Goal: Information Seeking & Learning: Learn about a topic

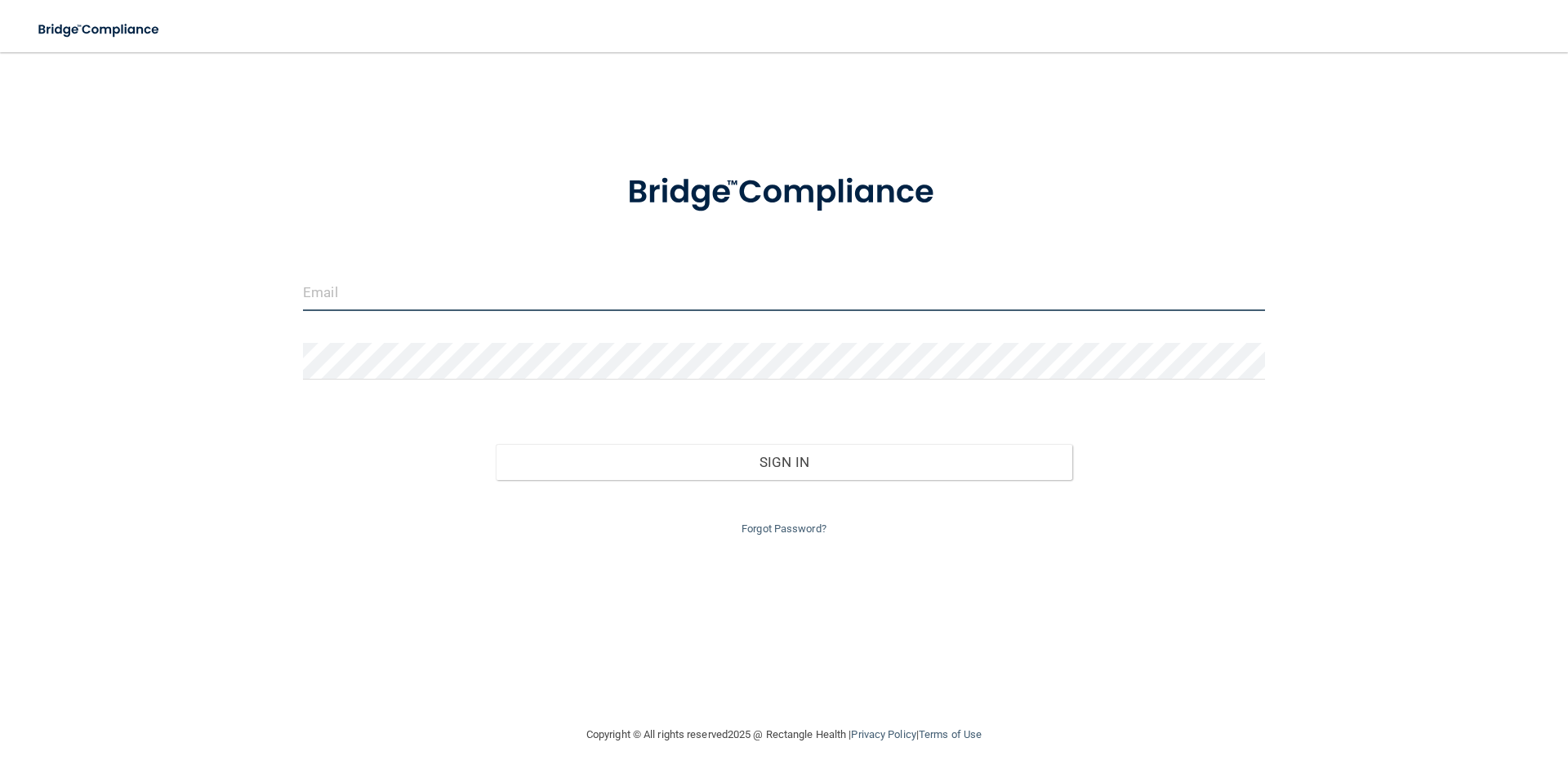
click at [415, 294] on input "email" at bounding box center [784, 292] width 962 height 36
type input "[PERSON_NAME][EMAIL_ADDRESS][DOMAIN_NAME]"
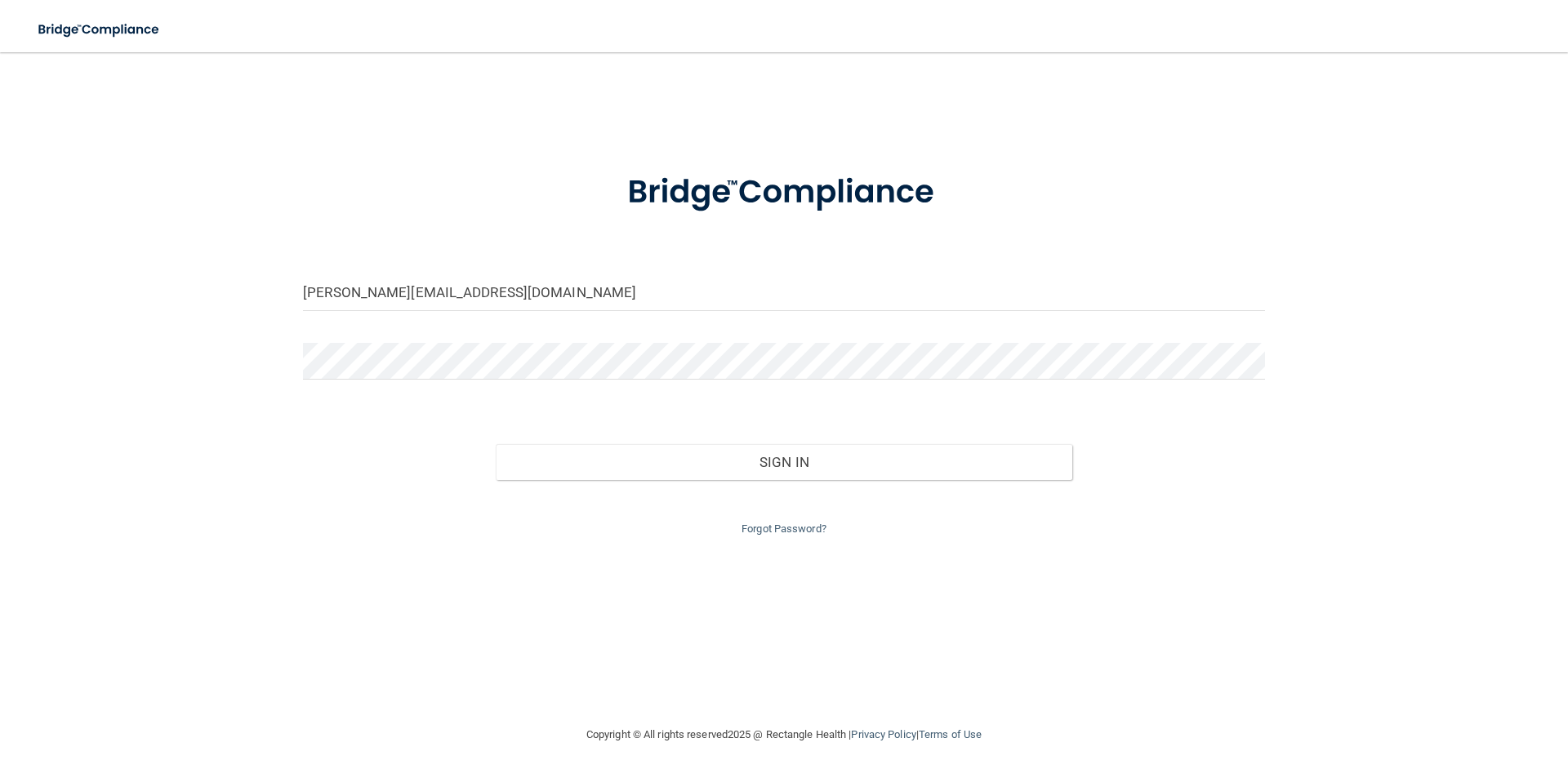
click at [416, 341] on form "[PERSON_NAME][EMAIL_ADDRESS][DOMAIN_NAME] Invalid email/password. You don't hav…" at bounding box center [784, 344] width 962 height 388
click at [496, 444] on button "Sign In" at bounding box center [784, 462] width 577 height 36
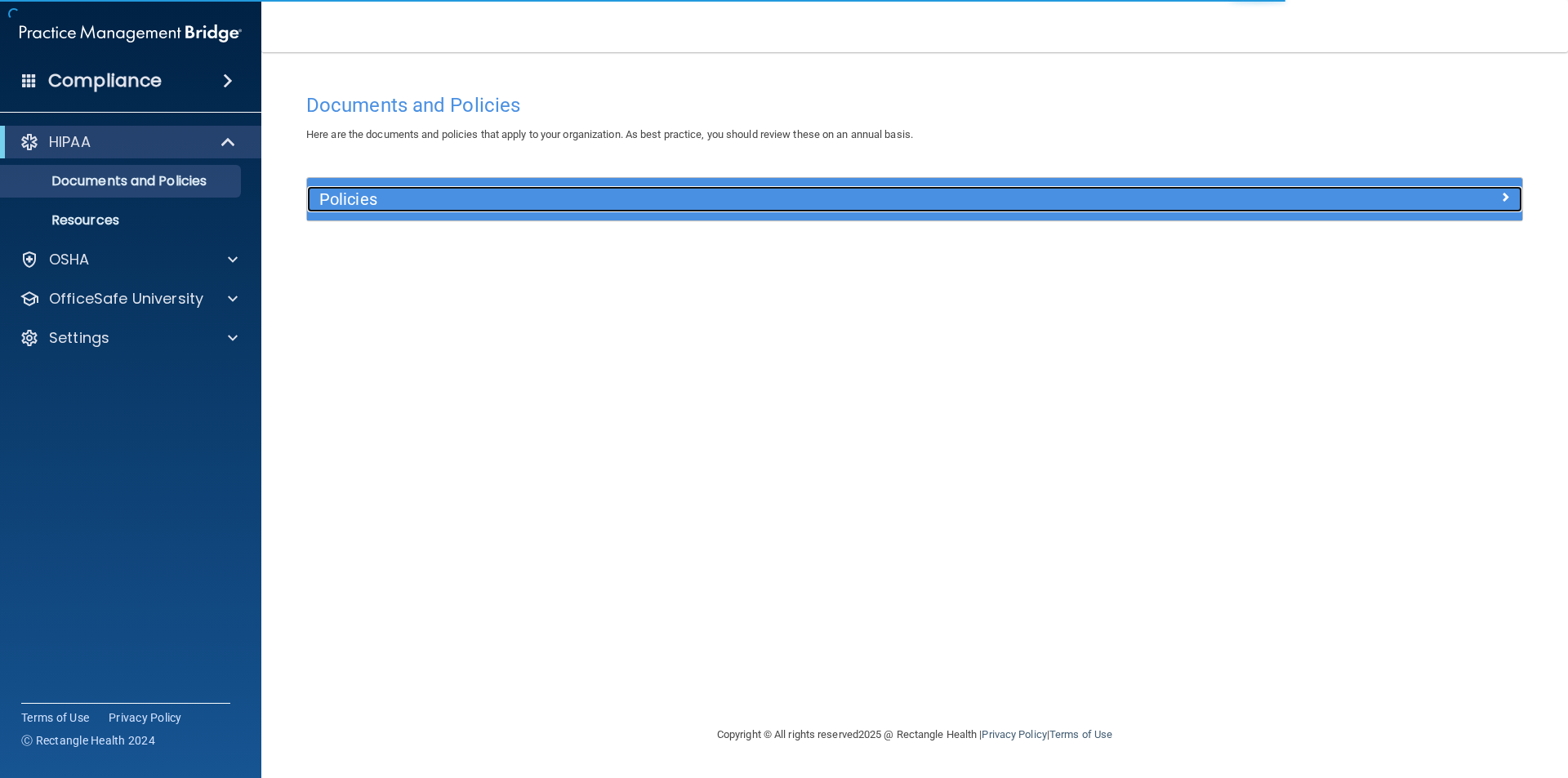
click at [1493, 202] on div at bounding box center [1369, 195] width 304 height 20
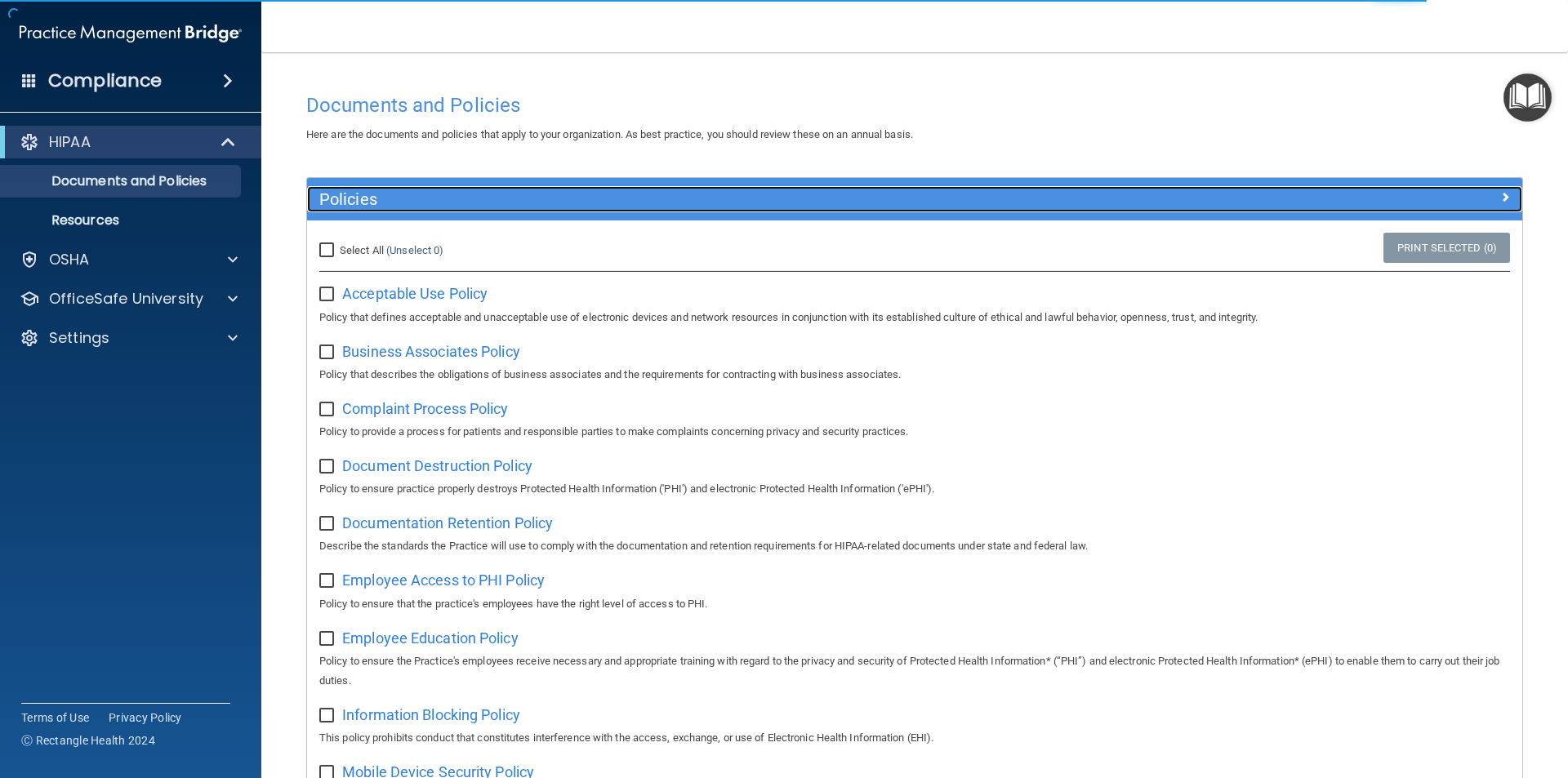
click at [1500, 202] on span at bounding box center [1504, 196] width 10 height 20
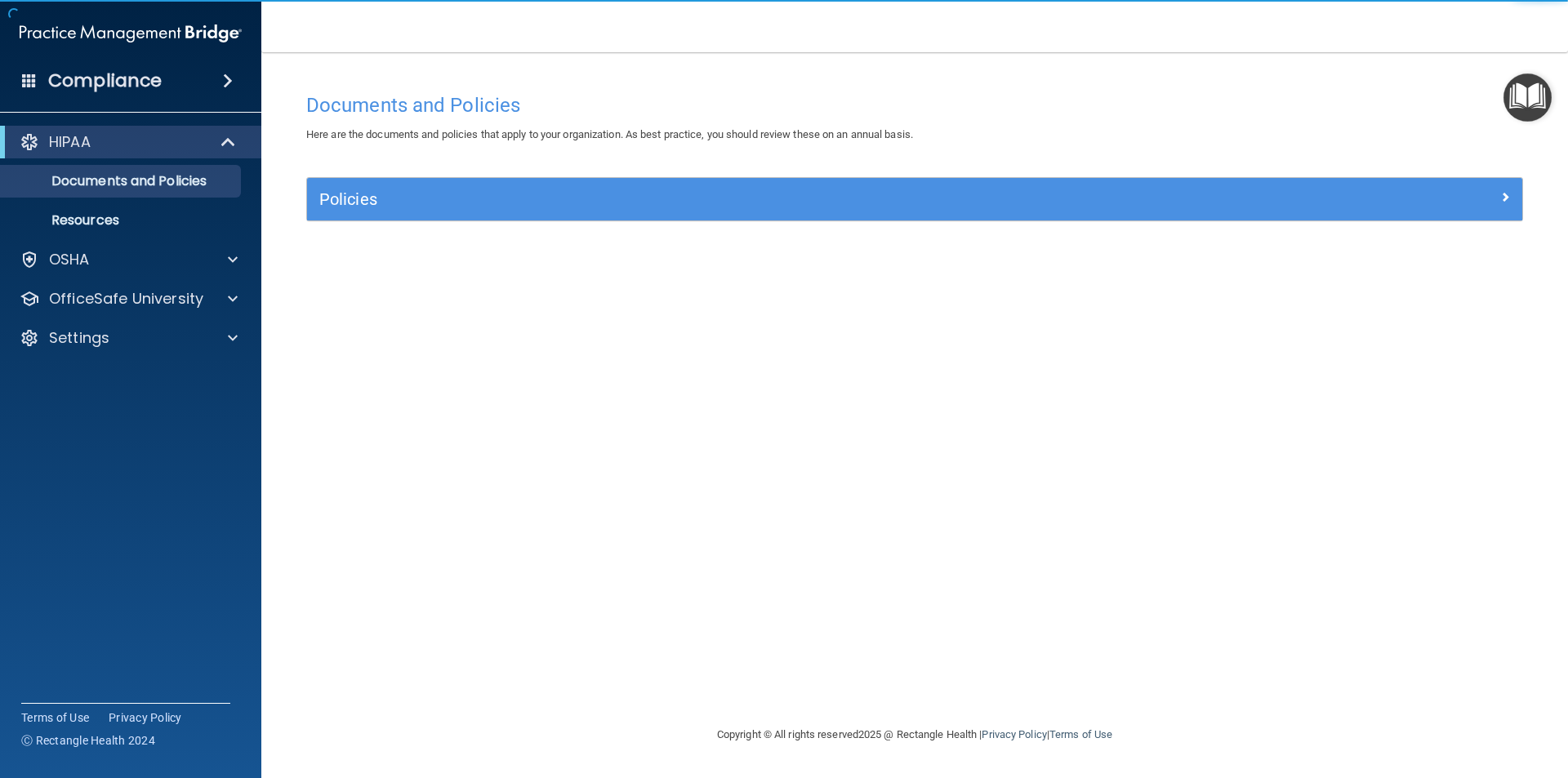
click at [1528, 105] on img "Open Resource Center" at bounding box center [1527, 98] width 48 height 48
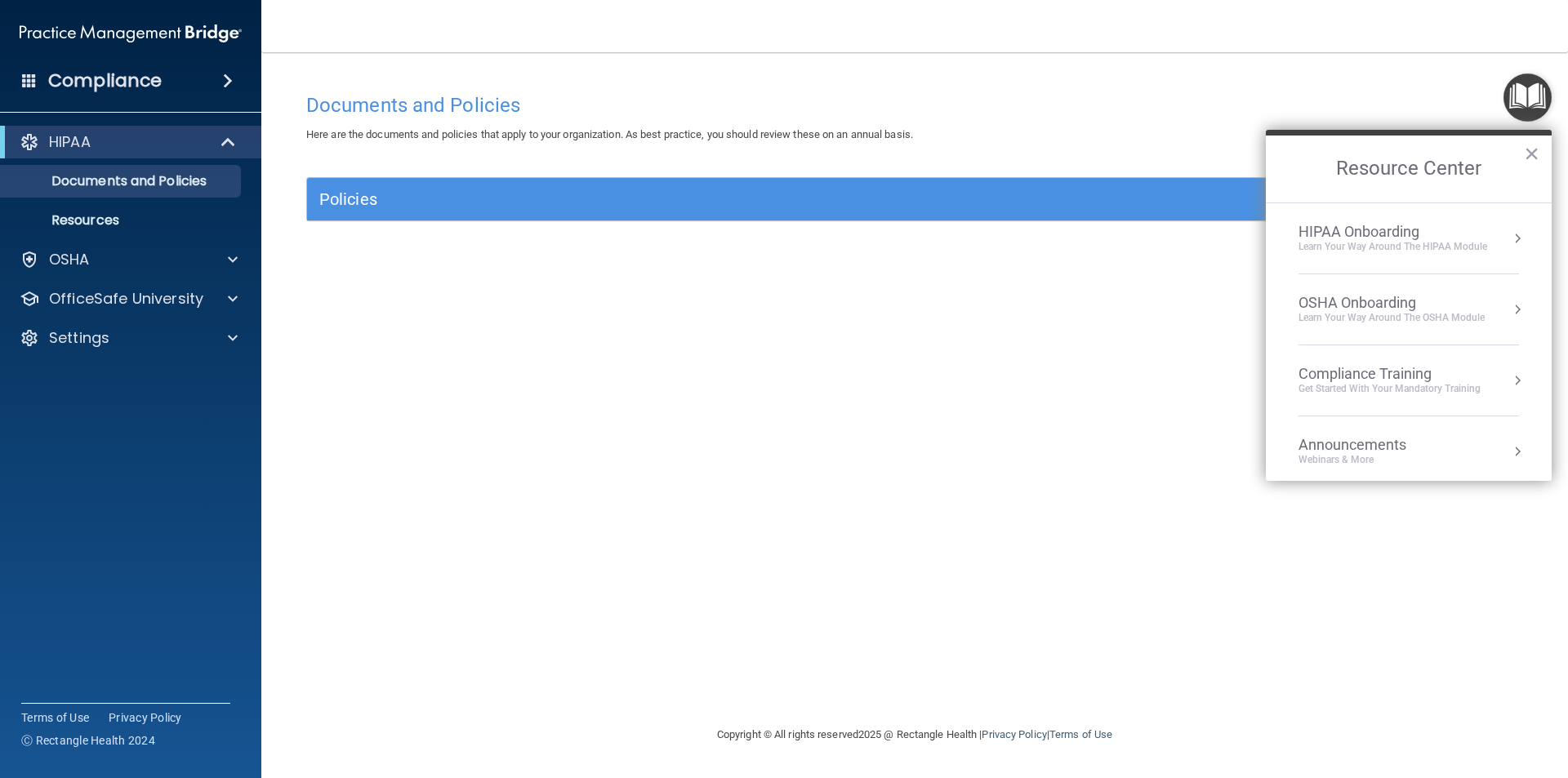
click at [1365, 226] on div "HIPAA Onboarding" at bounding box center [1392, 232] width 189 height 18
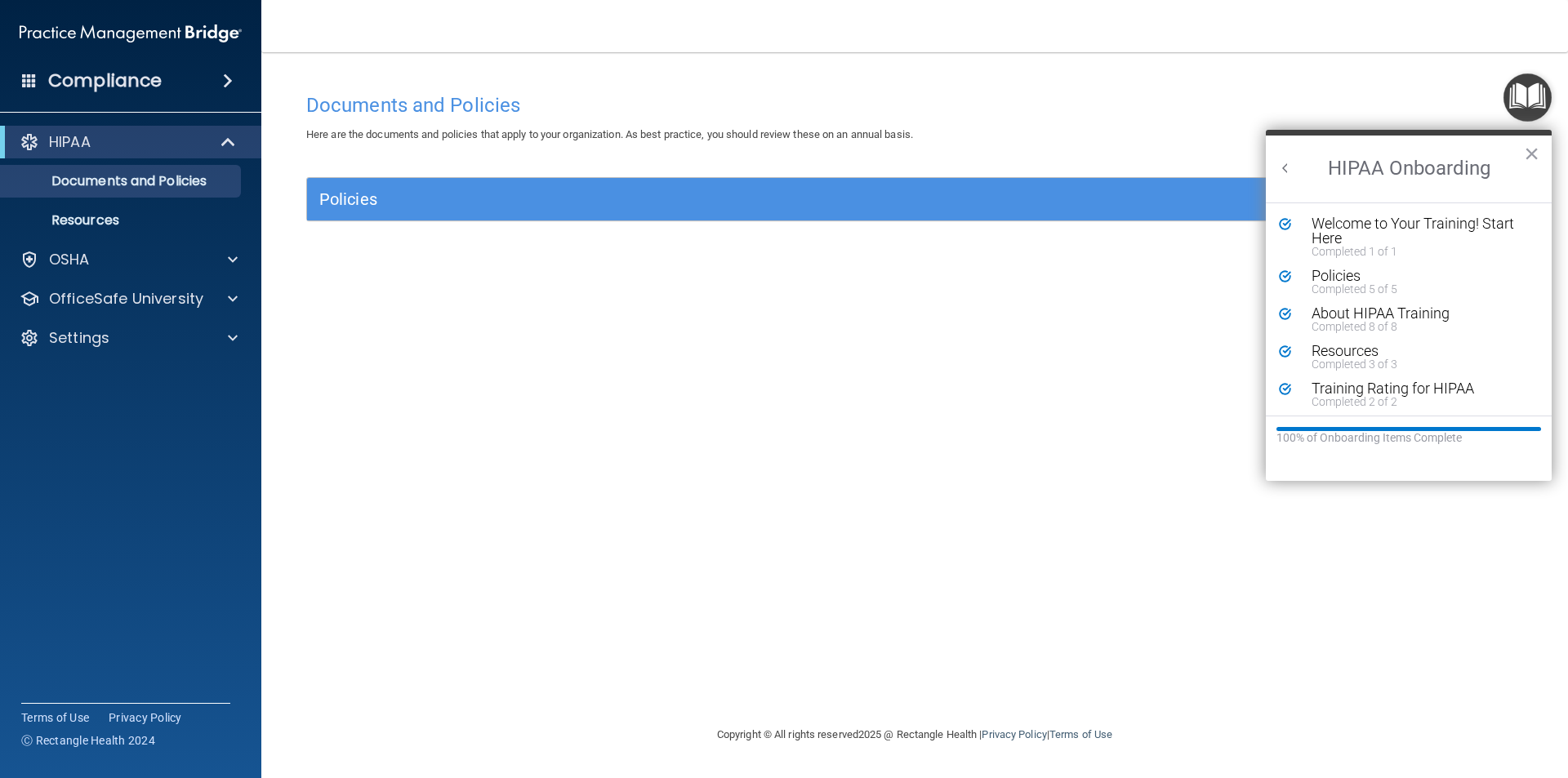
click at [1288, 178] on h2 "HIPAA Onboarding" at bounding box center [1408, 169] width 285 height 67
click at [1288, 171] on button "Back to Resource Center Home" at bounding box center [1284, 168] width 16 height 16
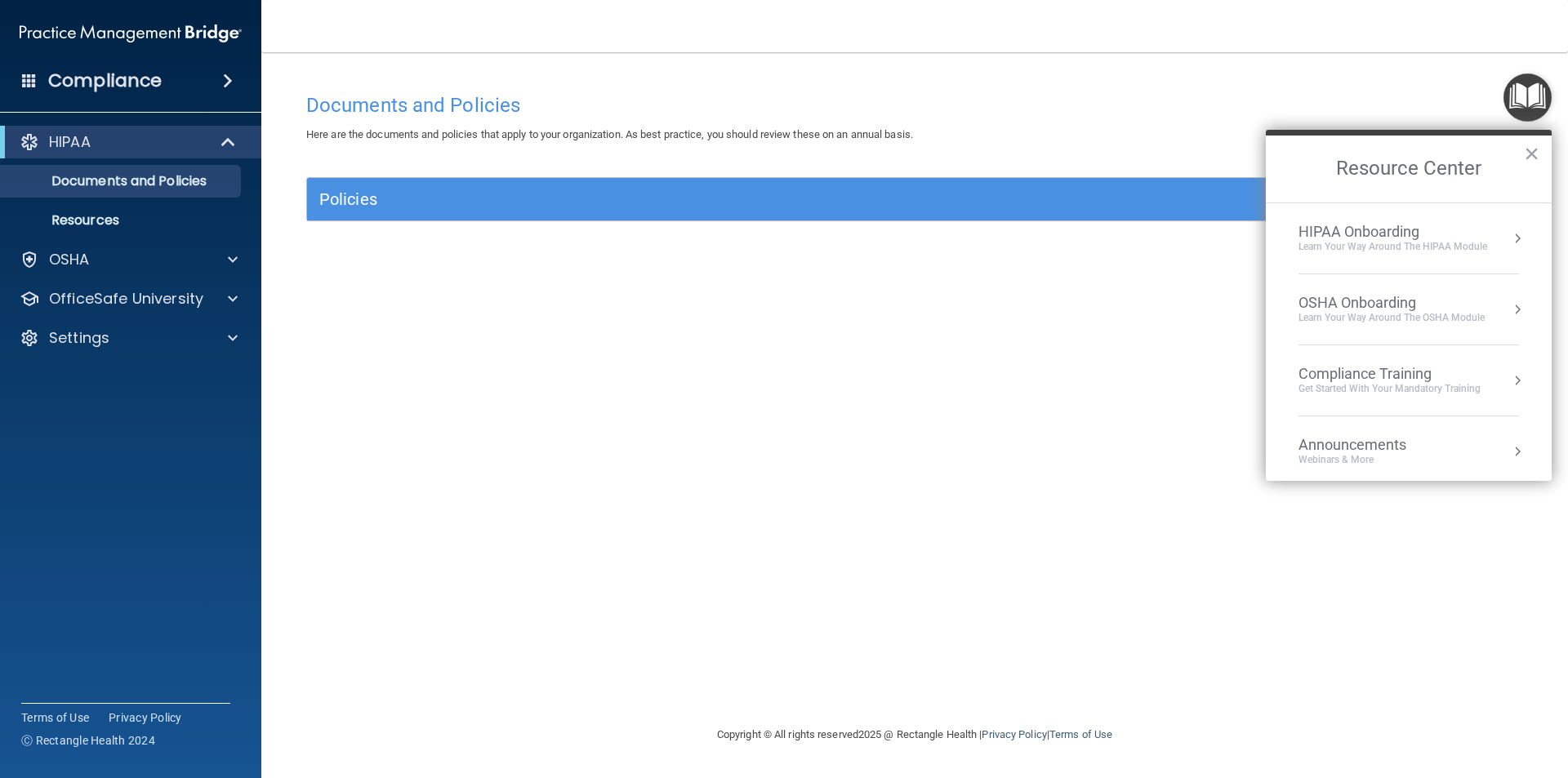
click at [1347, 299] on div "OSHA Onboarding" at bounding box center [1391, 303] width 186 height 18
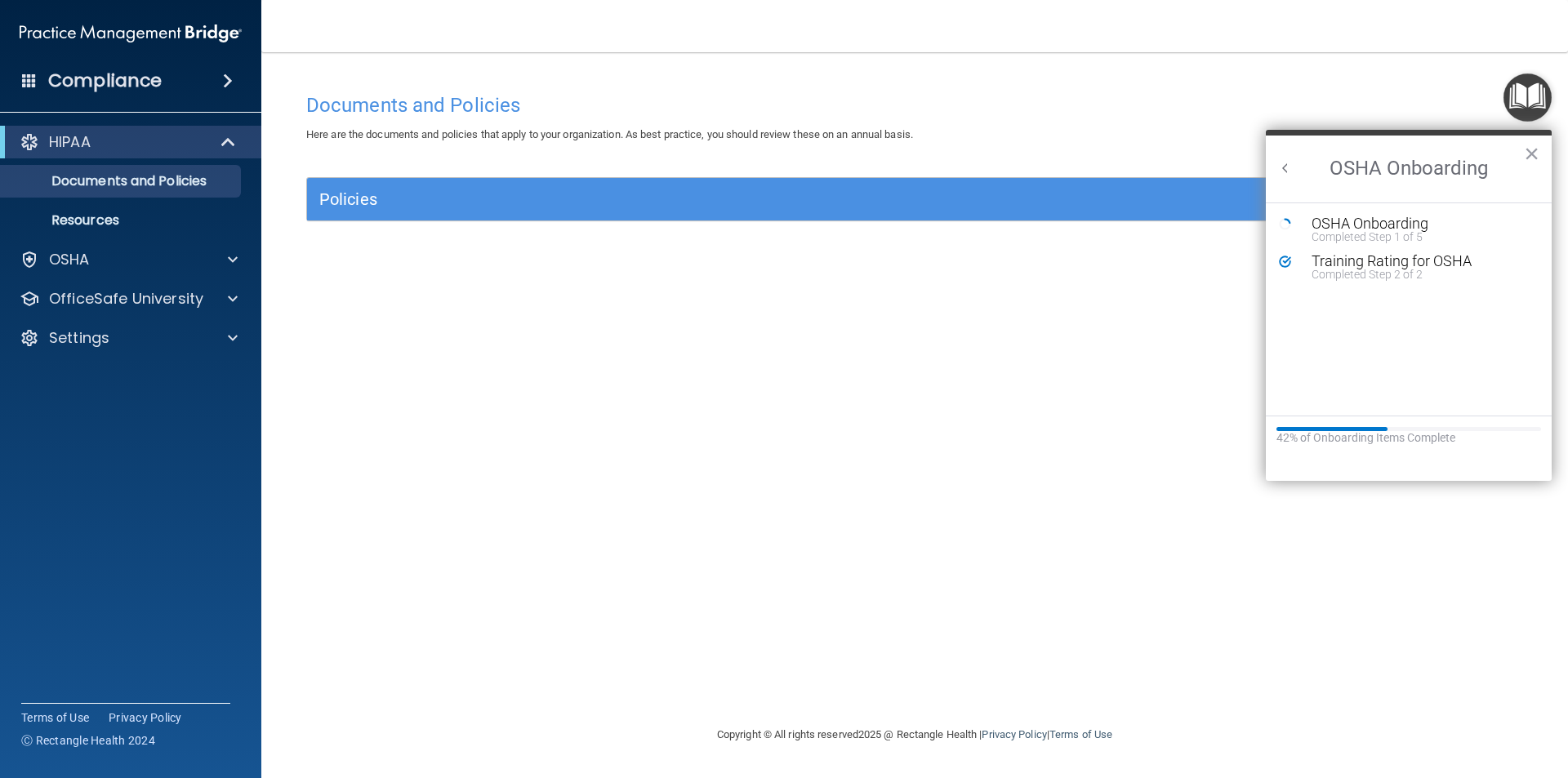
drag, startPoint x: 1295, startPoint y: 222, endPoint x: 1341, endPoint y: 230, distance: 46.7
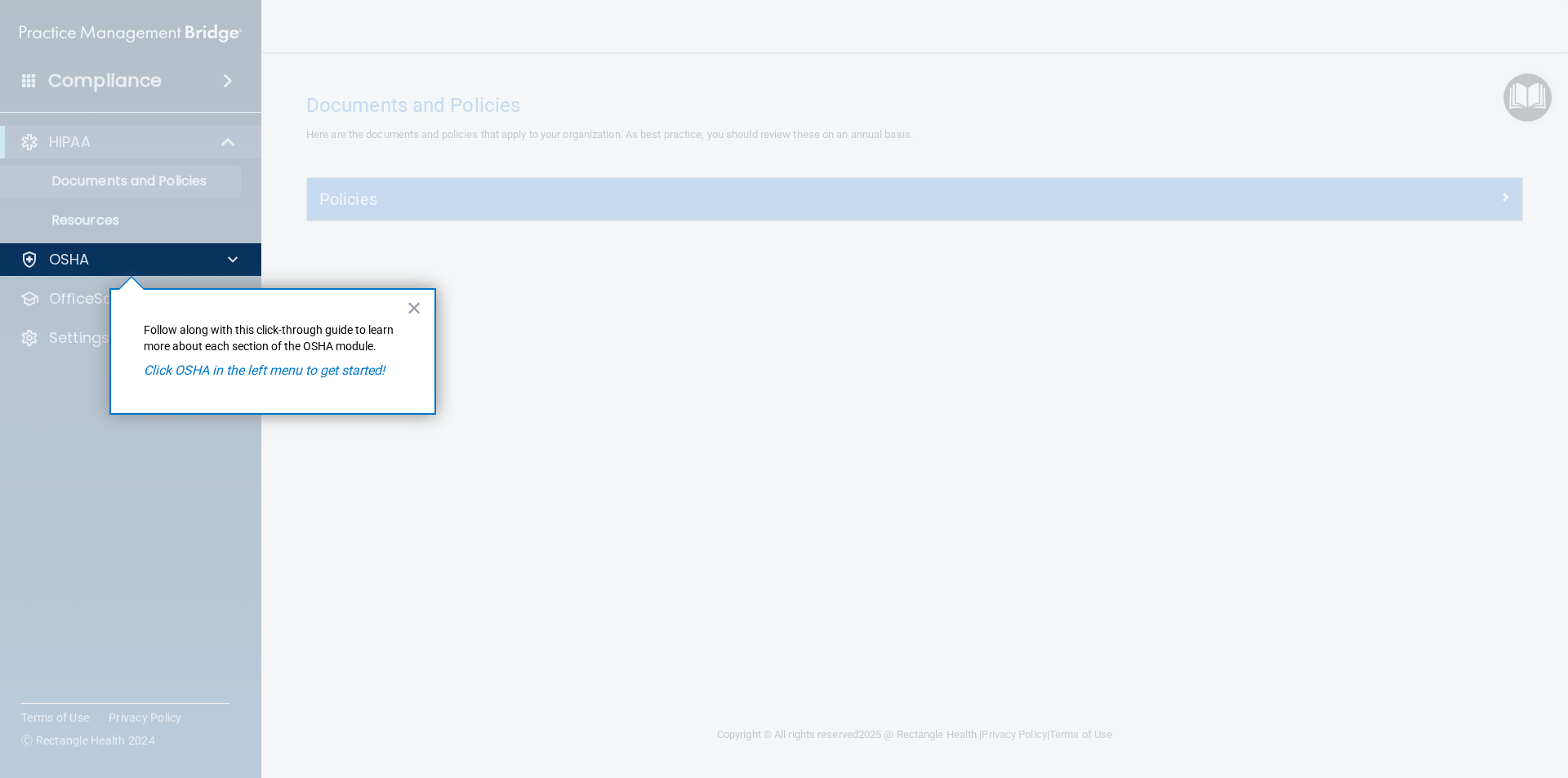
click at [284, 359] on div "× Follow along with this click-through guide to learn more about each section o…" at bounding box center [272, 351] width 327 height 126
click at [399, 303] on div "× Follow along with this click-through guide to learn more about each section o…" at bounding box center [272, 351] width 327 height 126
click at [414, 308] on button "×" at bounding box center [414, 308] width 16 height 26
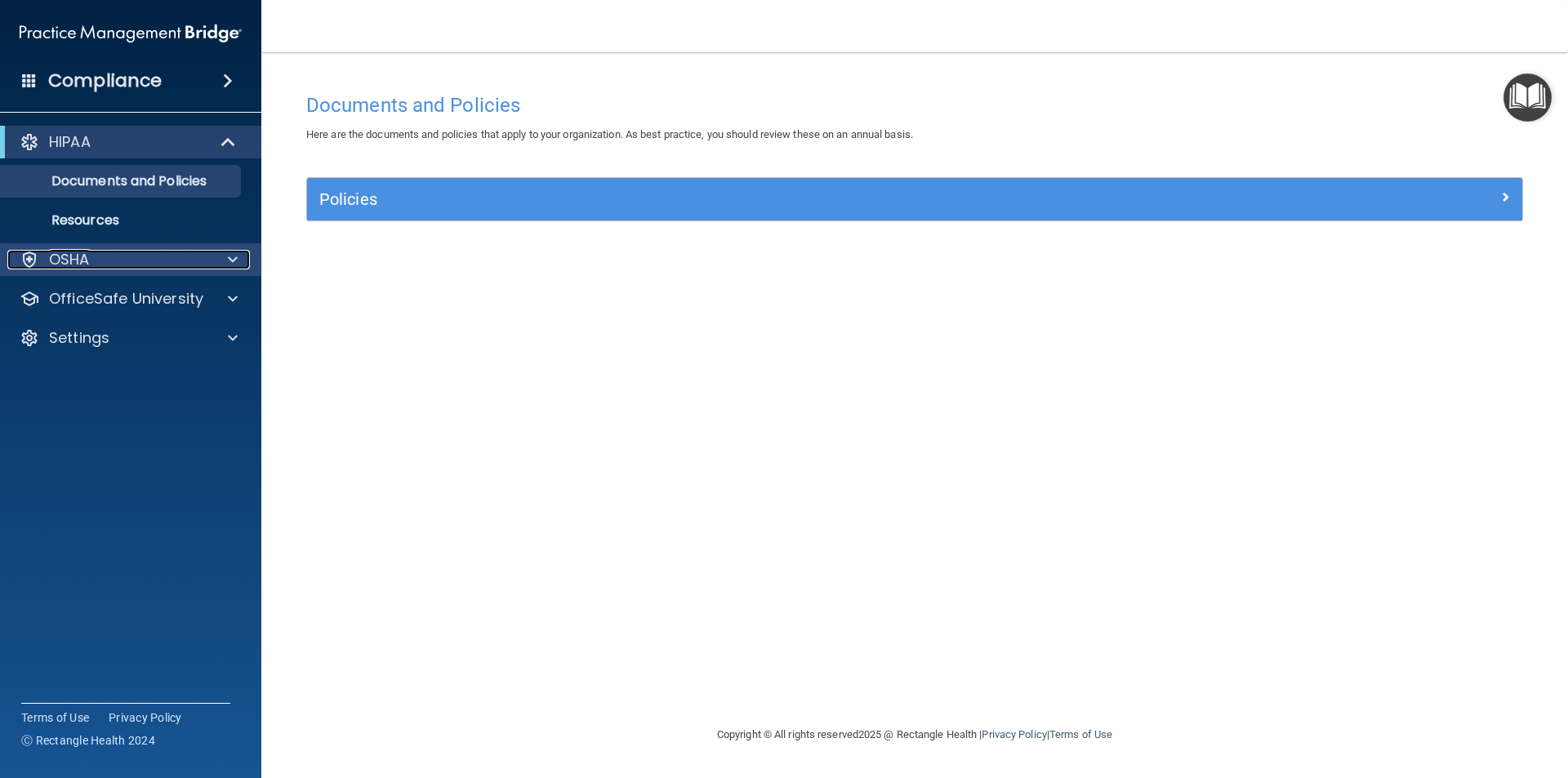
click at [98, 265] on div "OSHA" at bounding box center [108, 259] width 202 height 20
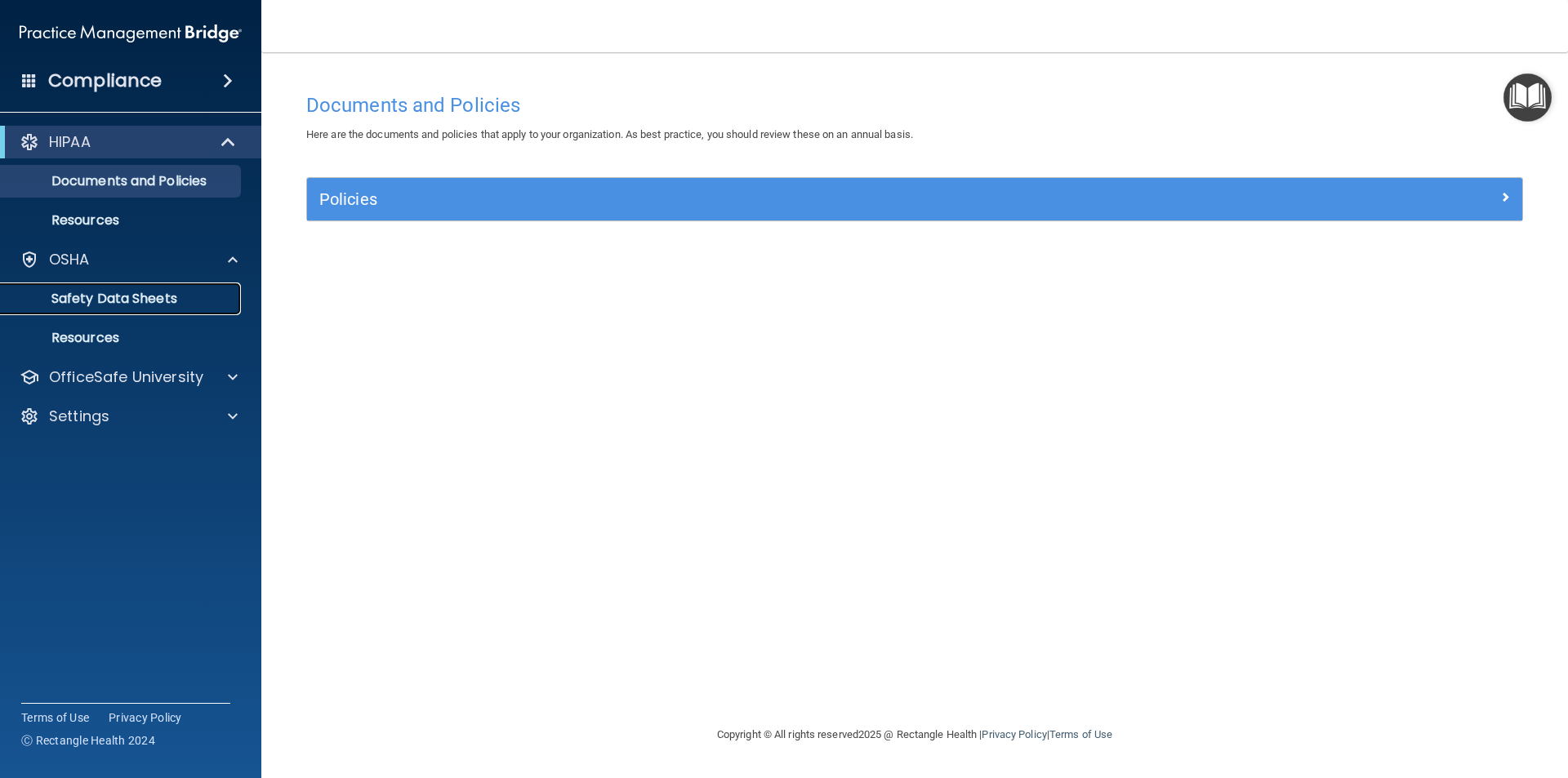
click at [77, 296] on p "Safety Data Sheets" at bounding box center [122, 298] width 223 height 16
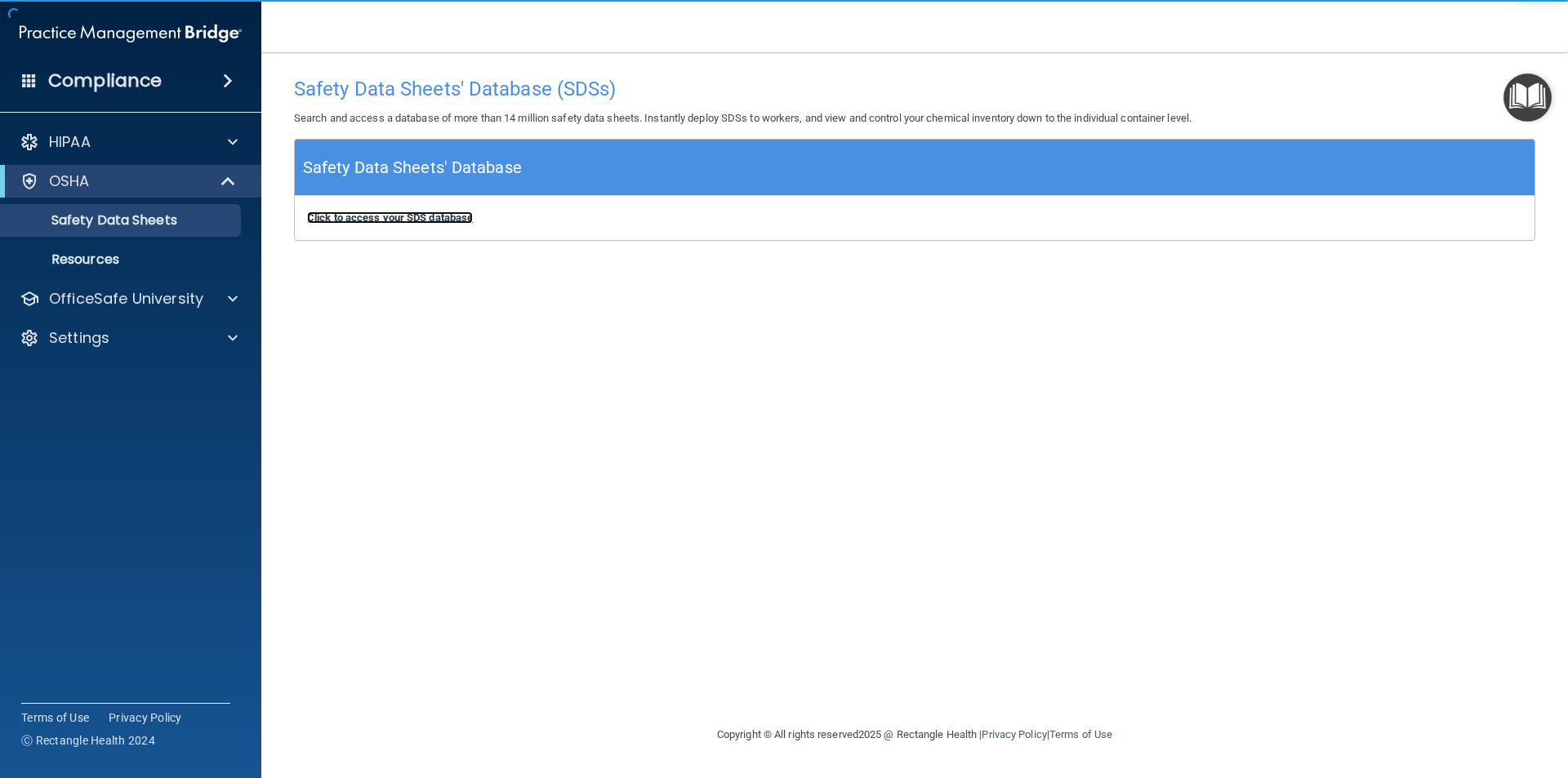
click at [420, 221] on b "Click to access your SDS database" at bounding box center [390, 218] width 166 height 12
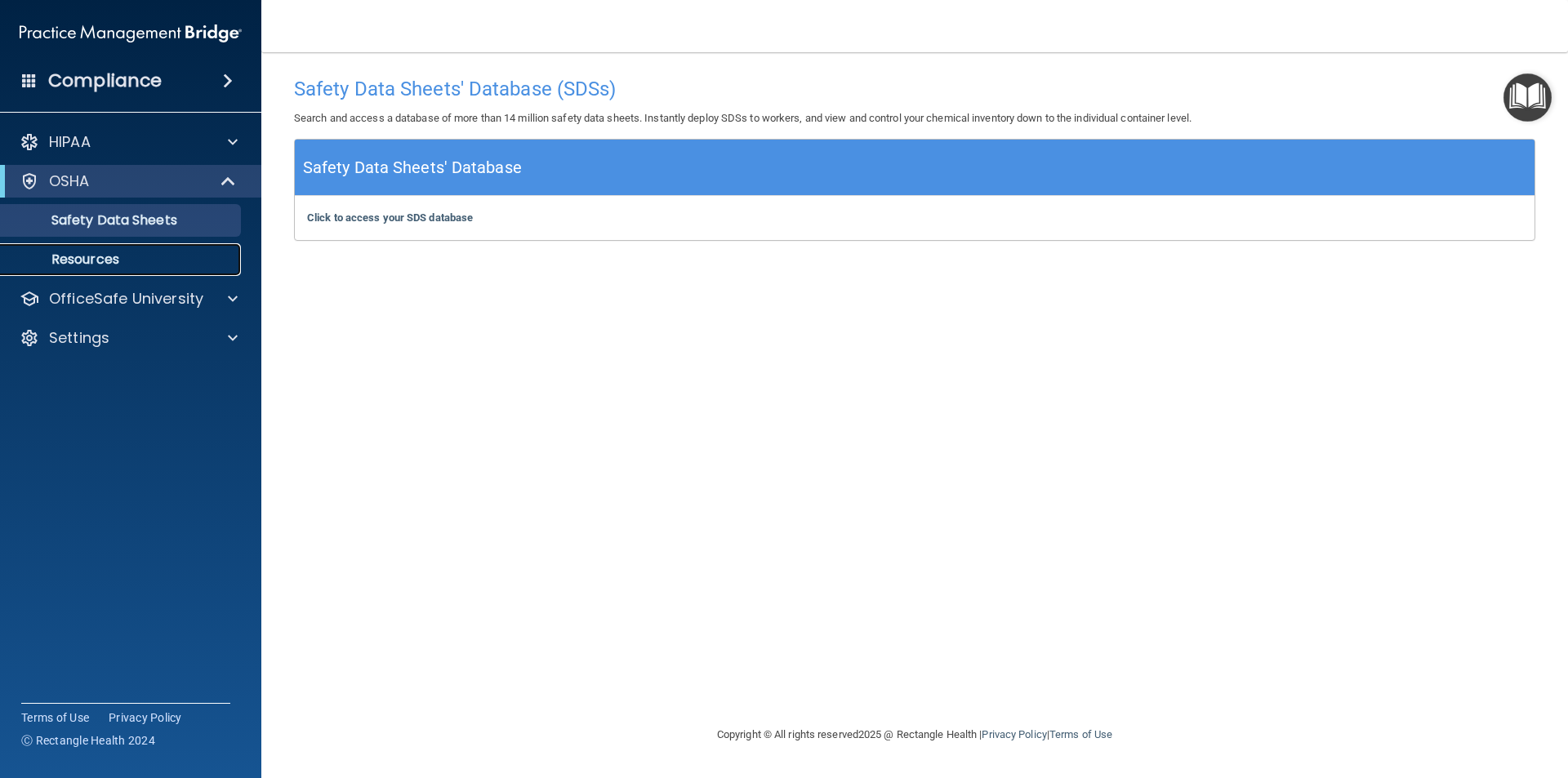
click at [139, 263] on p "Resources" at bounding box center [122, 259] width 223 height 16
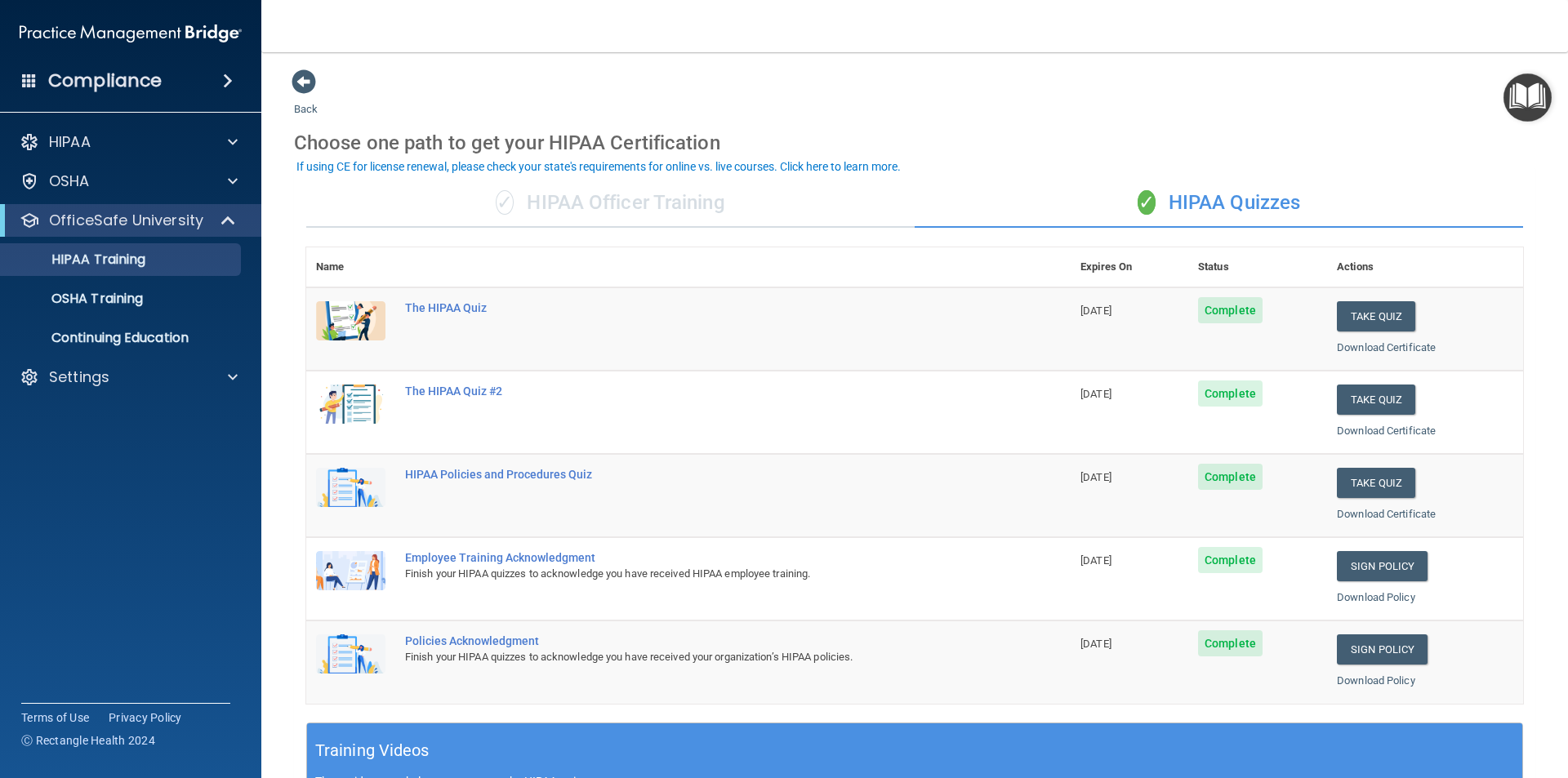
click at [308, 58] on main "Back Choose one path to get your HIPAA Certification ✓ HIPAA Officer Training ✓…" at bounding box center [914, 414] width 1306 height 725
click at [303, 73] on span at bounding box center [304, 81] width 24 height 24
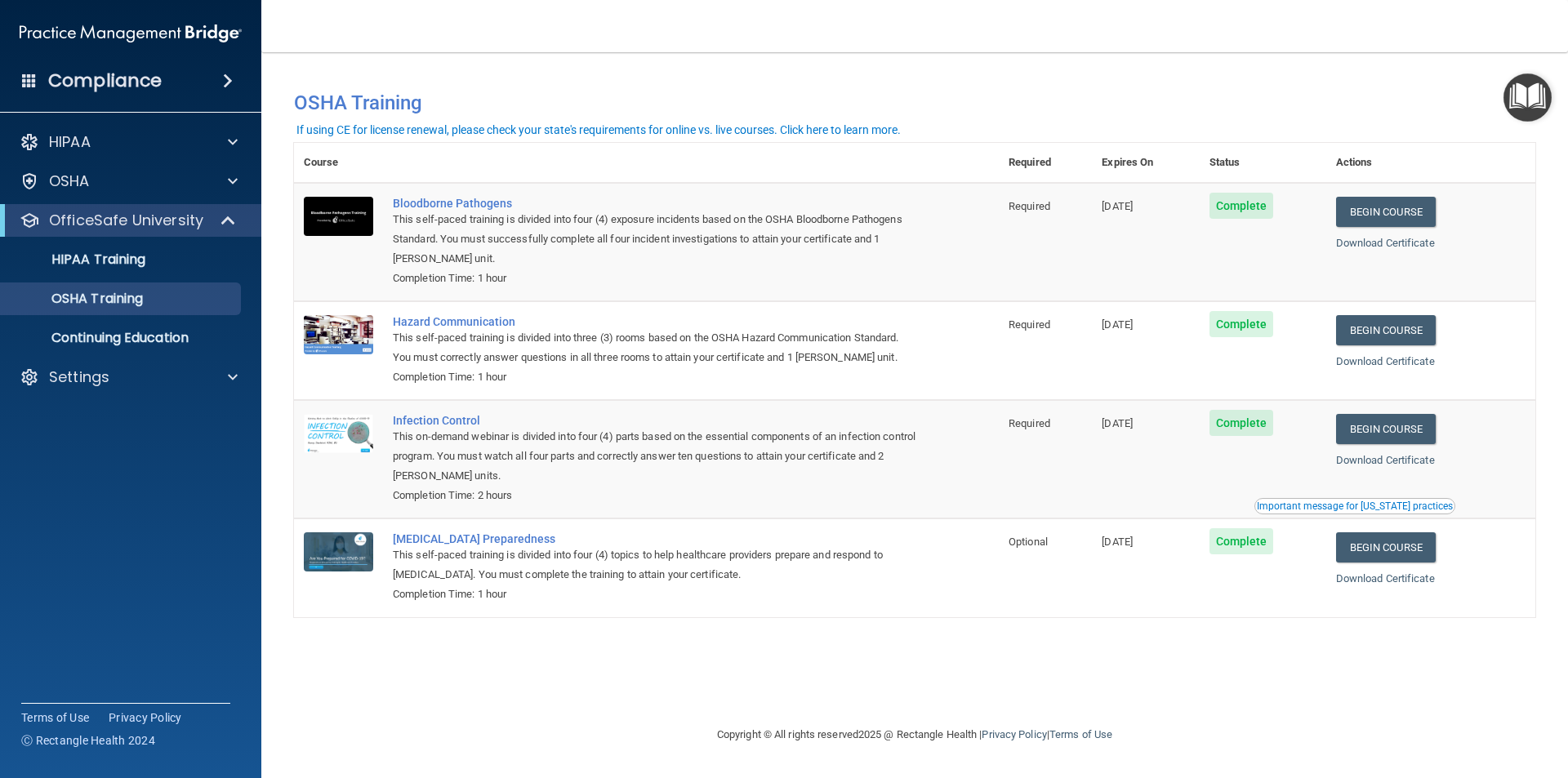
click at [1353, 503] on div "Important message for California practices" at bounding box center [1354, 506] width 196 height 10
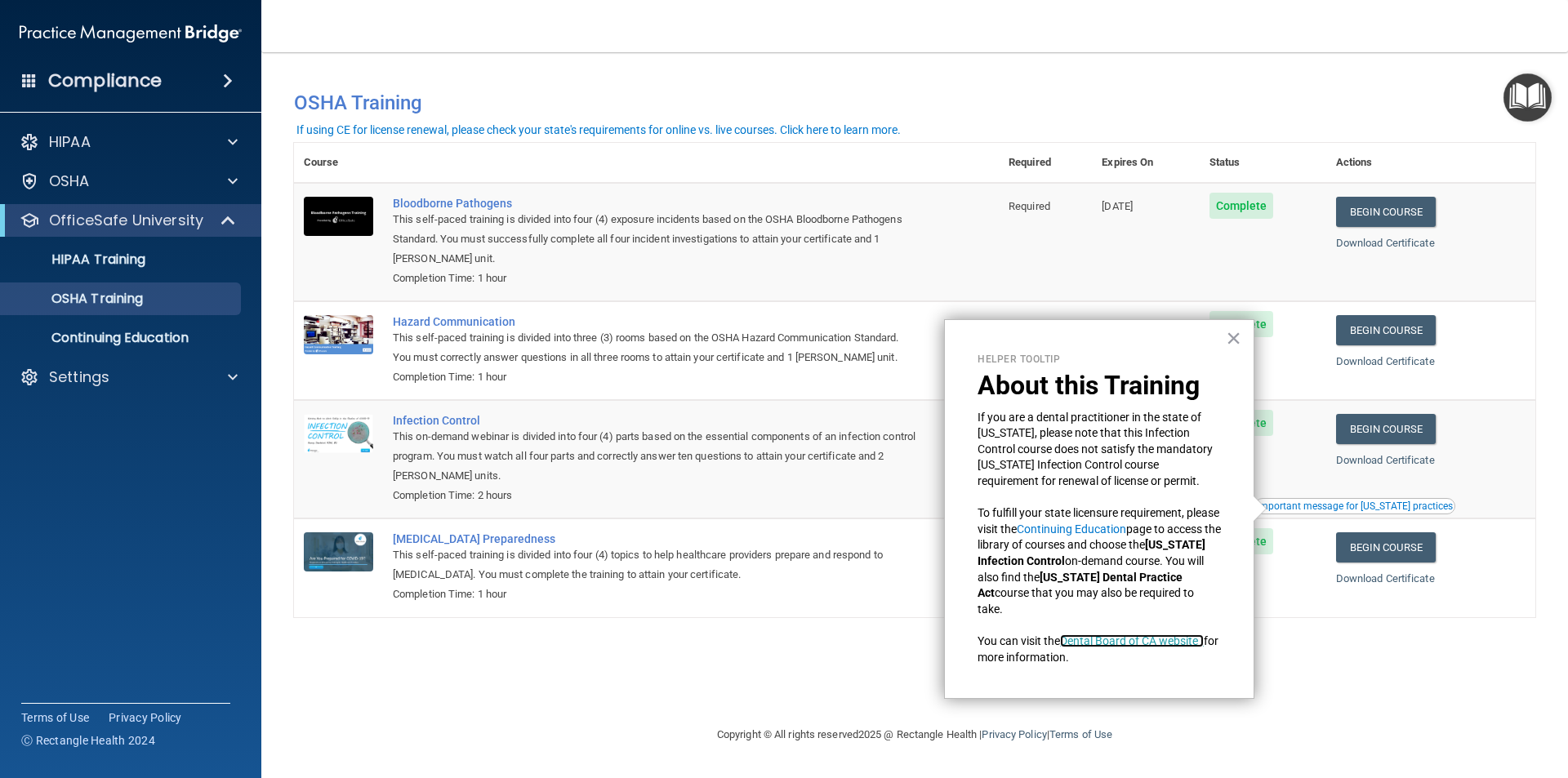
click at [1073, 646] on link "Dental Board of CA website ›" at bounding box center [1131, 641] width 144 height 13
click at [1236, 339] on button "×" at bounding box center [1233, 338] width 16 height 26
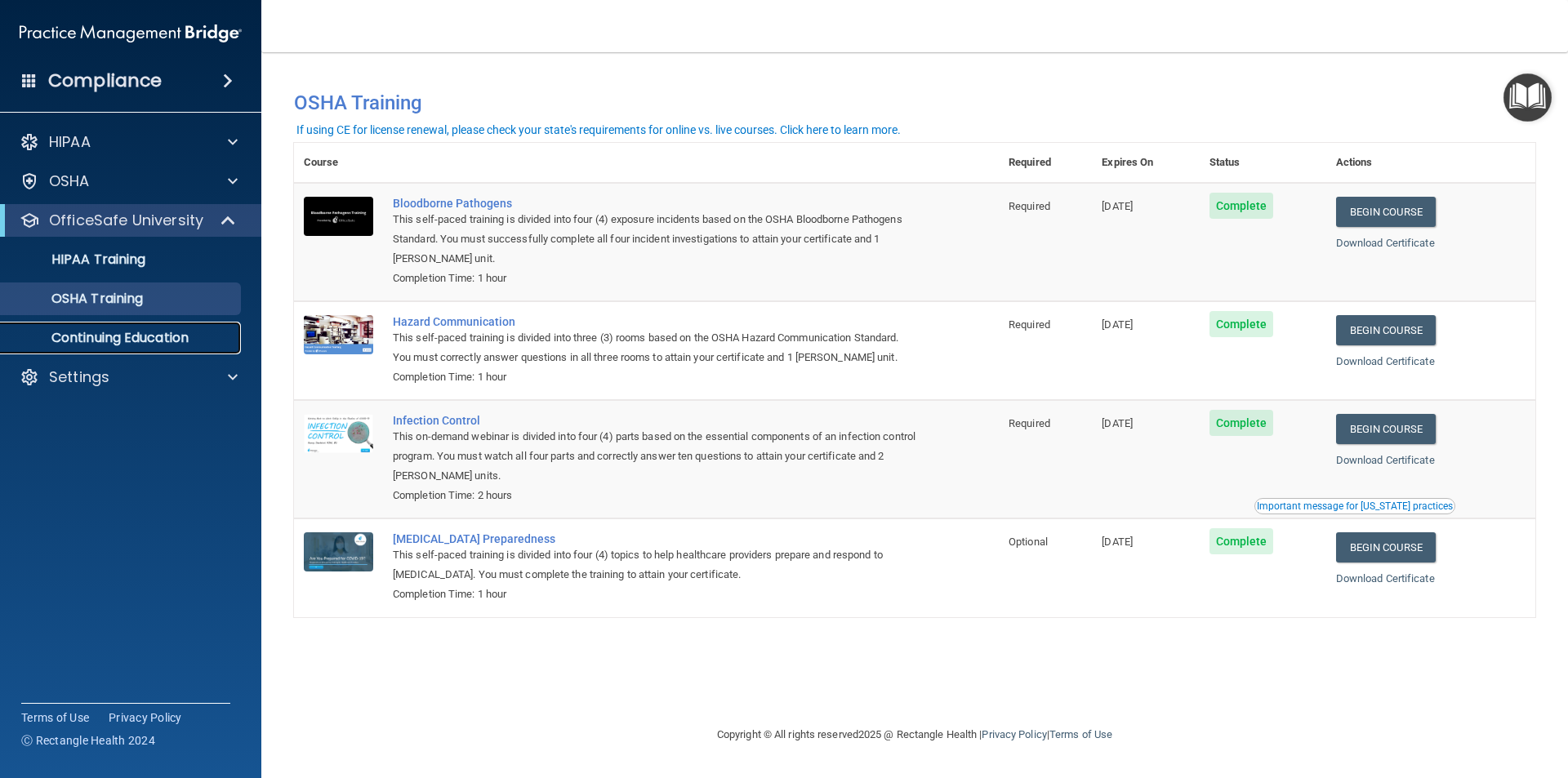
click at [166, 344] on p "Continuing Education" at bounding box center [122, 337] width 223 height 16
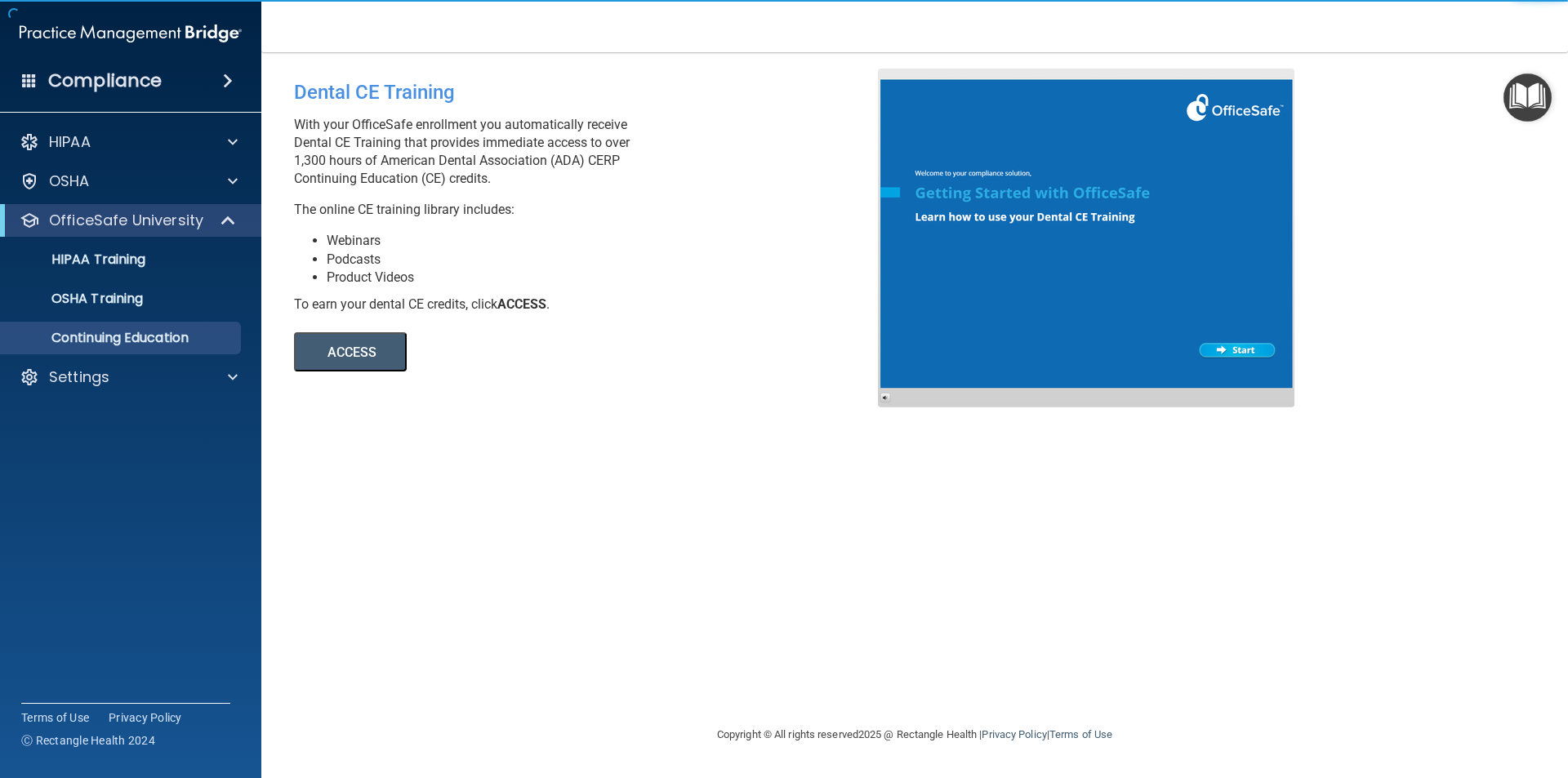
click at [1227, 348] on div at bounding box center [1085, 238] width 416 height 339
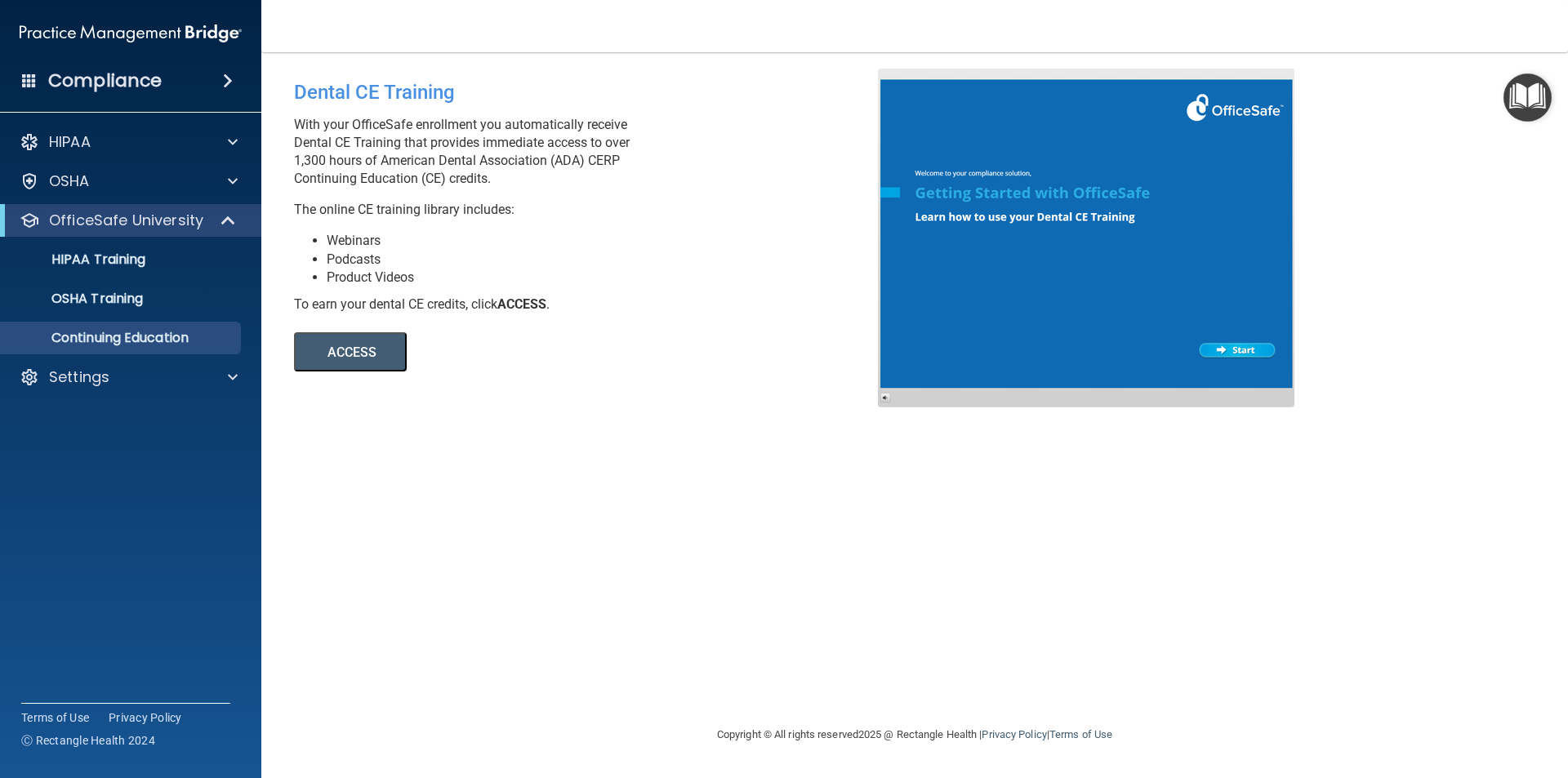
click at [371, 354] on button "ACCESS" at bounding box center [350, 351] width 112 height 39
click at [127, 382] on div "Settings" at bounding box center [108, 377] width 202 height 20
click at [125, 412] on p "My Account" at bounding box center [122, 416] width 223 height 16
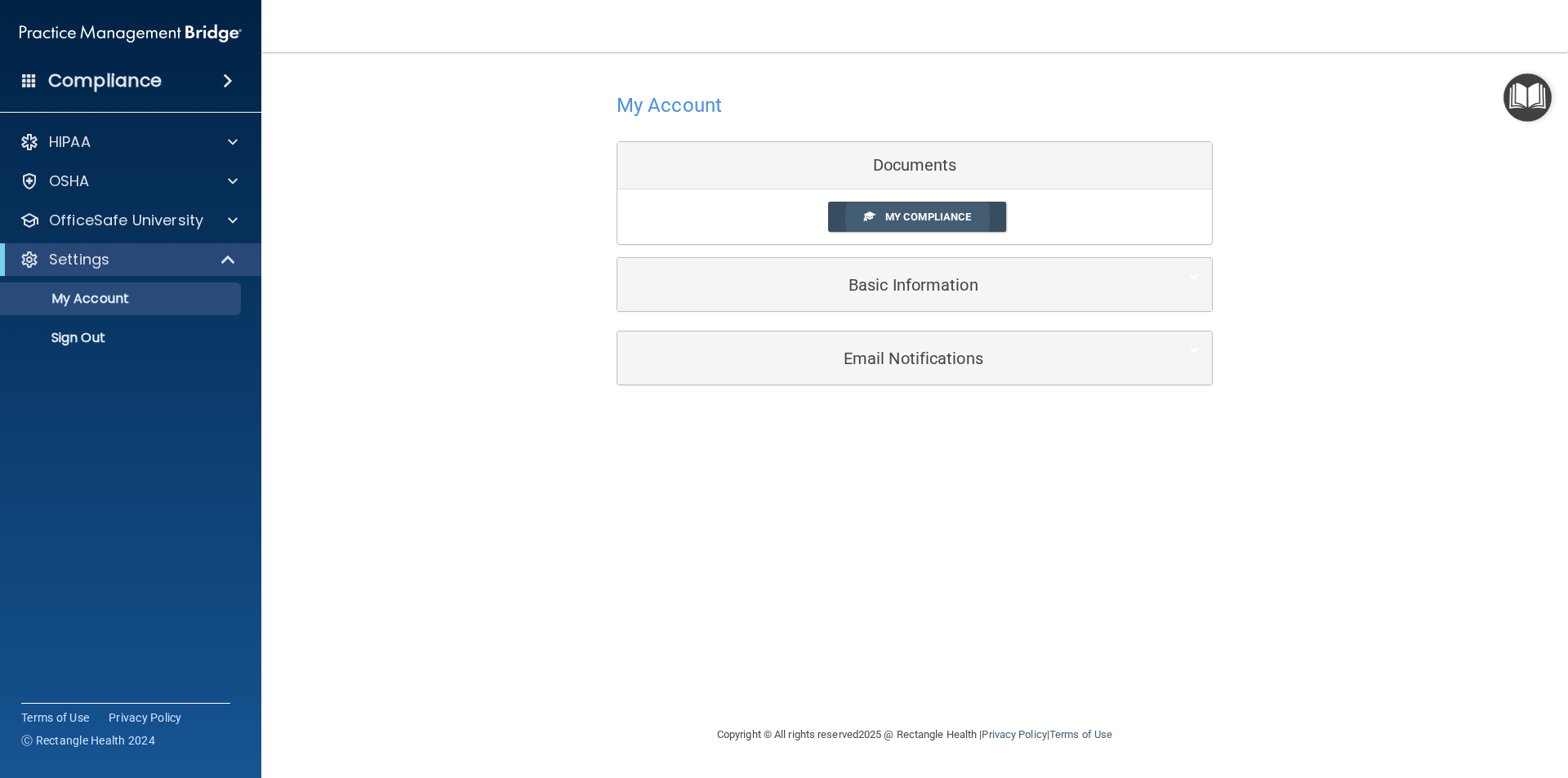
click at [917, 217] on span "My Compliance" at bounding box center [927, 217] width 86 height 12
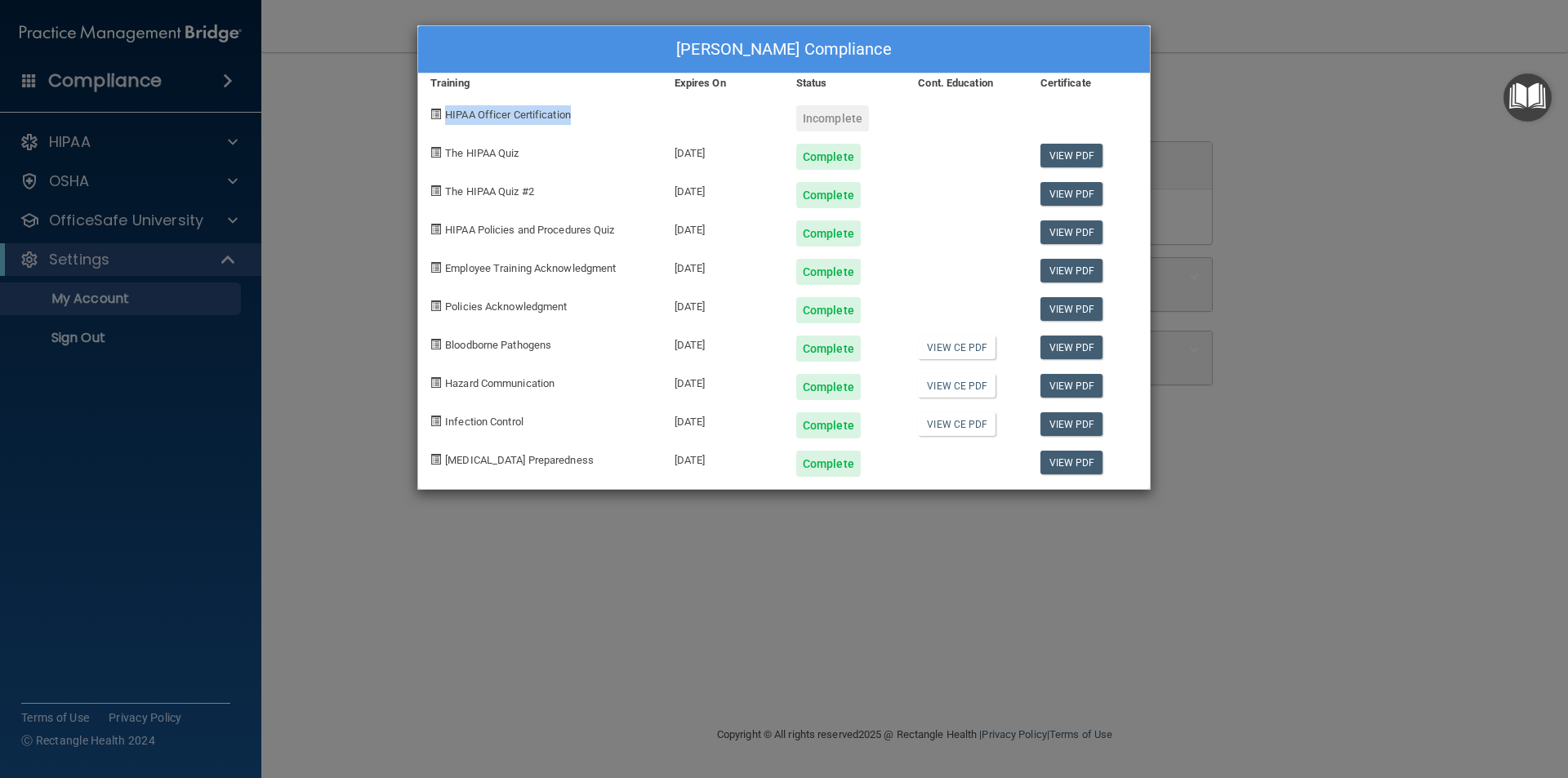
drag, startPoint x: 445, startPoint y: 118, endPoint x: 622, endPoint y: 128, distance: 177.3
click at [622, 128] on div "HIPAA Officer Certification" at bounding box center [540, 112] width 244 height 38
click at [1310, 662] on div "Jennifer Calvo's Compliance Training Expires On Status Cont. Education Certific…" at bounding box center [784, 389] width 1568 height 778
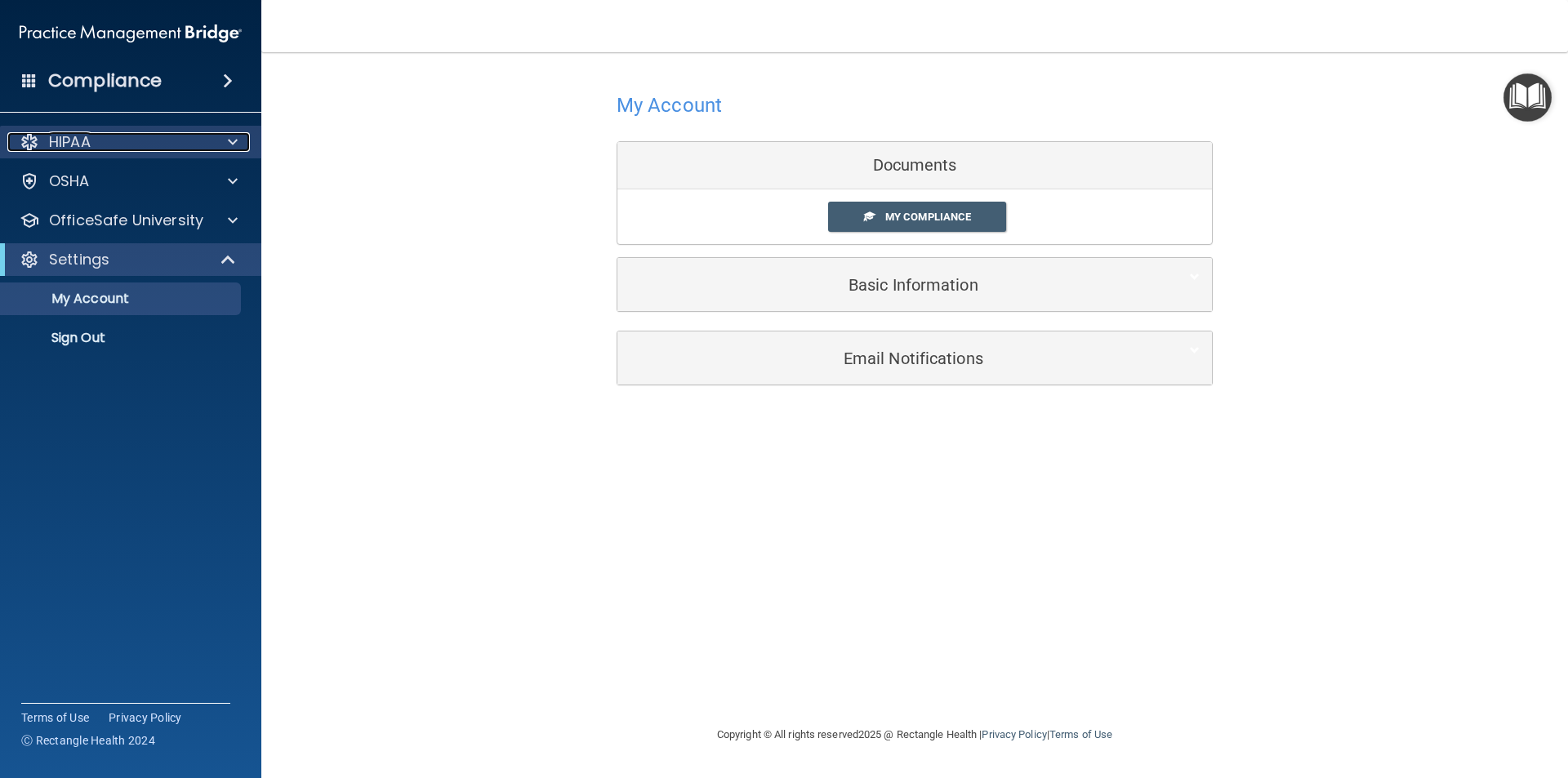
click at [129, 143] on div "HIPAA" at bounding box center [108, 142] width 202 height 20
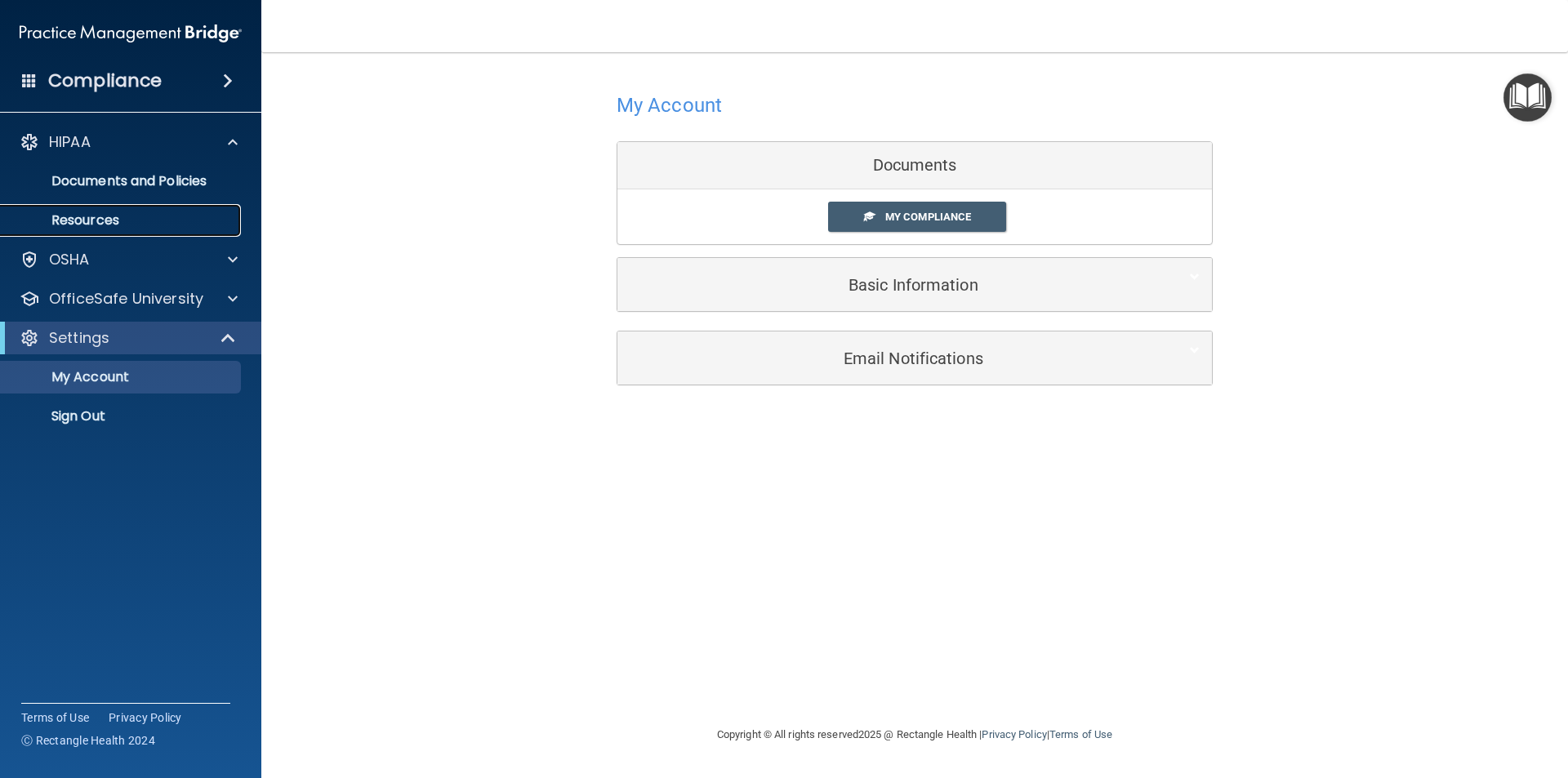
click at [125, 217] on p "Resources" at bounding box center [122, 220] width 223 height 16
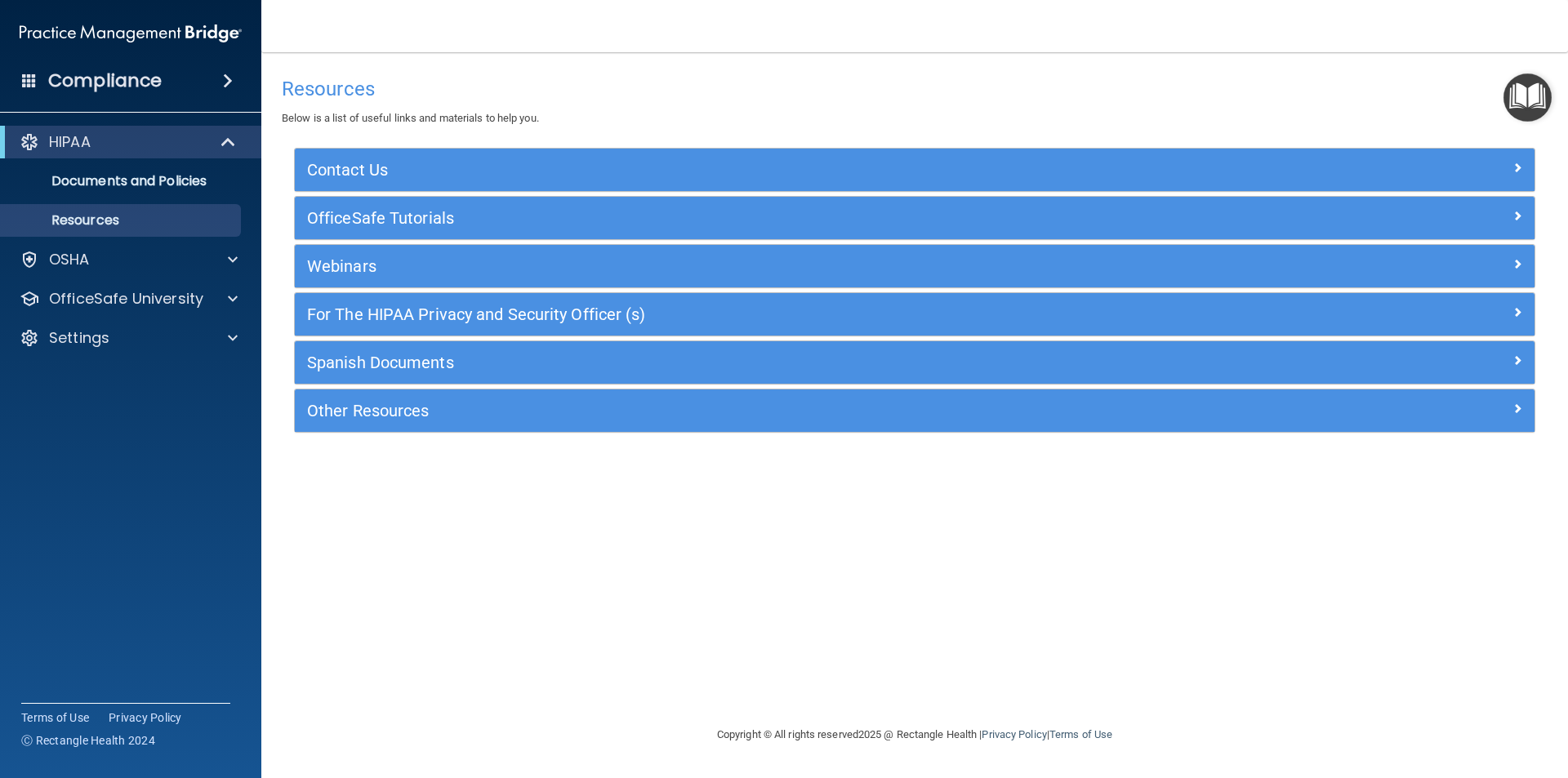
click at [1520, 102] on img "Open Resource Center" at bounding box center [1527, 98] width 48 height 48
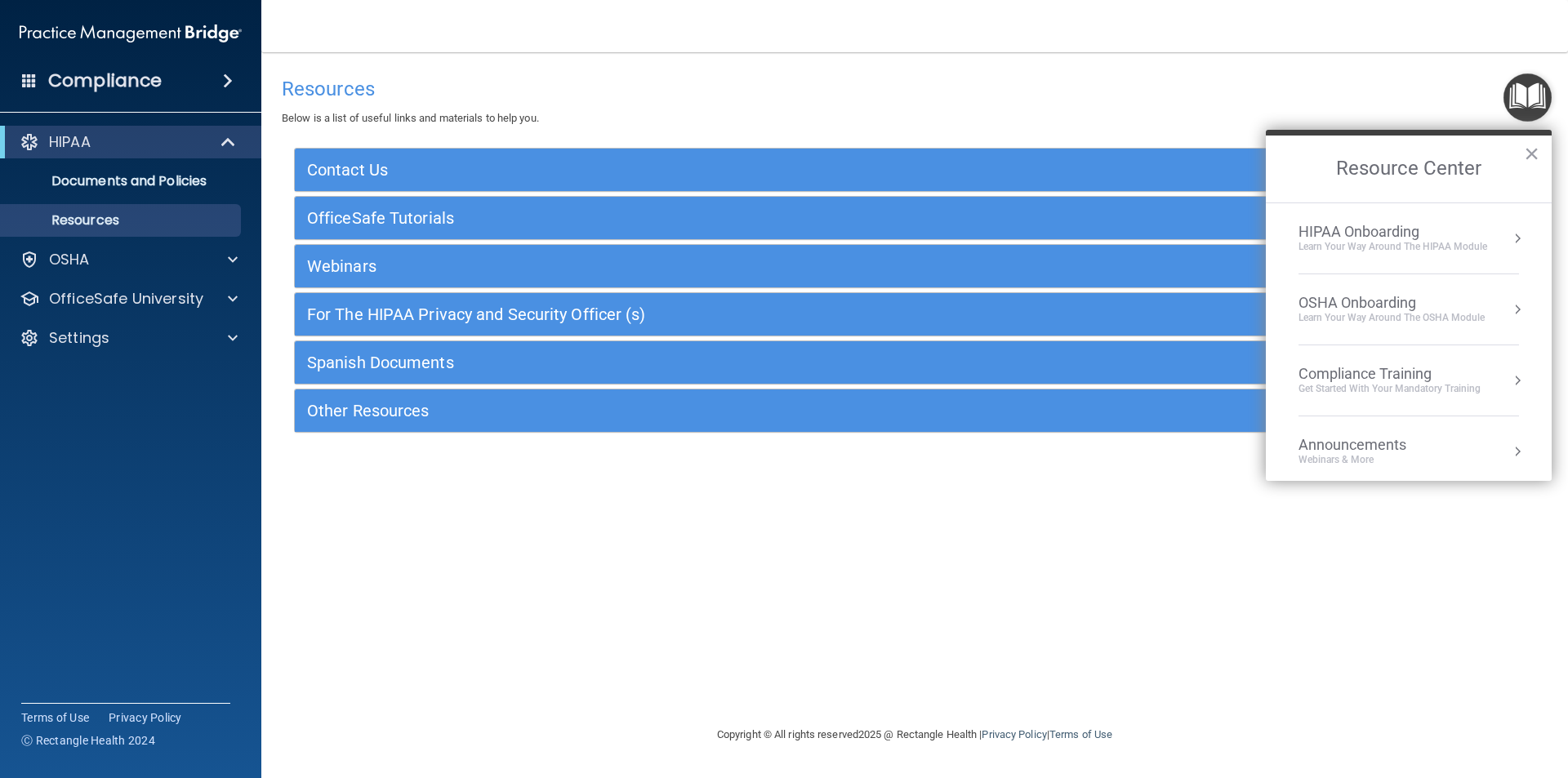
click at [1364, 235] on div "HIPAA Onboarding" at bounding box center [1392, 232] width 189 height 18
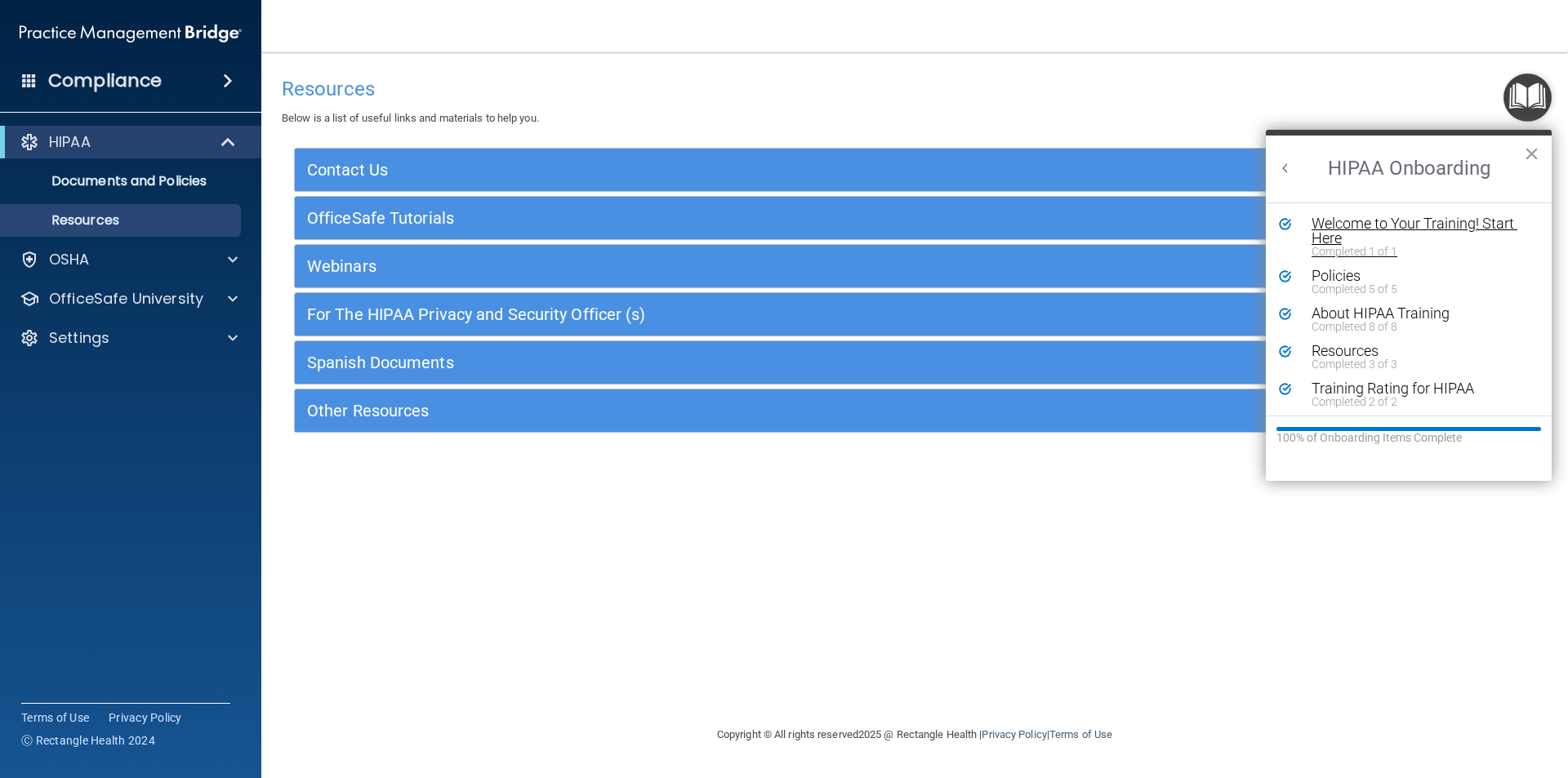
click at [1460, 220] on div "Welcome to Your Training! Start Here" at bounding box center [1414, 231] width 207 height 29
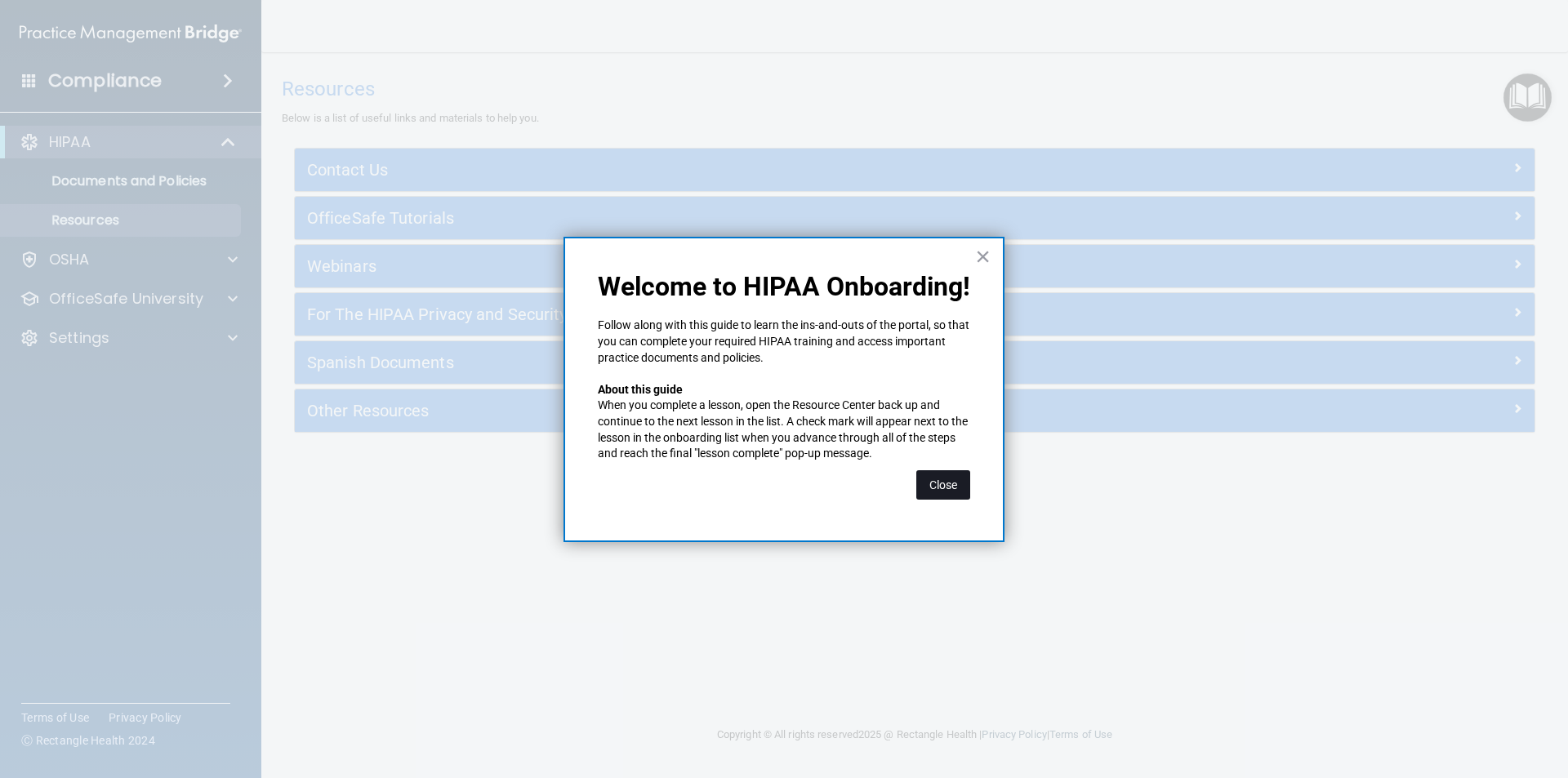
click at [933, 488] on button "Close" at bounding box center [943, 485] width 54 height 29
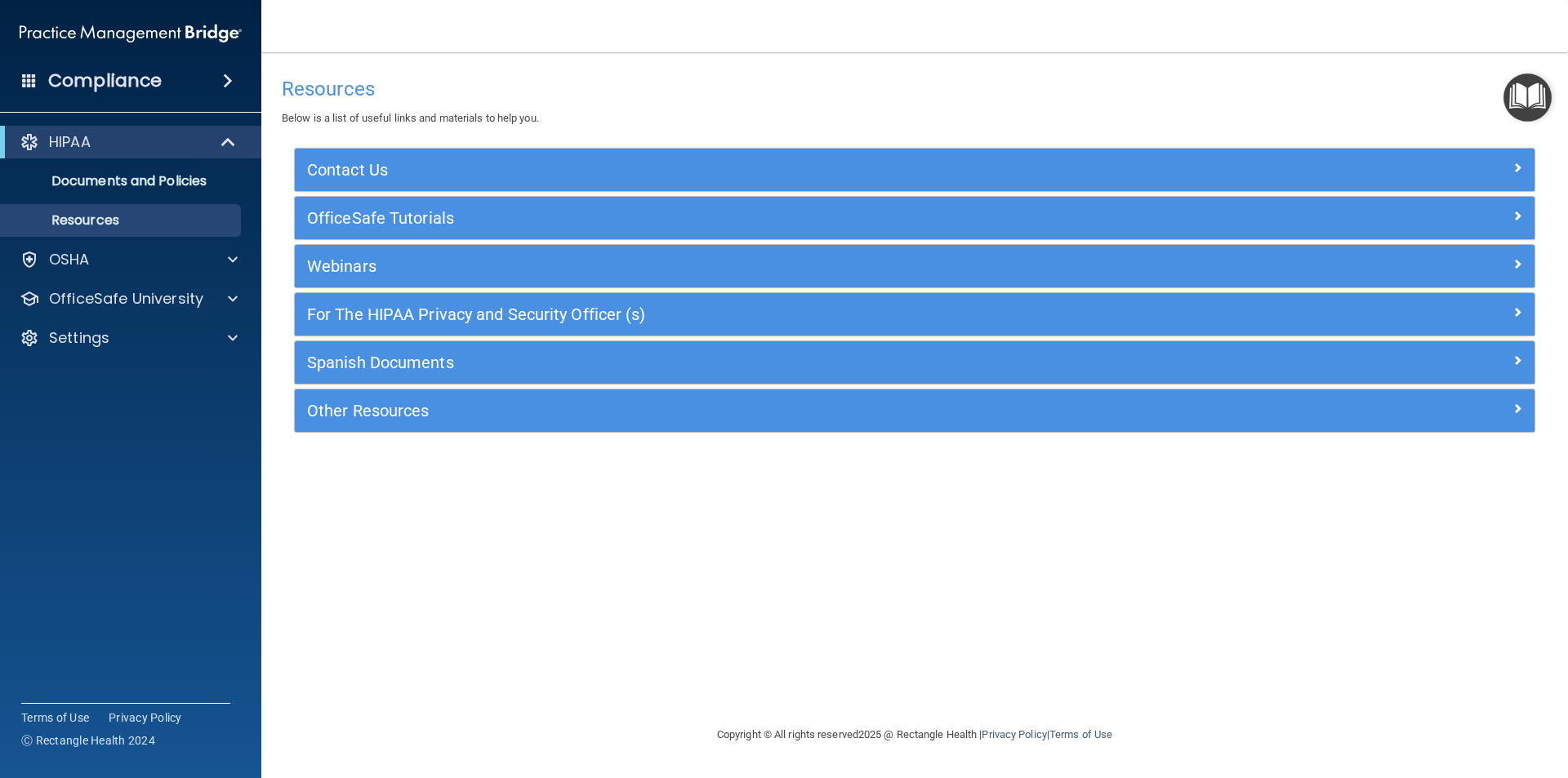
click at [1548, 106] on img "Open Resource Center" at bounding box center [1527, 98] width 48 height 48
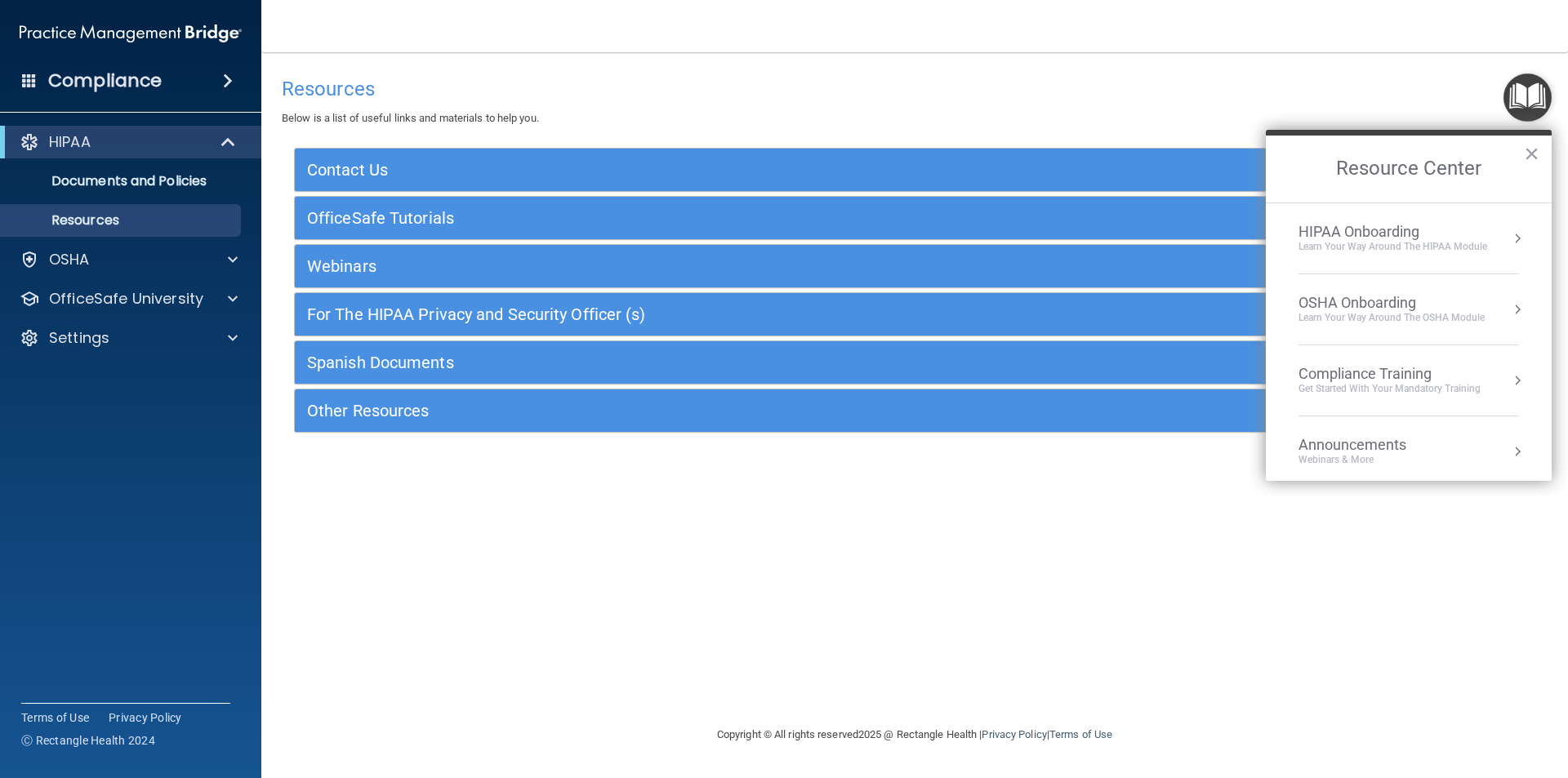
click at [1402, 378] on div "Compliance Training" at bounding box center [1389, 373] width 182 height 18
click at [1334, 227] on div "HIPAA Training for Members" at bounding box center [1369, 230] width 182 height 15
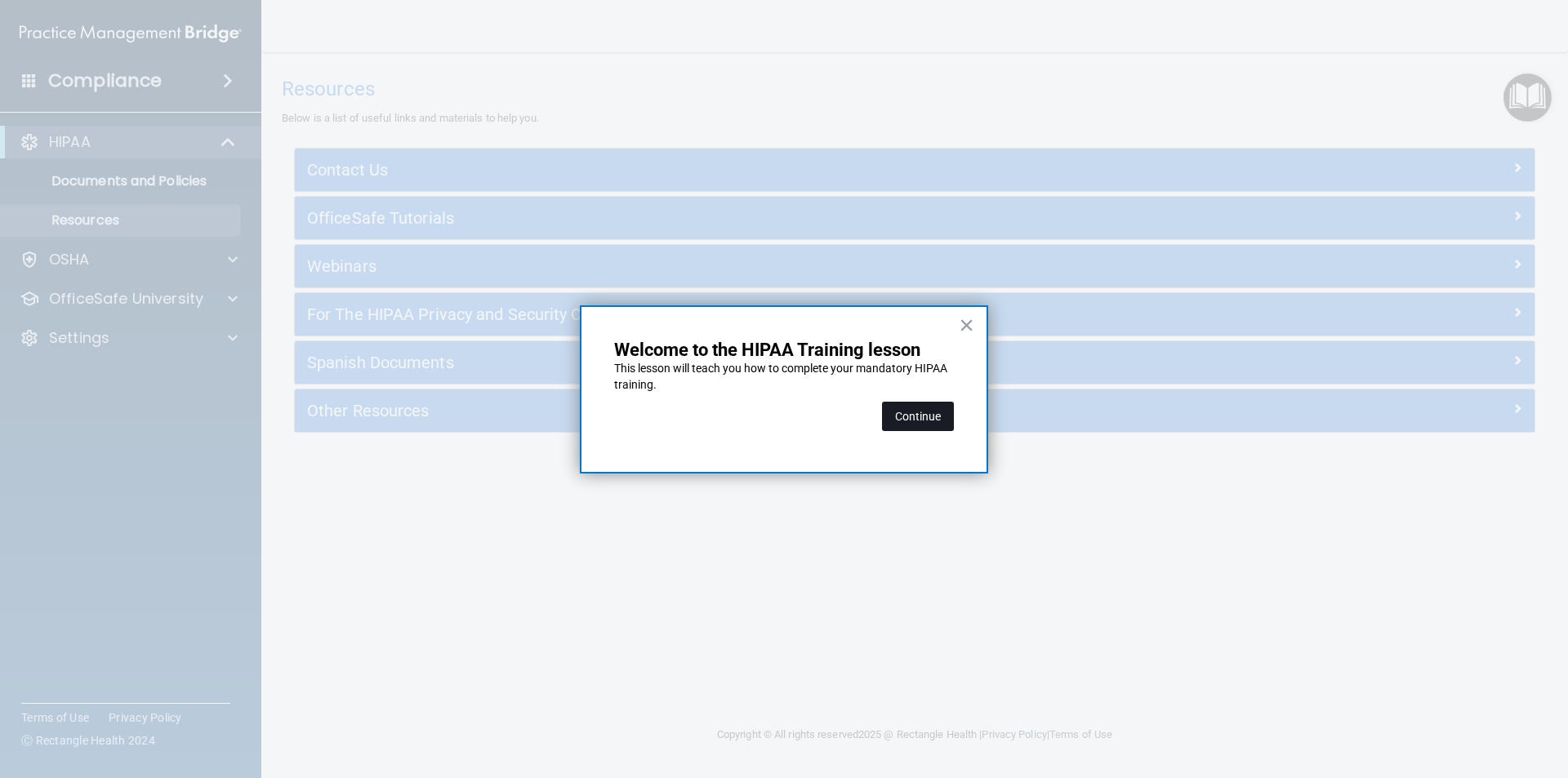
click at [926, 424] on button "Continue" at bounding box center [918, 416] width 72 height 29
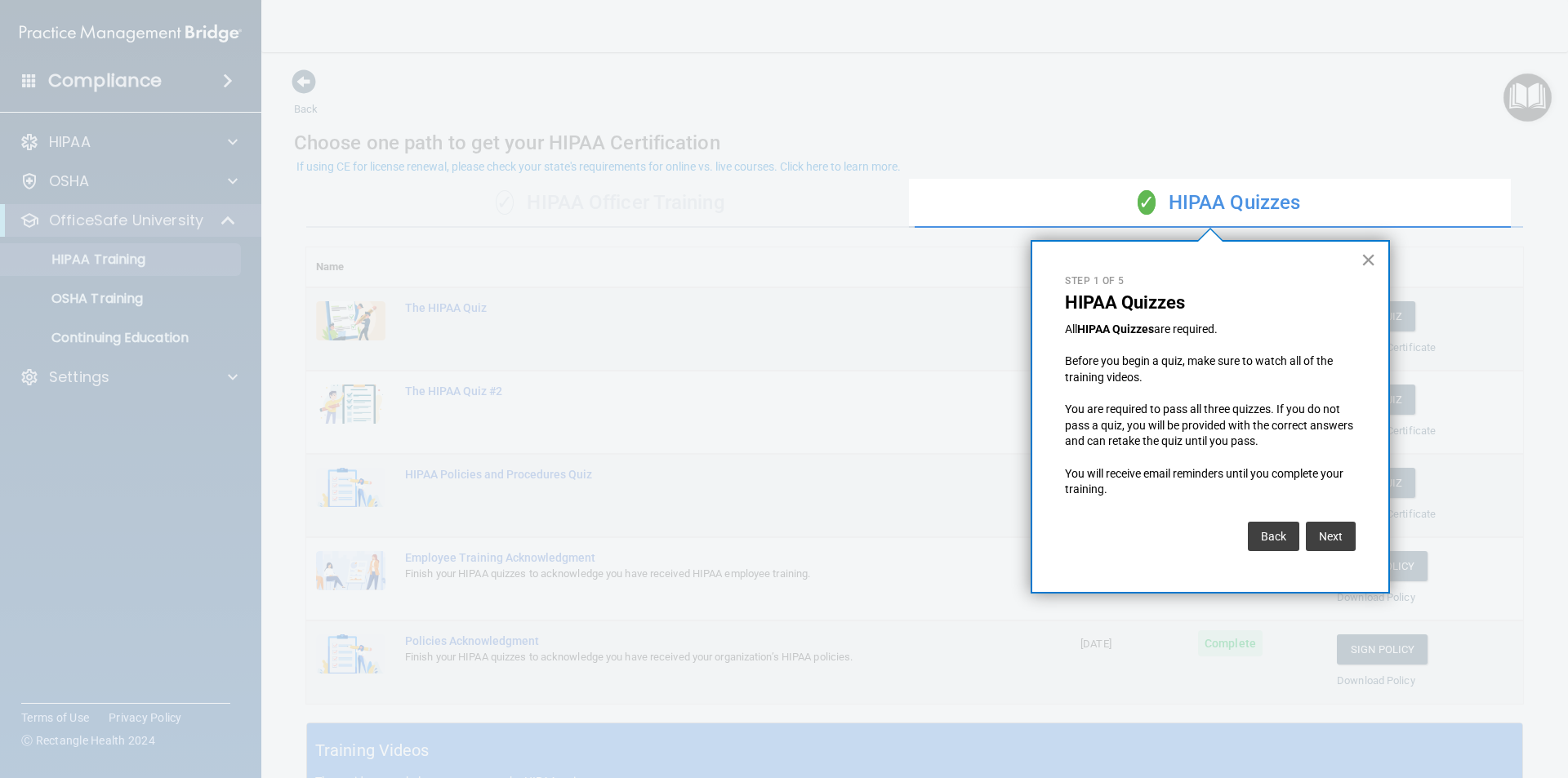
click at [1360, 263] on button "×" at bounding box center [1368, 259] width 16 height 26
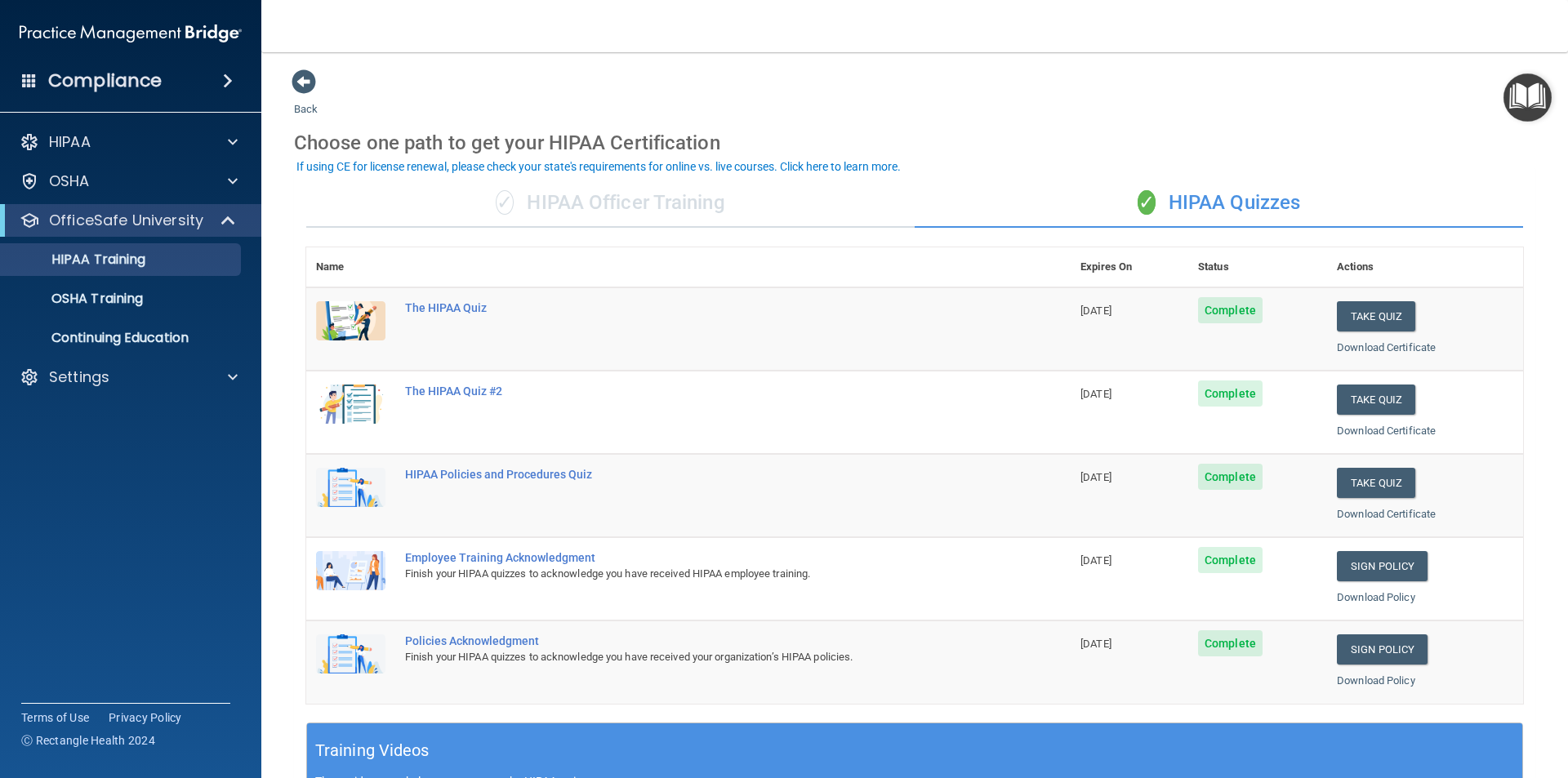
click at [630, 206] on div "✓ HIPAA Officer Training" at bounding box center [610, 203] width 608 height 49
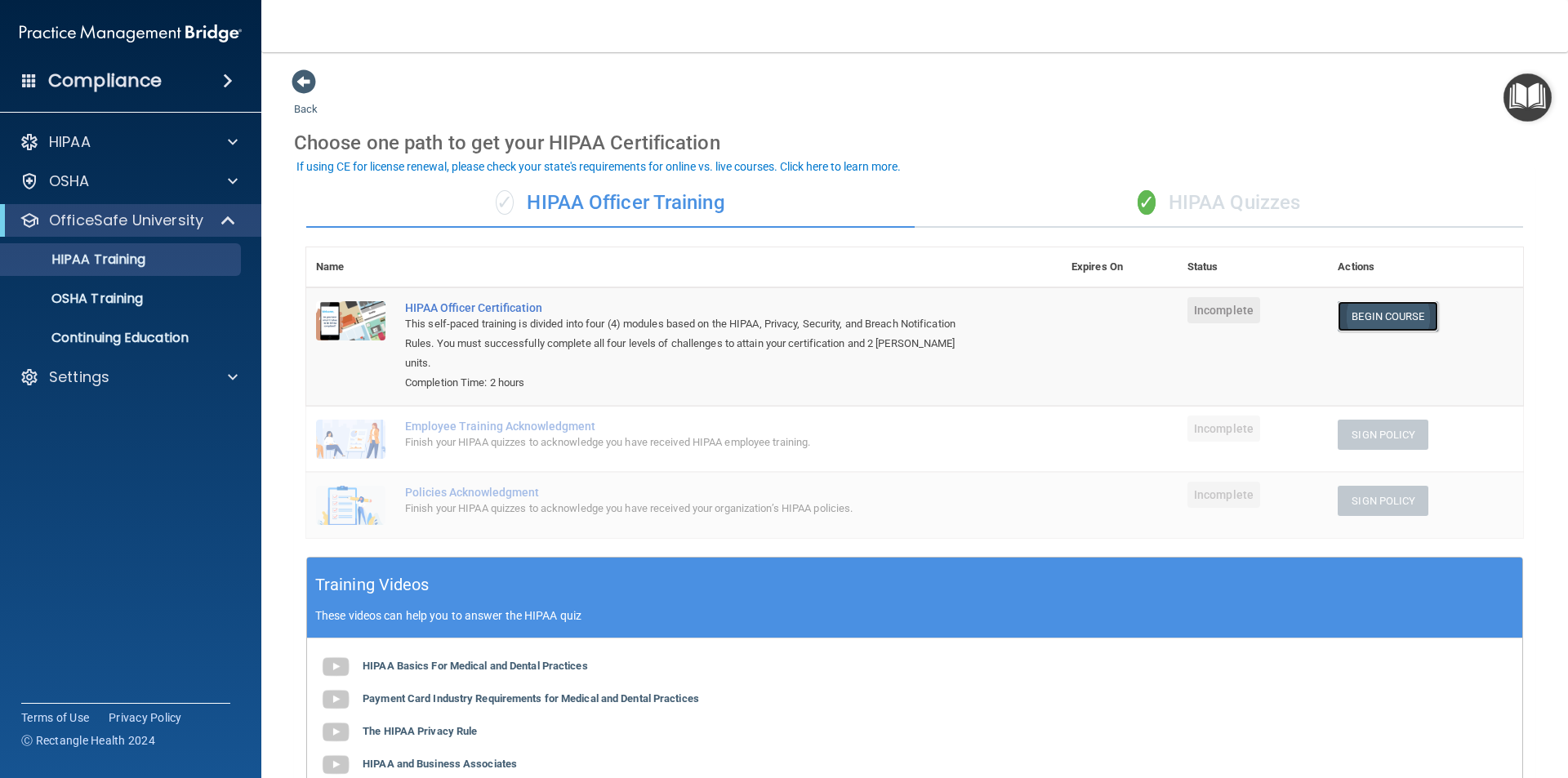
click at [1383, 320] on link "Begin Course" at bounding box center [1386, 316] width 99 height 30
click at [141, 369] on div "Settings" at bounding box center [108, 377] width 202 height 20
click at [84, 449] on p "Sign Out" at bounding box center [122, 455] width 223 height 16
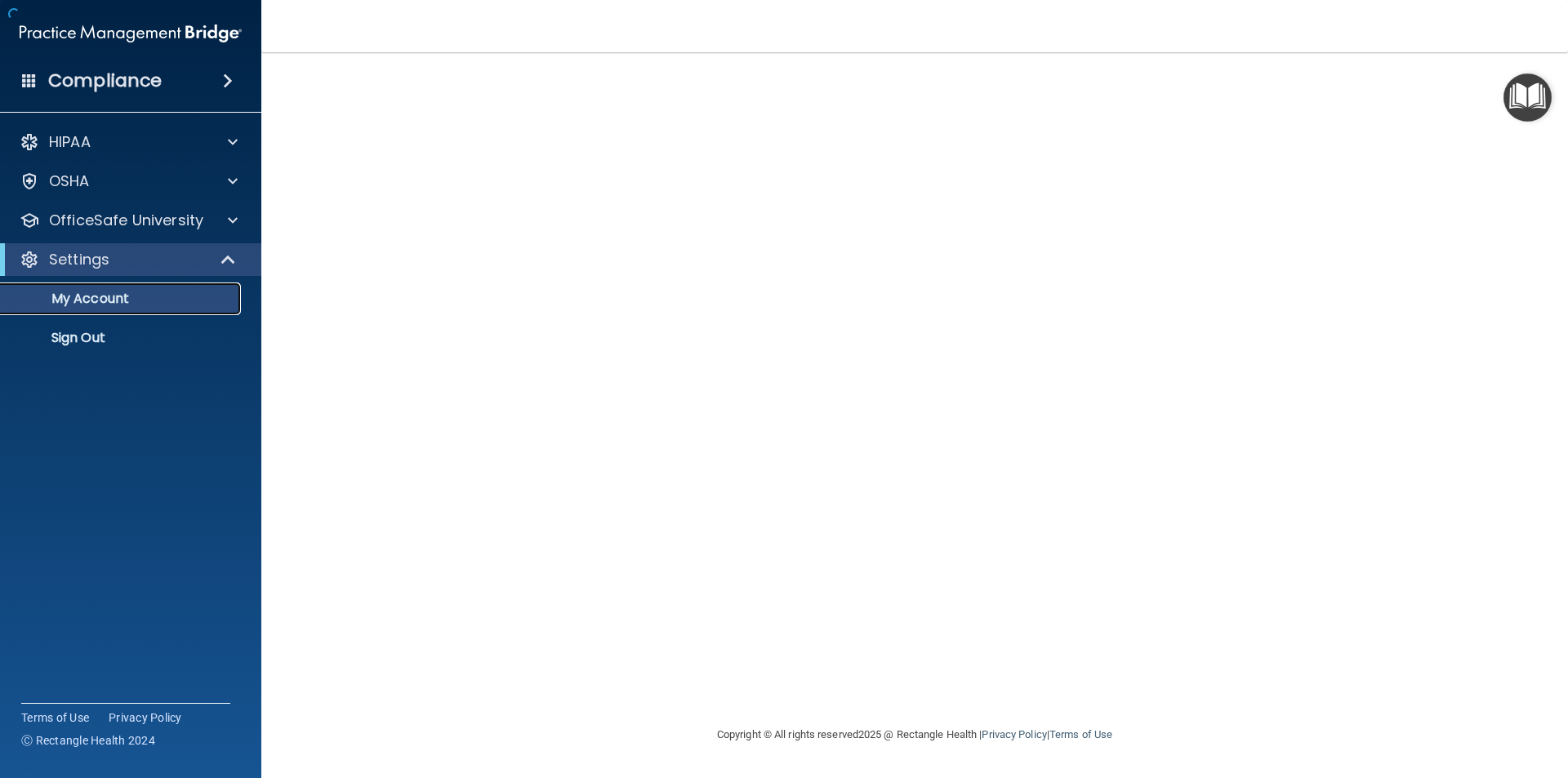
click at [82, 301] on p "My Account" at bounding box center [122, 298] width 223 height 16
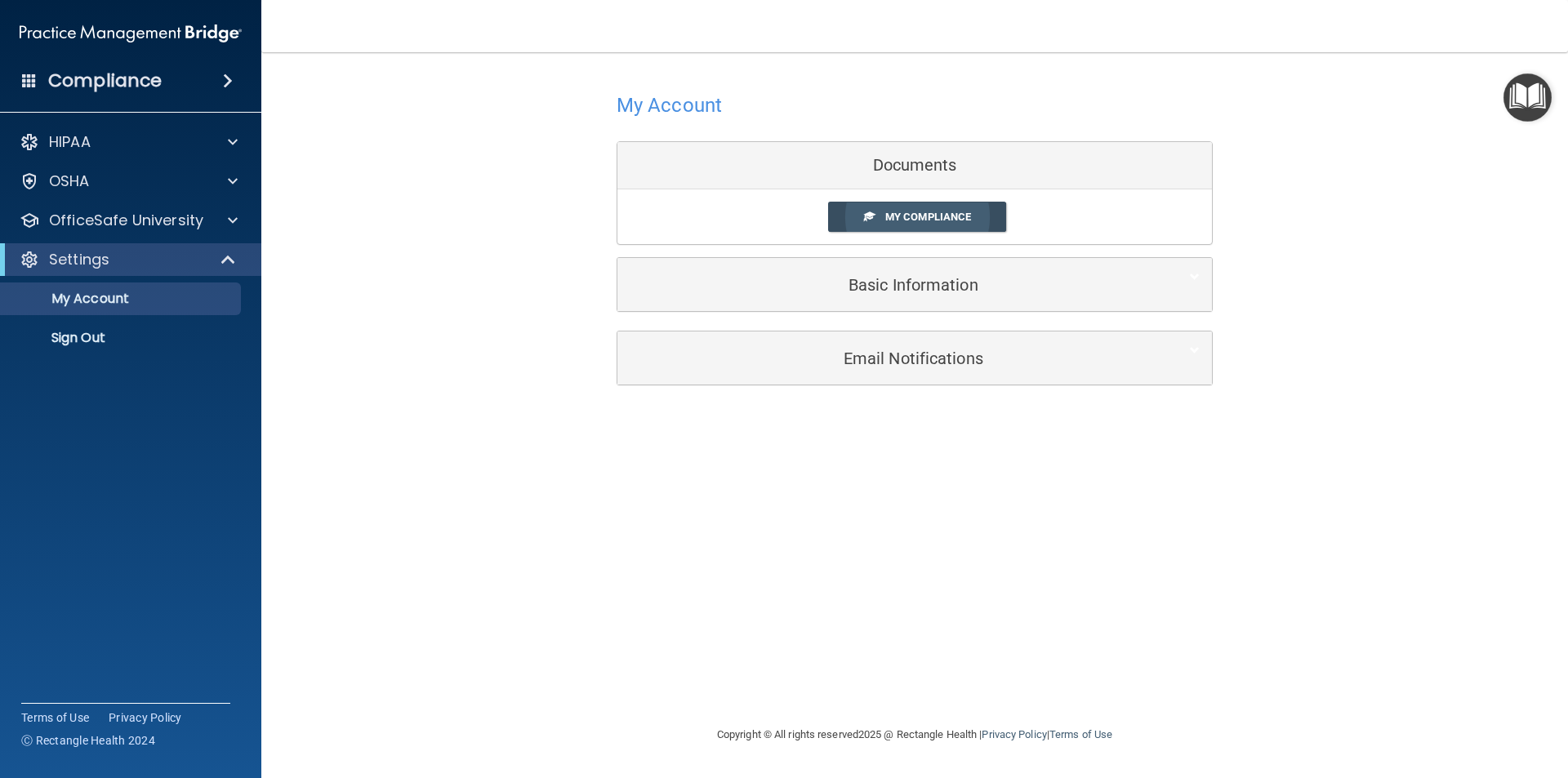
click at [975, 215] on link "My Compliance" at bounding box center [917, 216] width 179 height 30
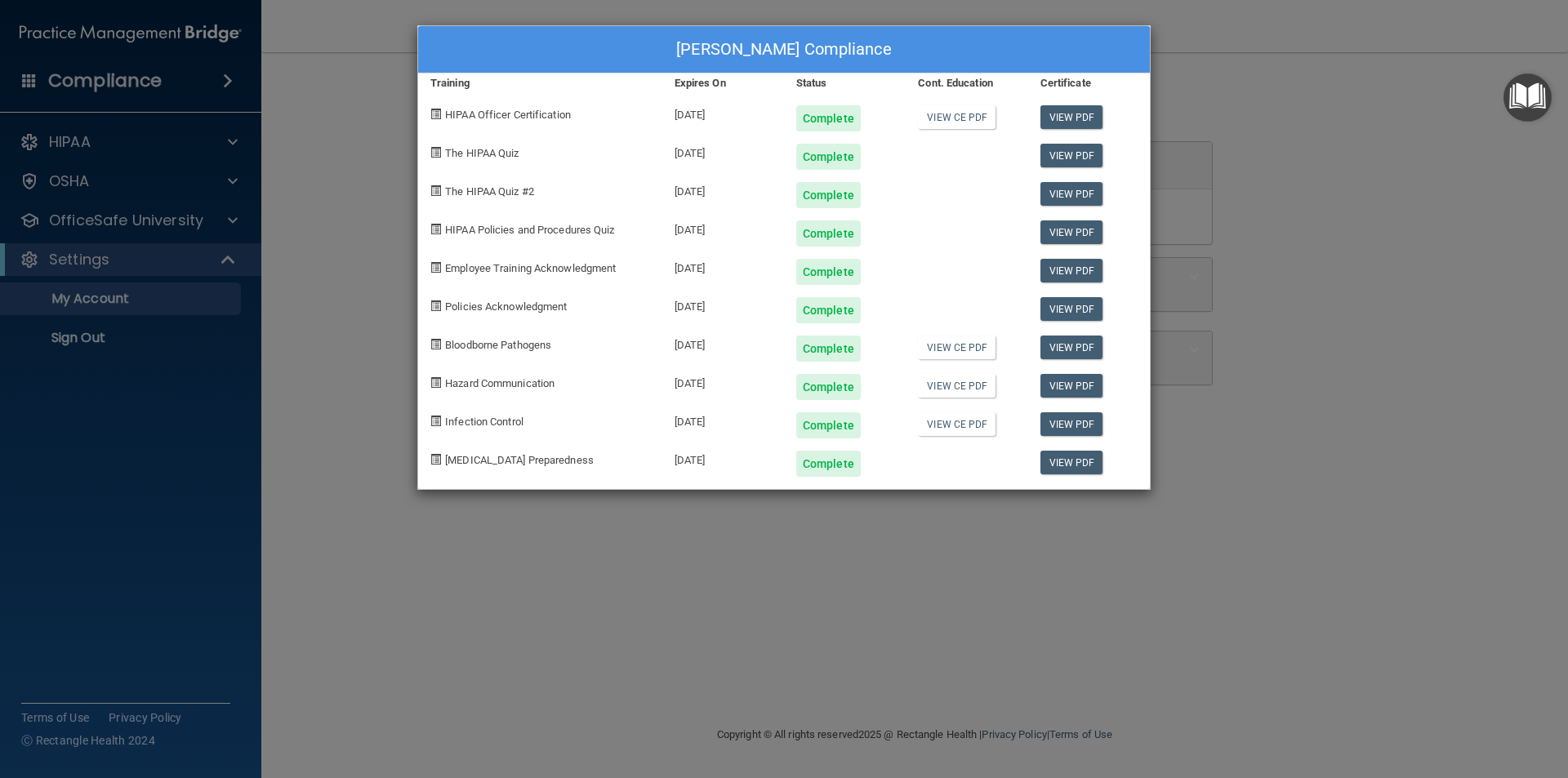
click at [1320, 312] on div "Jennifer Calvo's Compliance Training Expires On Status Cont. Education Certific…" at bounding box center [784, 389] width 1568 height 778
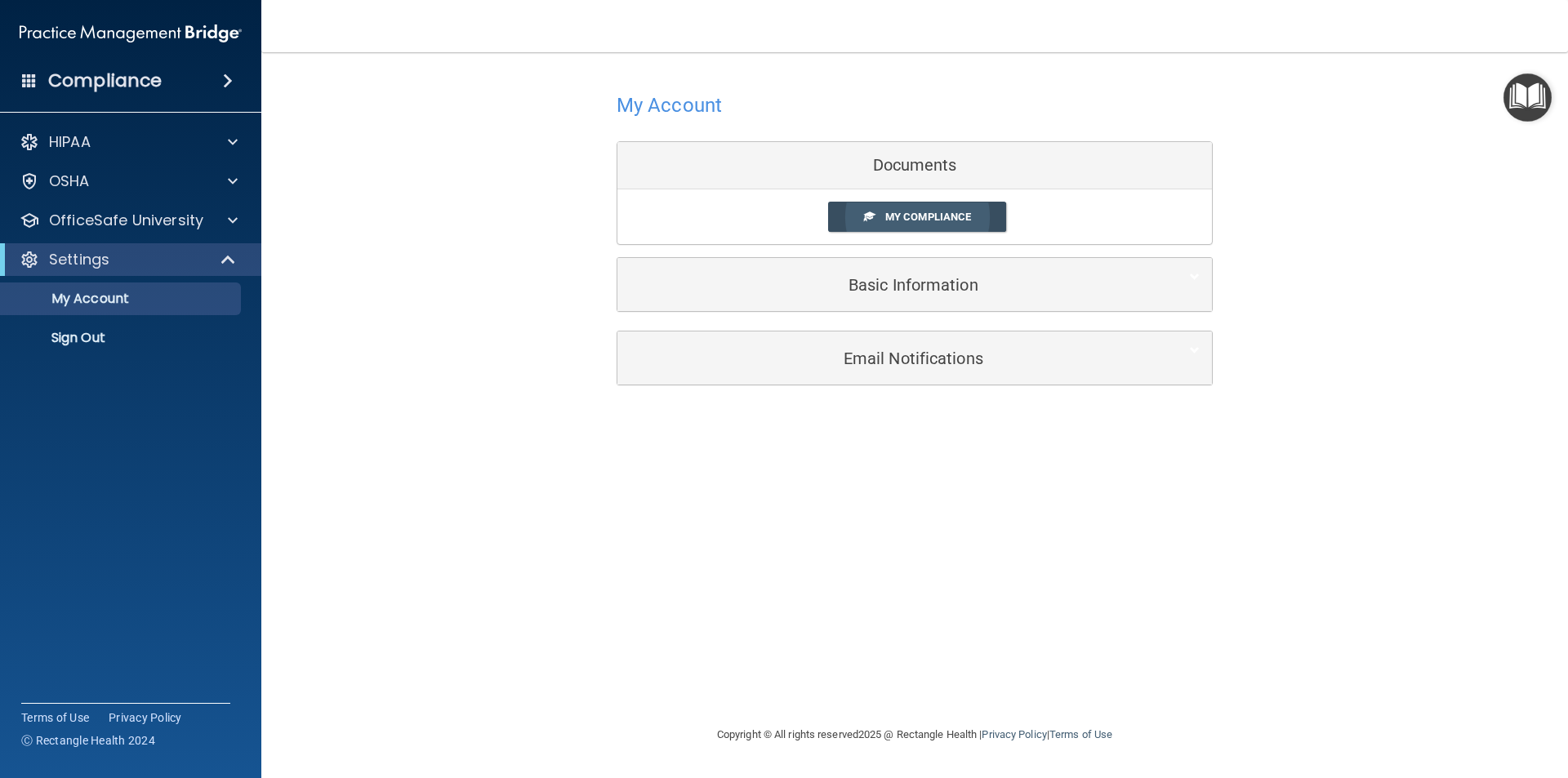
click at [899, 212] on span "My Compliance" at bounding box center [927, 217] width 86 height 12
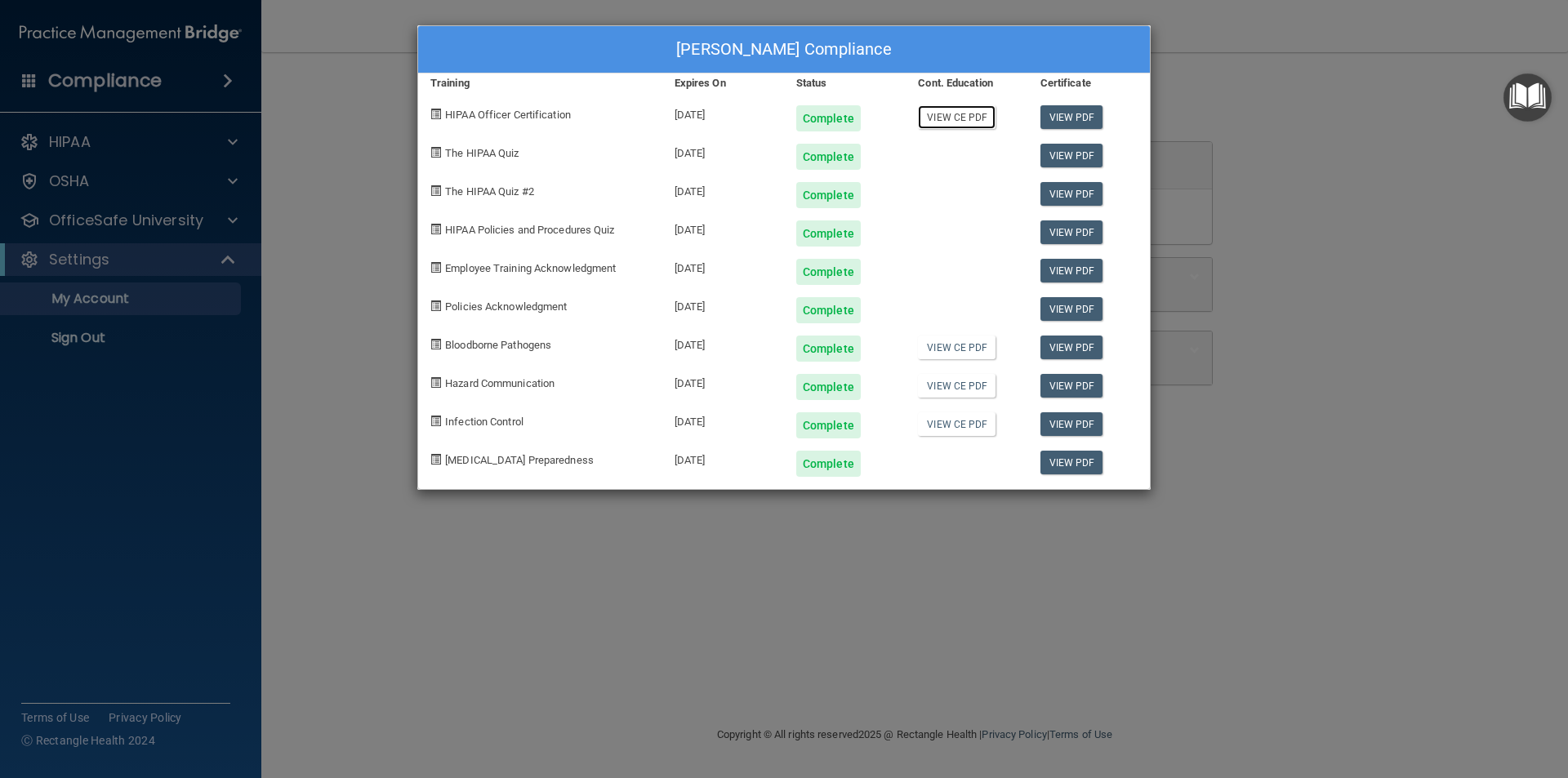
click at [964, 111] on link "View CE PDF" at bounding box center [957, 117] width 78 height 23
click at [950, 348] on link "View CE PDF" at bounding box center [957, 347] width 78 height 23
click at [949, 386] on link "View CE PDF" at bounding box center [957, 385] width 78 height 23
click at [952, 438] on div at bounding box center [966, 457] width 122 height 38
click at [955, 430] on link "View CE PDF" at bounding box center [957, 424] width 78 height 23
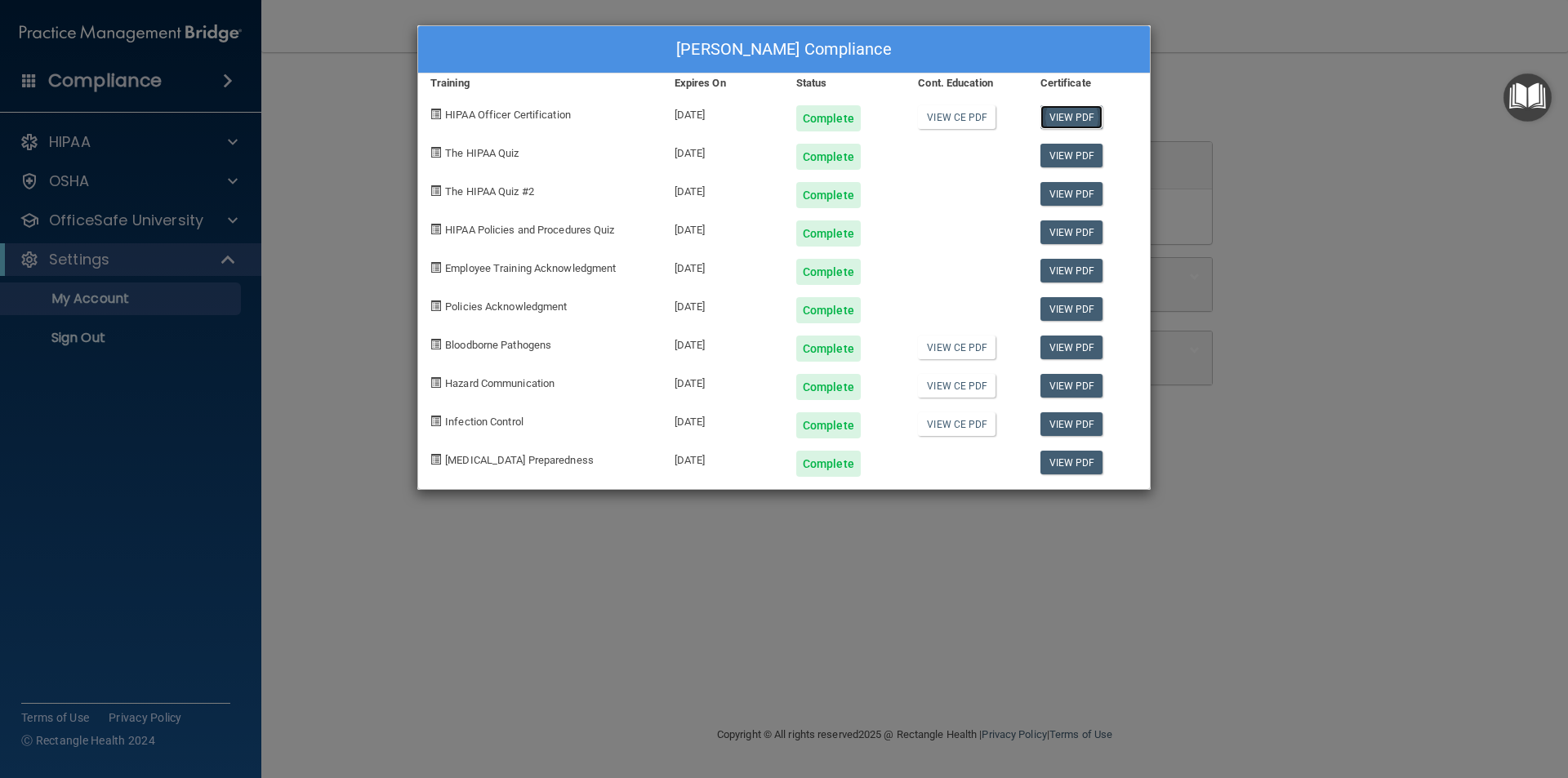
click at [1058, 107] on link "View PDF" at bounding box center [1072, 117] width 63 height 23
click at [951, 343] on link "View CE PDF" at bounding box center [957, 347] width 78 height 23
click at [982, 385] on link "View CE PDF" at bounding box center [957, 385] width 78 height 23
click at [961, 422] on link "View CE PDF" at bounding box center [957, 424] width 78 height 23
click at [965, 386] on link "View CE PDF" at bounding box center [957, 385] width 78 height 23
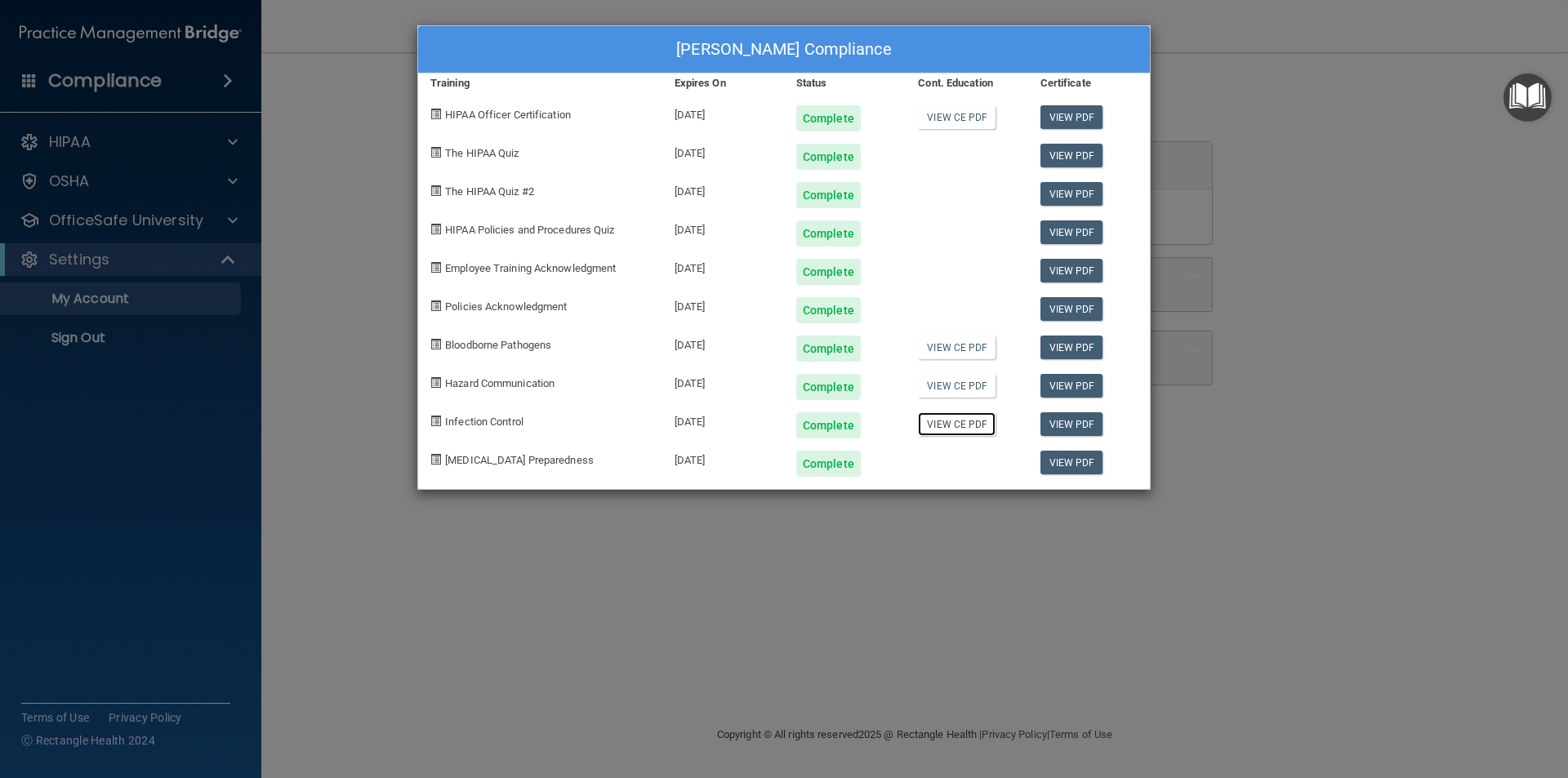
click at [961, 424] on link "View CE PDF" at bounding box center [957, 424] width 78 height 23
click at [1567, 204] on div "Jennifer Calvo's Compliance Training Expires On Status Cont. Education Certific…" at bounding box center [784, 389] width 1568 height 778
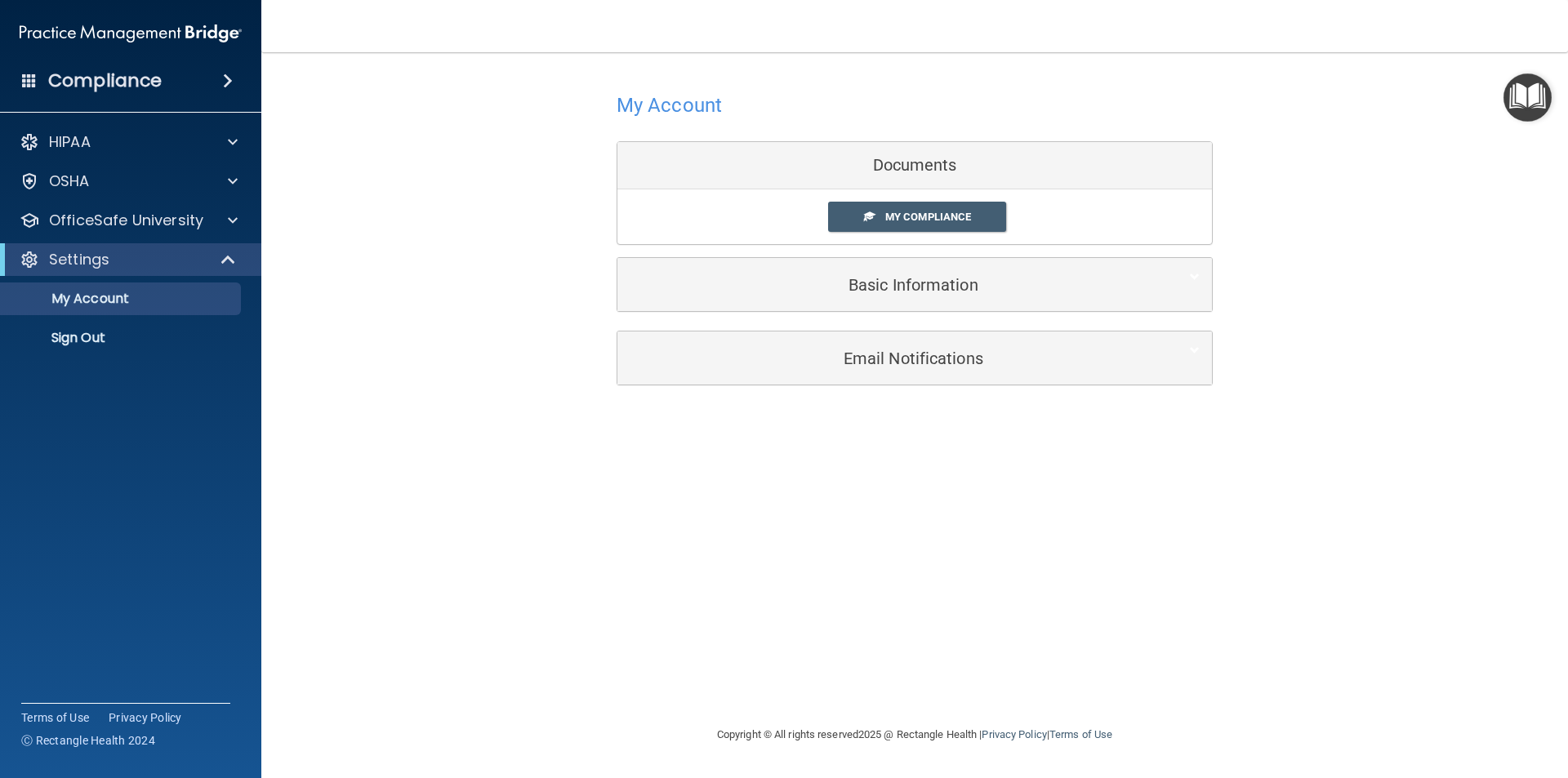
click at [1536, 94] on img "Open Resource Center" at bounding box center [1527, 98] width 48 height 48
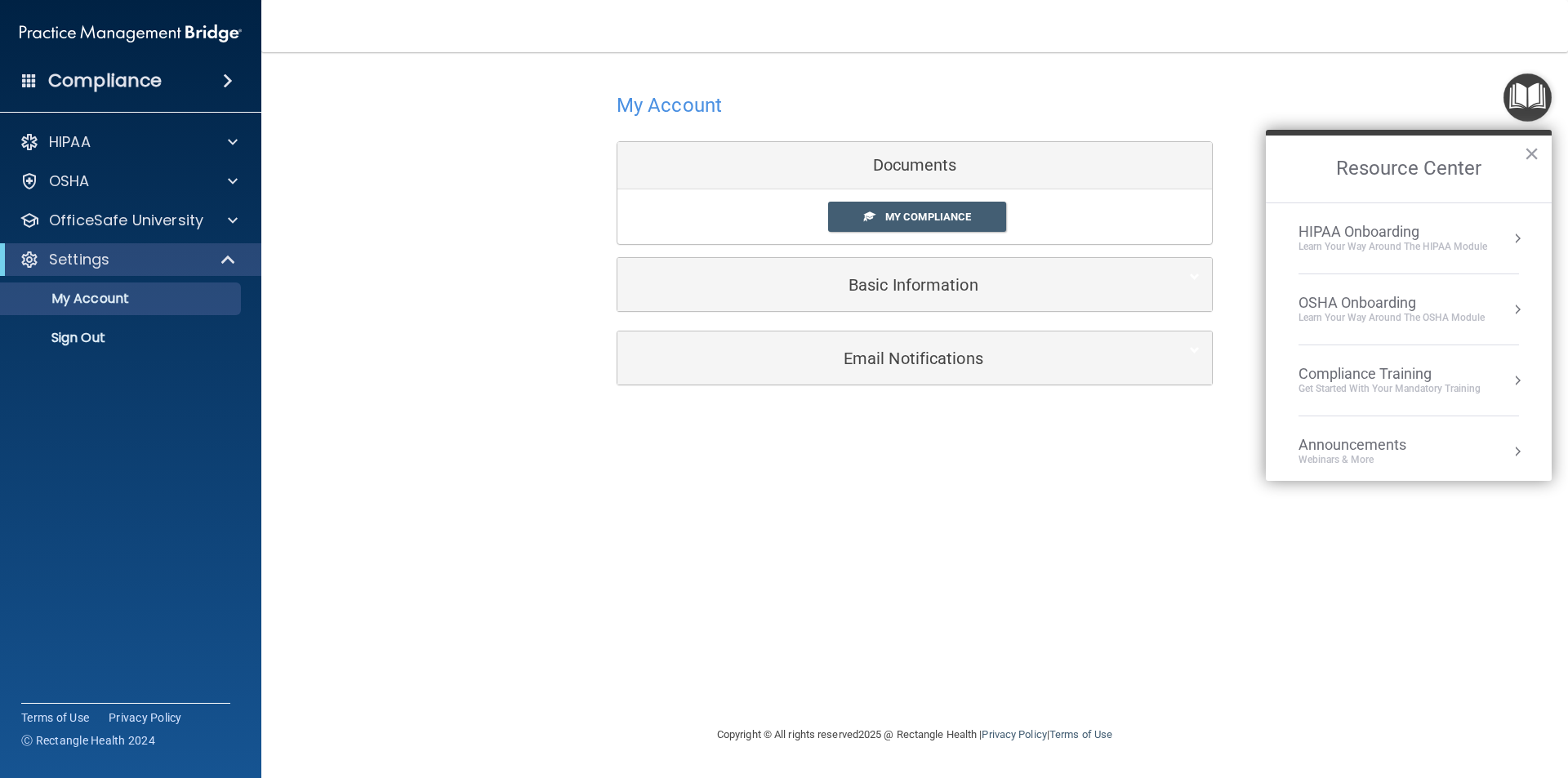
click at [1396, 387] on div "Get Started with your mandatory training" at bounding box center [1389, 389] width 182 height 14
click at [1382, 238] on div "HIPAA Training for Members" at bounding box center [1369, 230] width 182 height 15
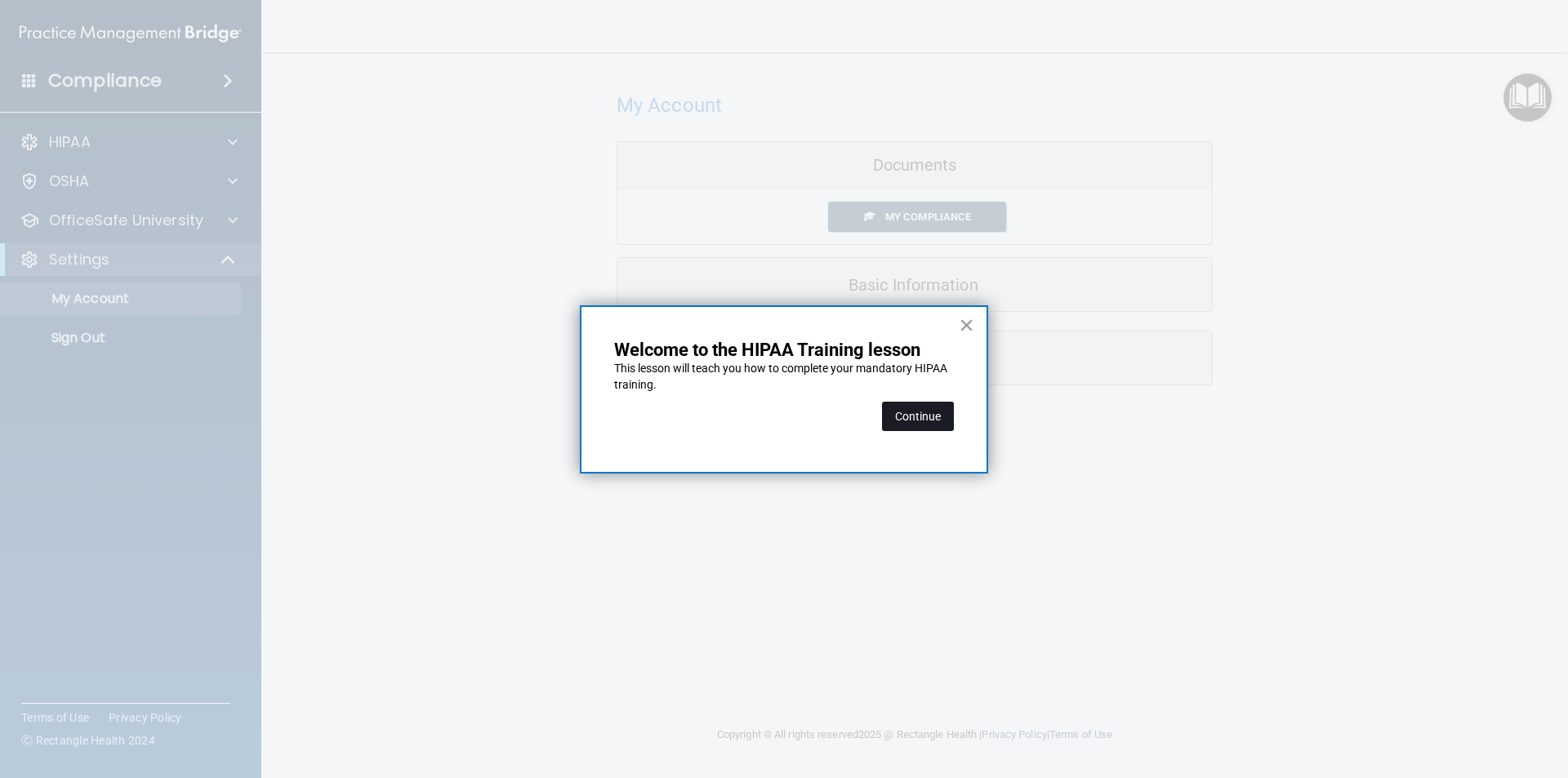
click at [882, 428] on button "Continue" at bounding box center [918, 416] width 72 height 29
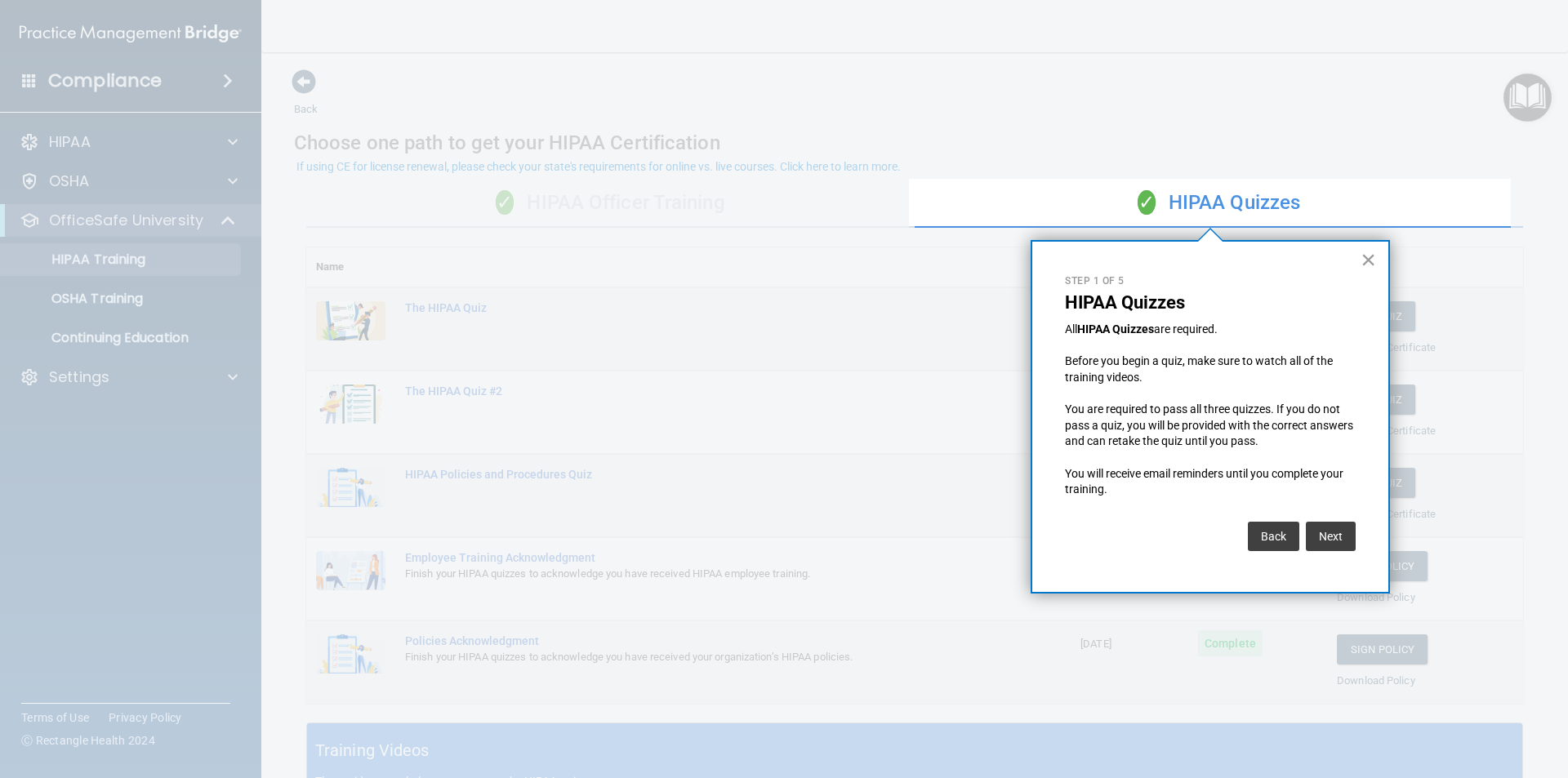
click at [1360, 249] on button "×" at bounding box center [1368, 259] width 16 height 26
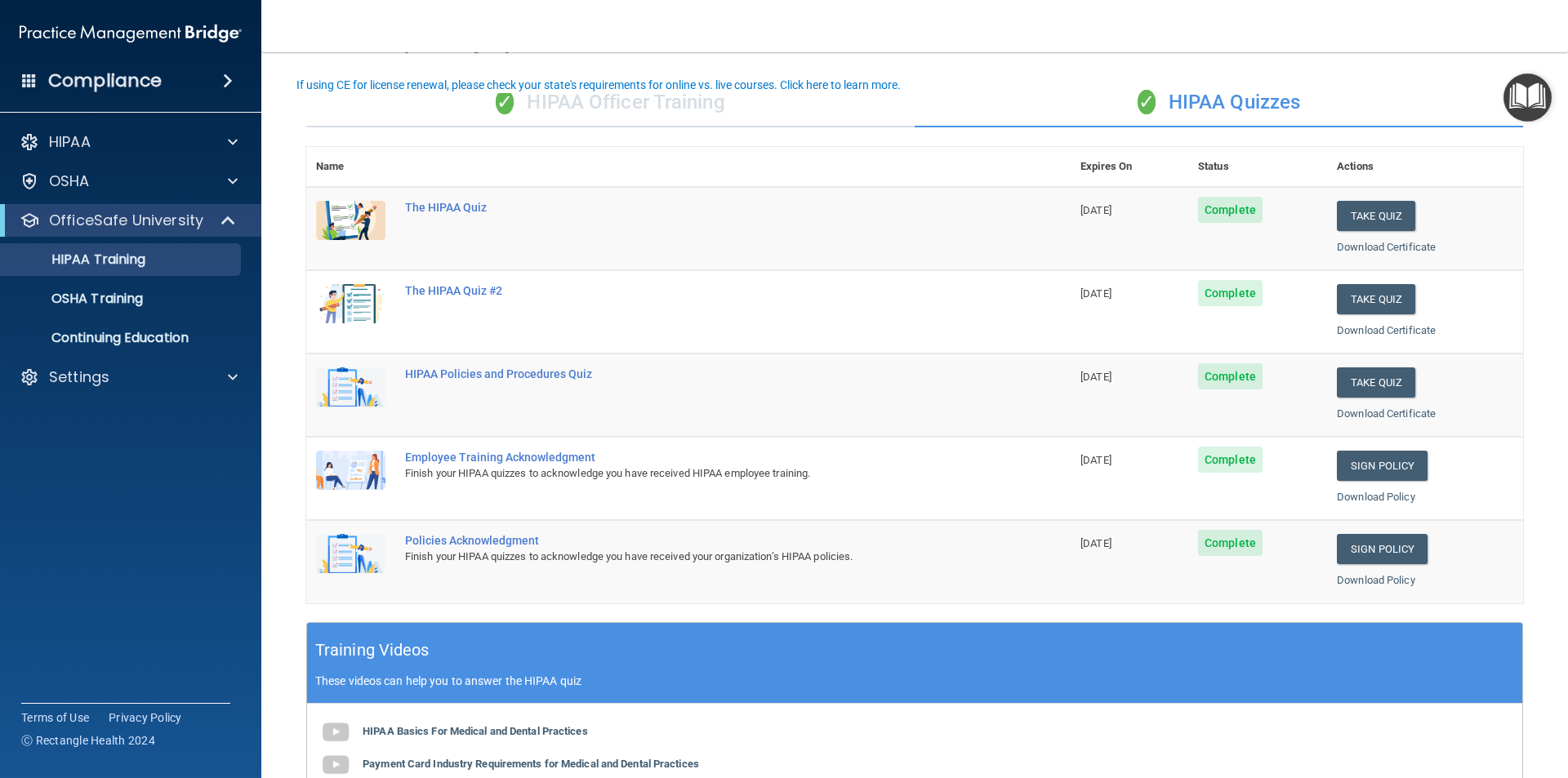
scroll to position [81, 0]
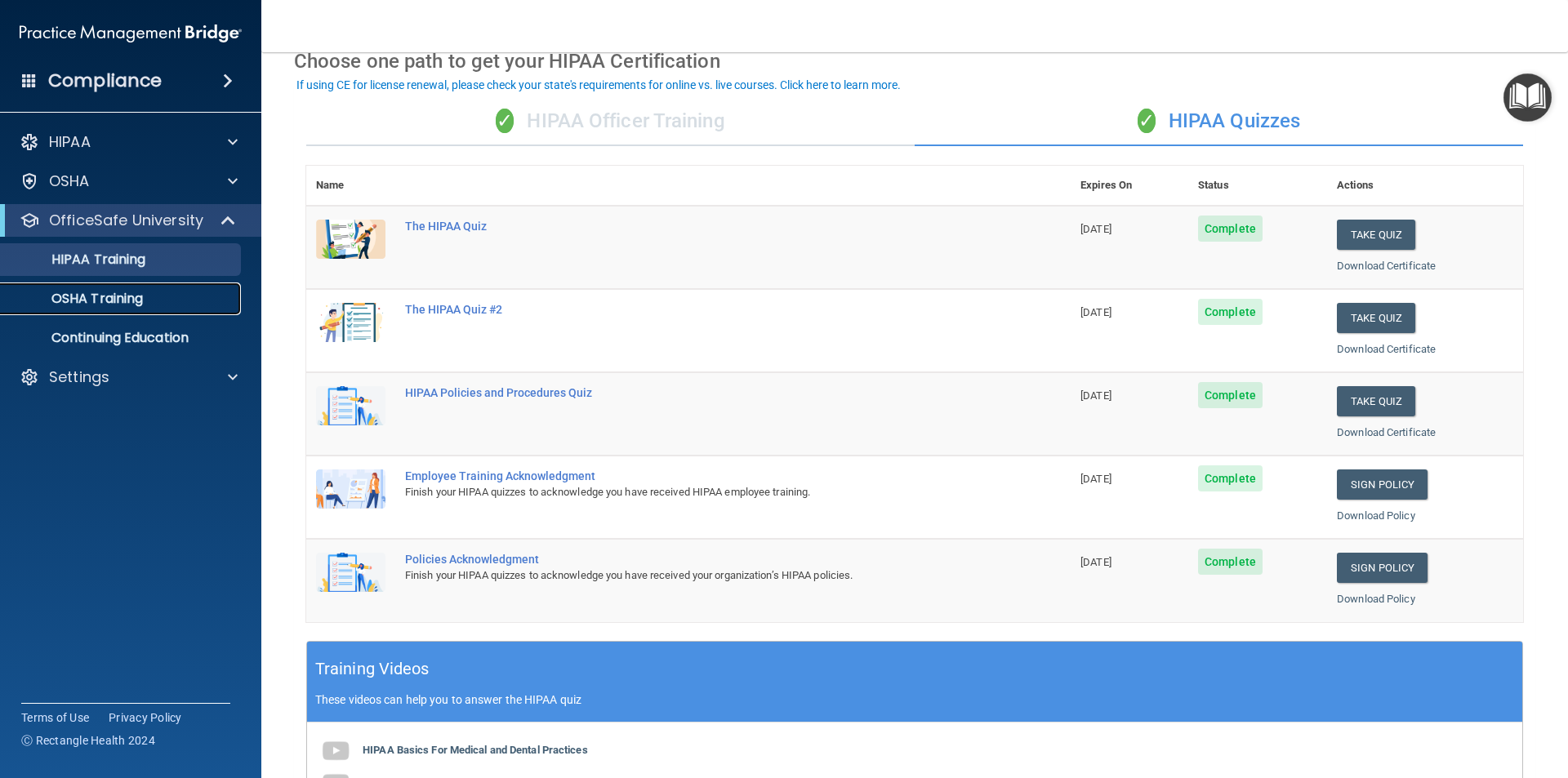
click at [100, 314] on link "OSHA Training" at bounding box center [112, 299] width 257 height 33
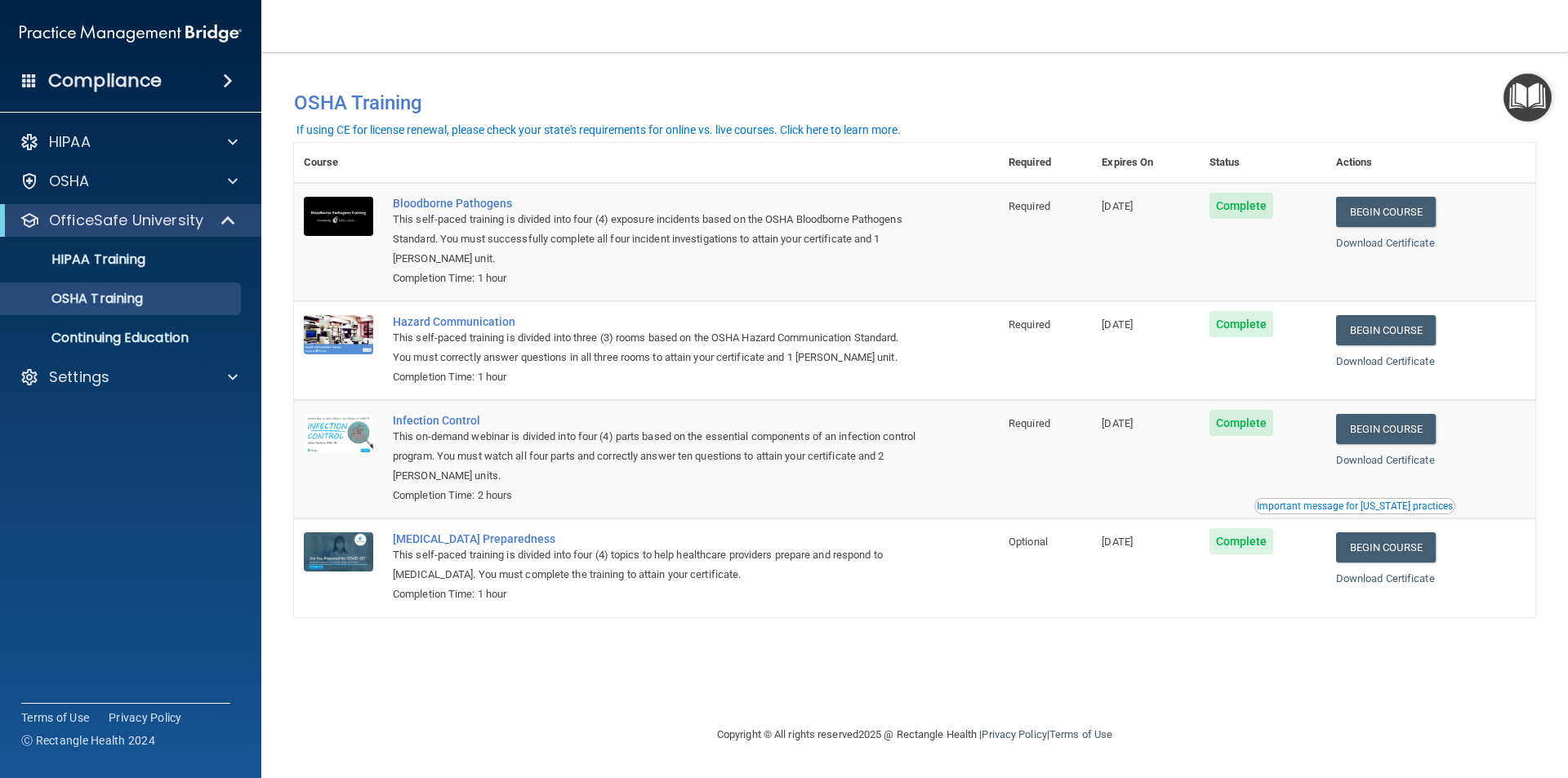
click at [1503, 90] on img "Open Resource Center" at bounding box center [1527, 98] width 48 height 48
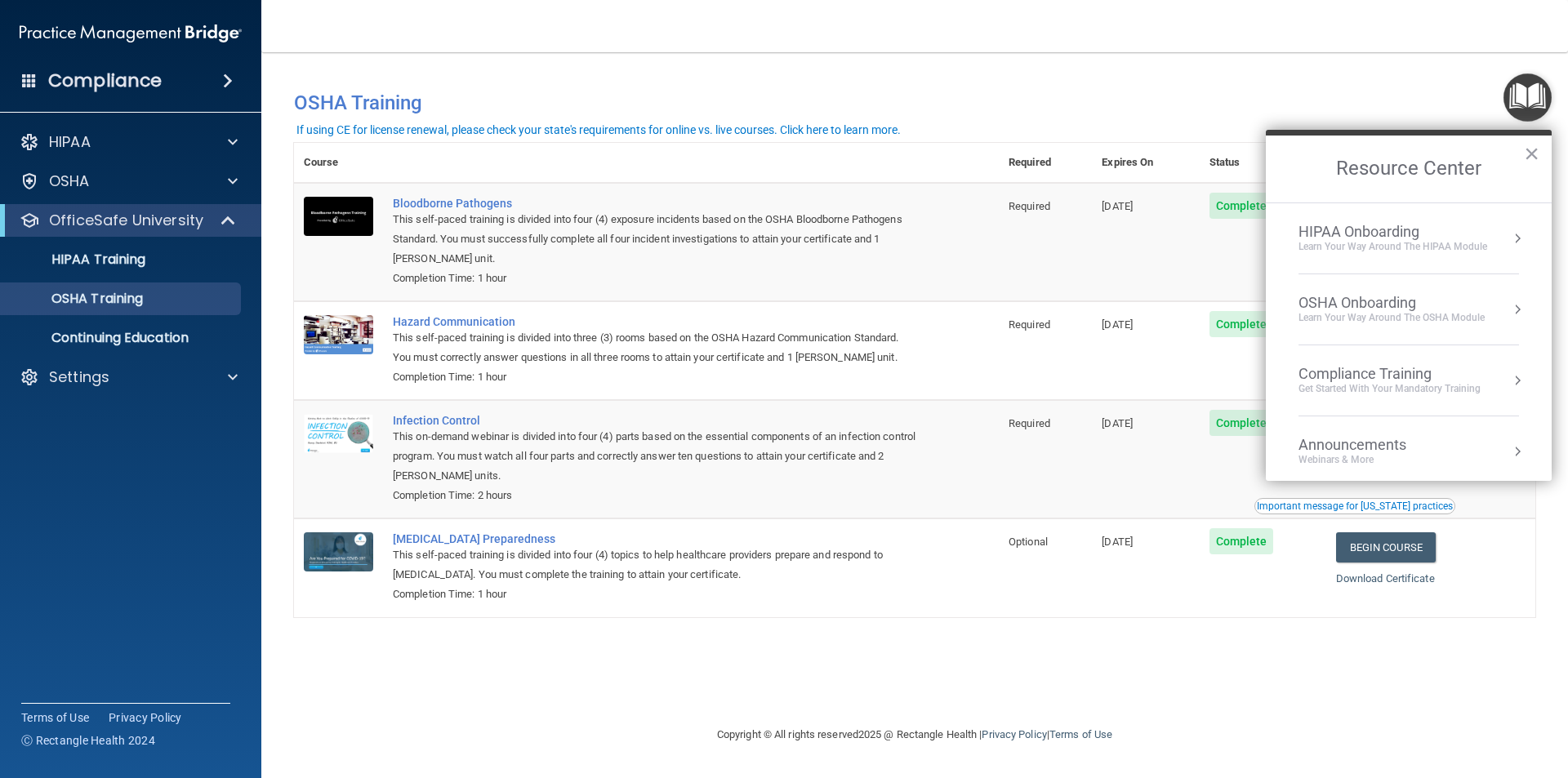
click at [1385, 372] on div "Compliance Training" at bounding box center [1389, 373] width 182 height 18
click at [1307, 258] on div "OSHA Training" at bounding box center [1325, 264] width 94 height 15
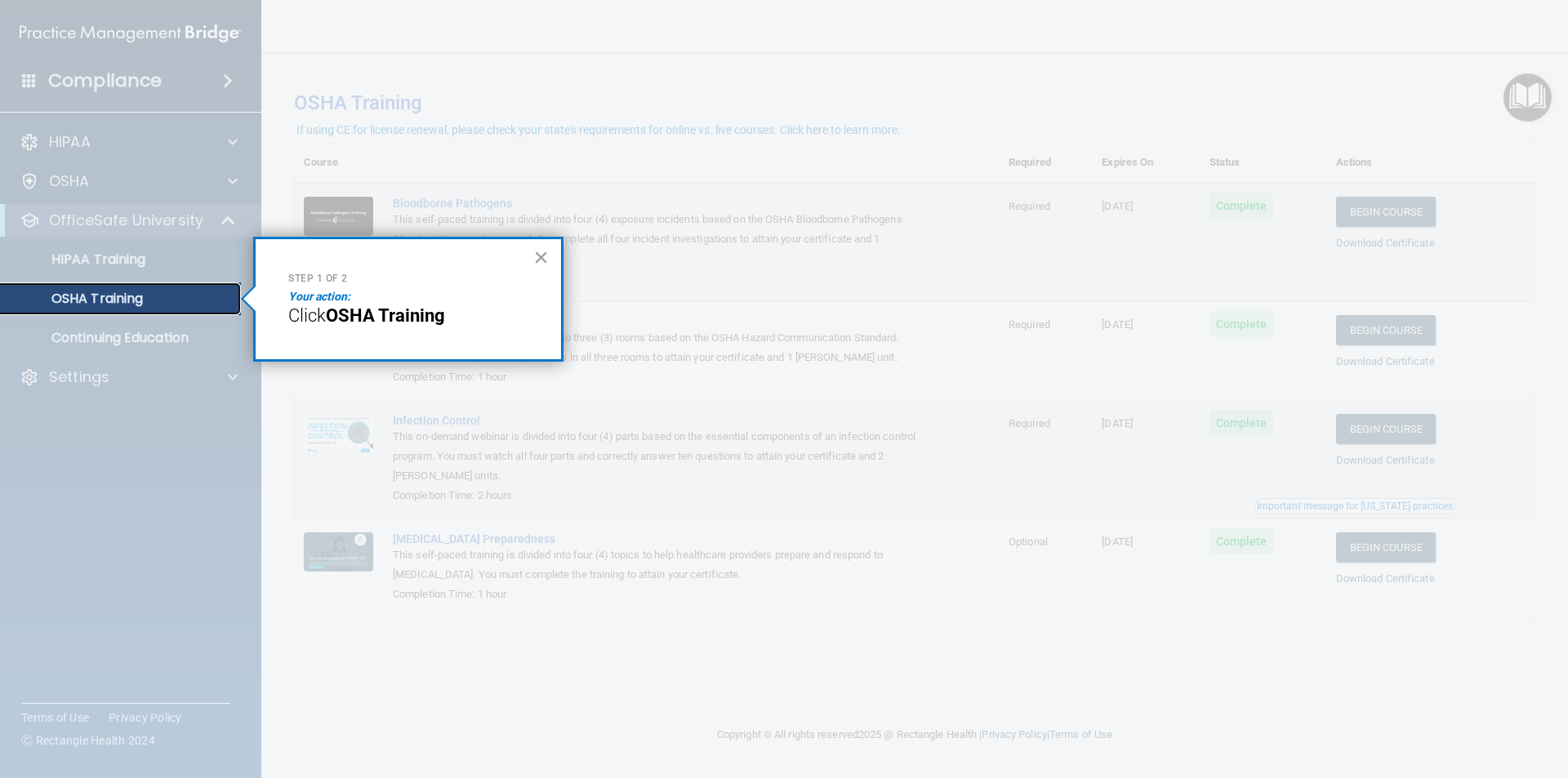
click at [181, 293] on div "OSHA Training" at bounding box center [122, 298] width 223 height 16
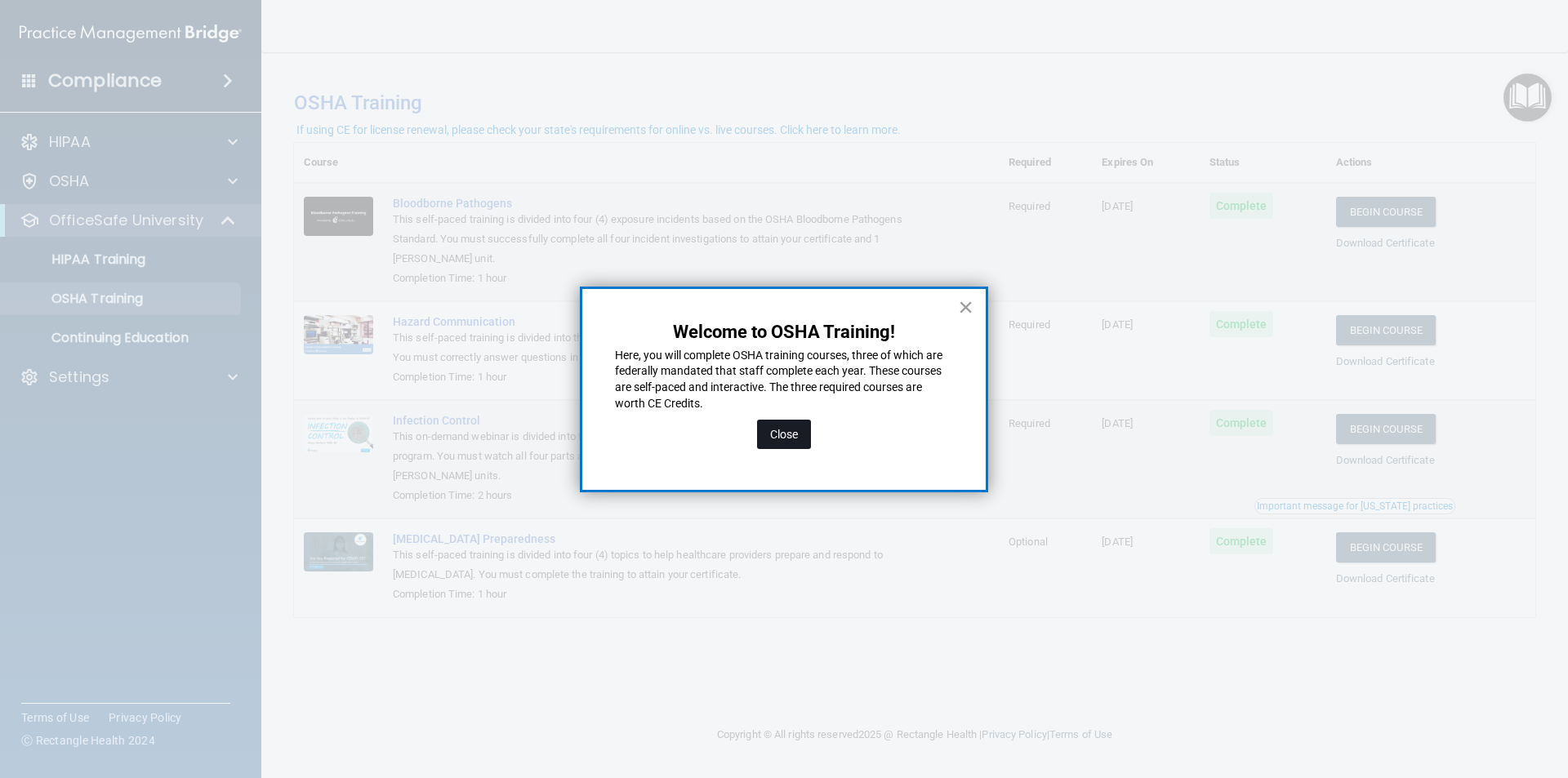
click at [782, 437] on button "Close" at bounding box center [784, 434] width 54 height 29
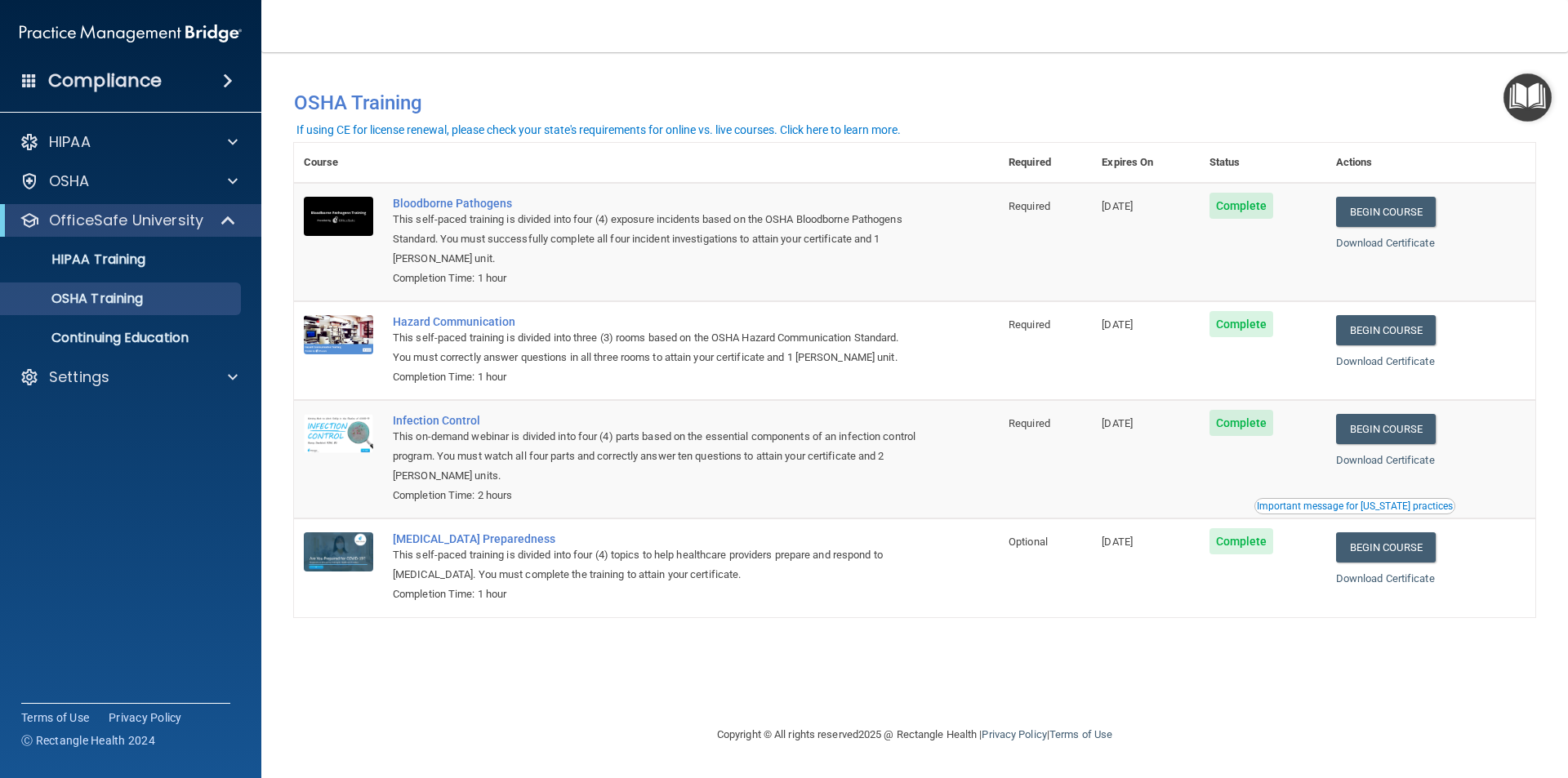
click at [1550, 83] on img "Open Resource Center" at bounding box center [1527, 98] width 48 height 48
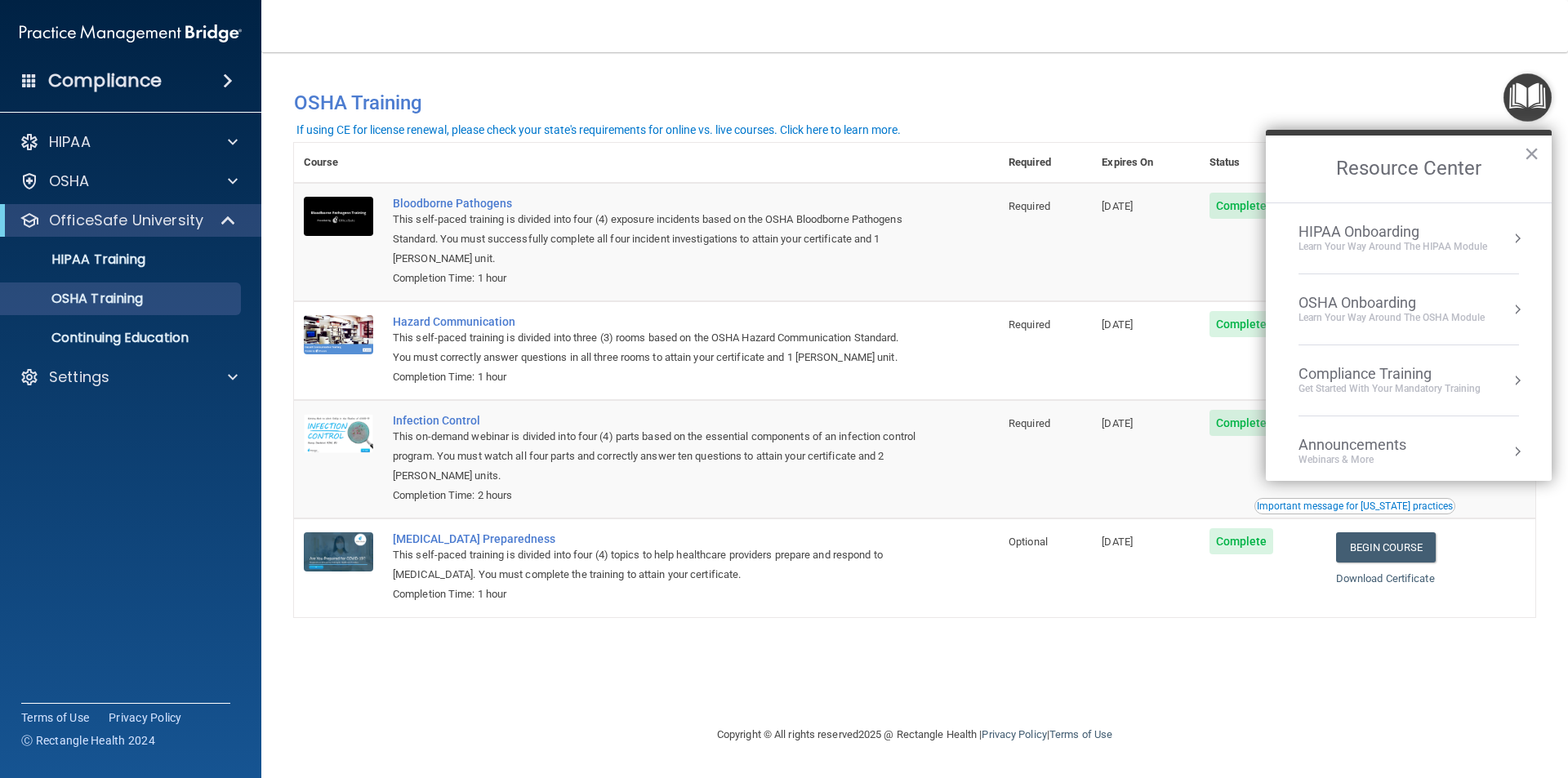
click at [1411, 373] on div "Compliance Training" at bounding box center [1389, 373] width 182 height 18
click at [1385, 220] on ol "HIPAA Training for Members OSHA Training Continuing Education" at bounding box center [1408, 342] width 259 height 278
click at [1382, 226] on div "HIPAA Training for Members" at bounding box center [1369, 230] width 182 height 15
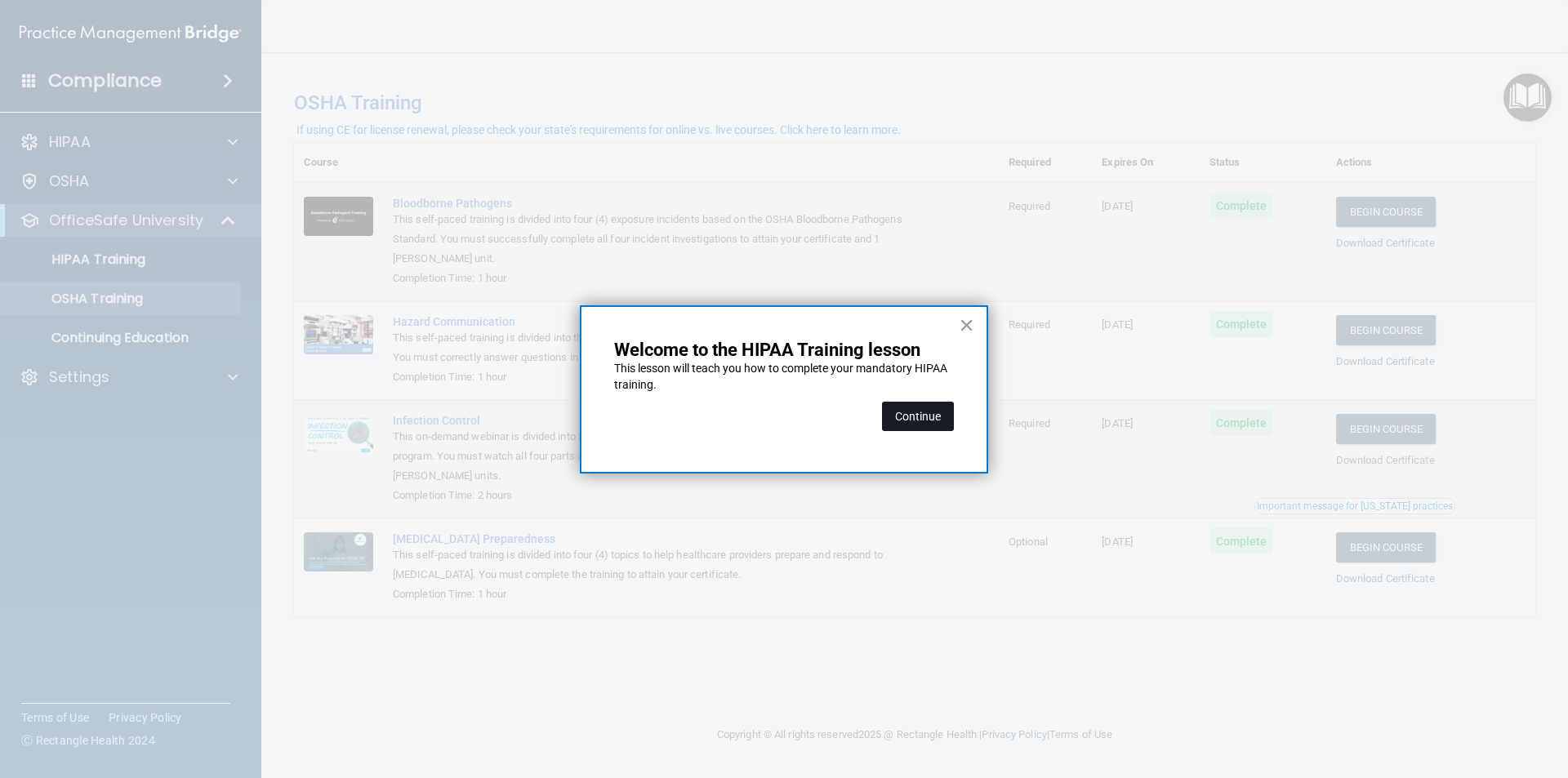
click at [912, 402] on button "Continue" at bounding box center [918, 416] width 72 height 29
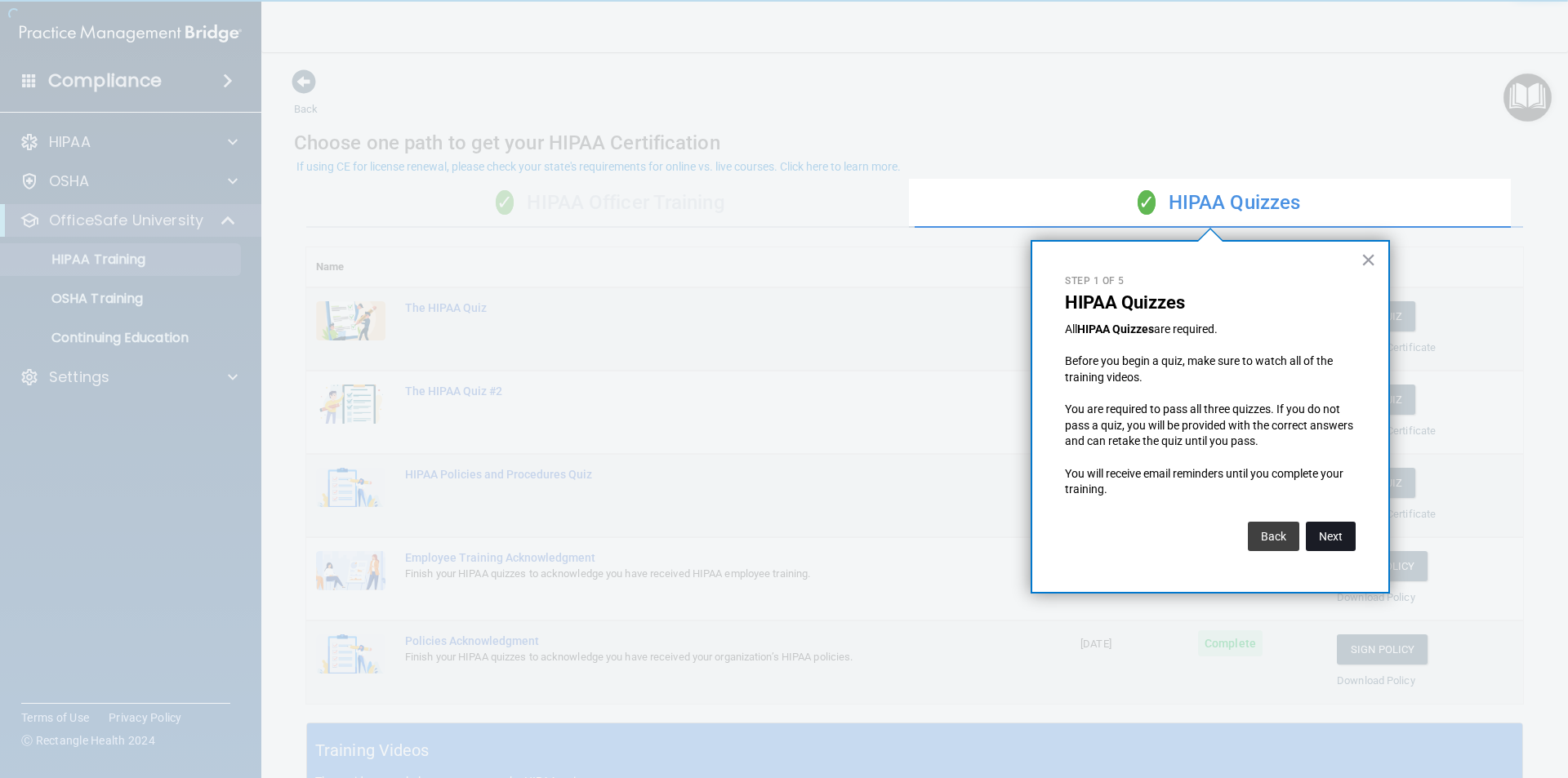
drag, startPoint x: 1341, startPoint y: 534, endPoint x: 1329, endPoint y: 538, distance: 12.6
click at [1329, 538] on button "Next" at bounding box center [1331, 536] width 50 height 29
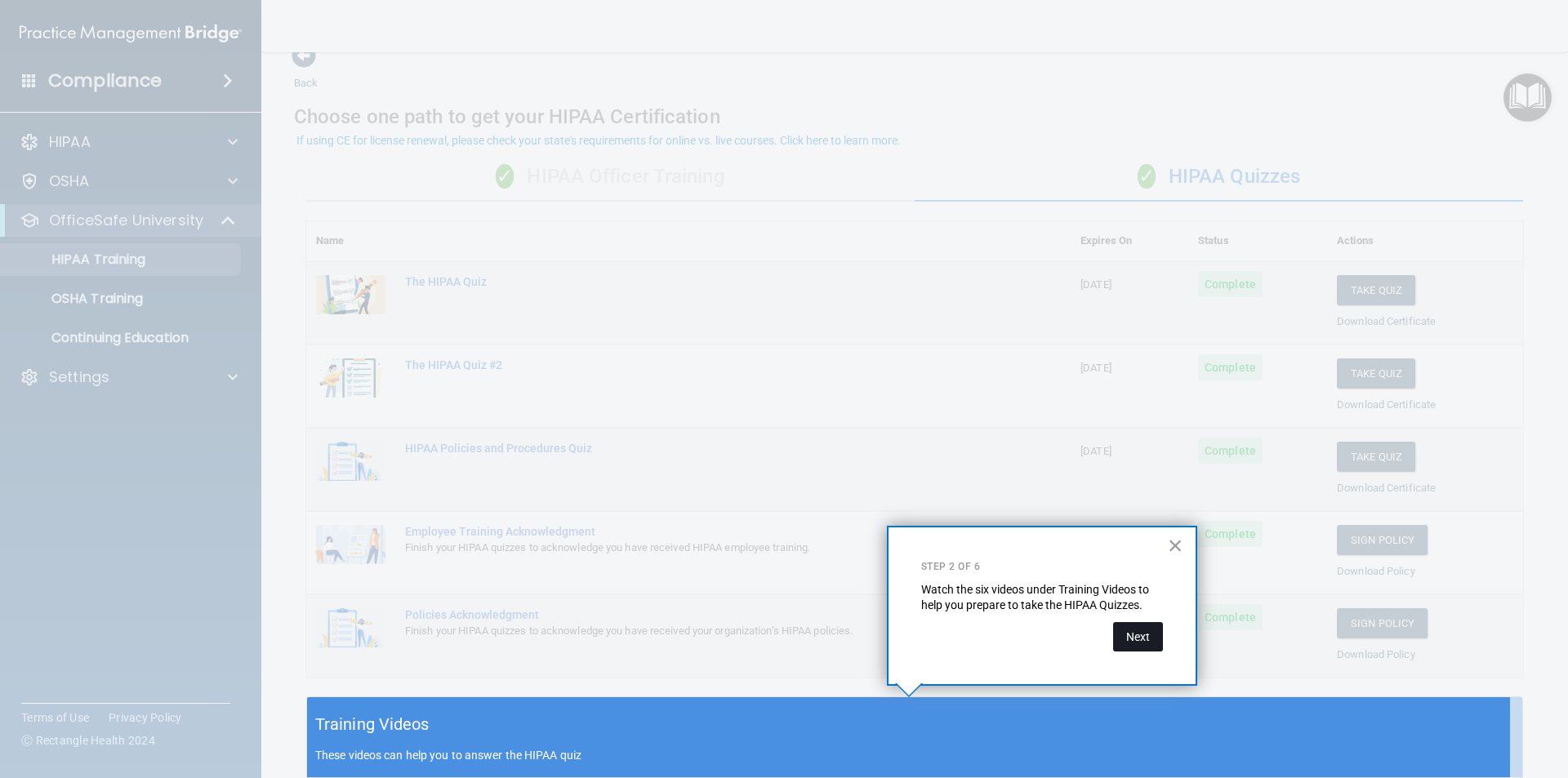
click at [1159, 641] on button "Next" at bounding box center [1138, 636] width 50 height 29
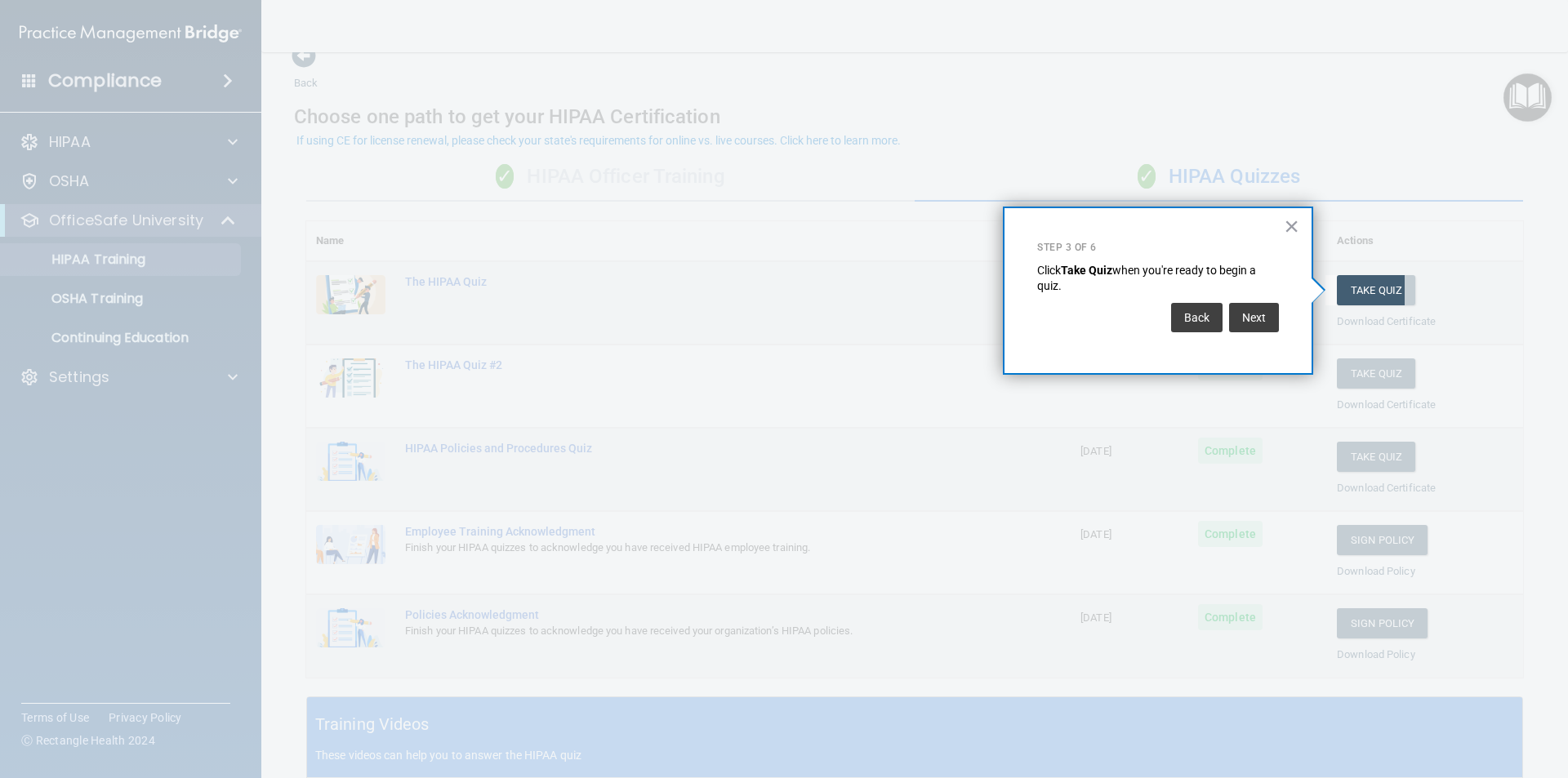
click at [1262, 350] on div "× Step 3 of 6 Click Take Quiz when you're ready to begin a quiz. Back Next" at bounding box center [1157, 290] width 310 height 168
click at [1261, 328] on button "Next" at bounding box center [1254, 317] width 50 height 29
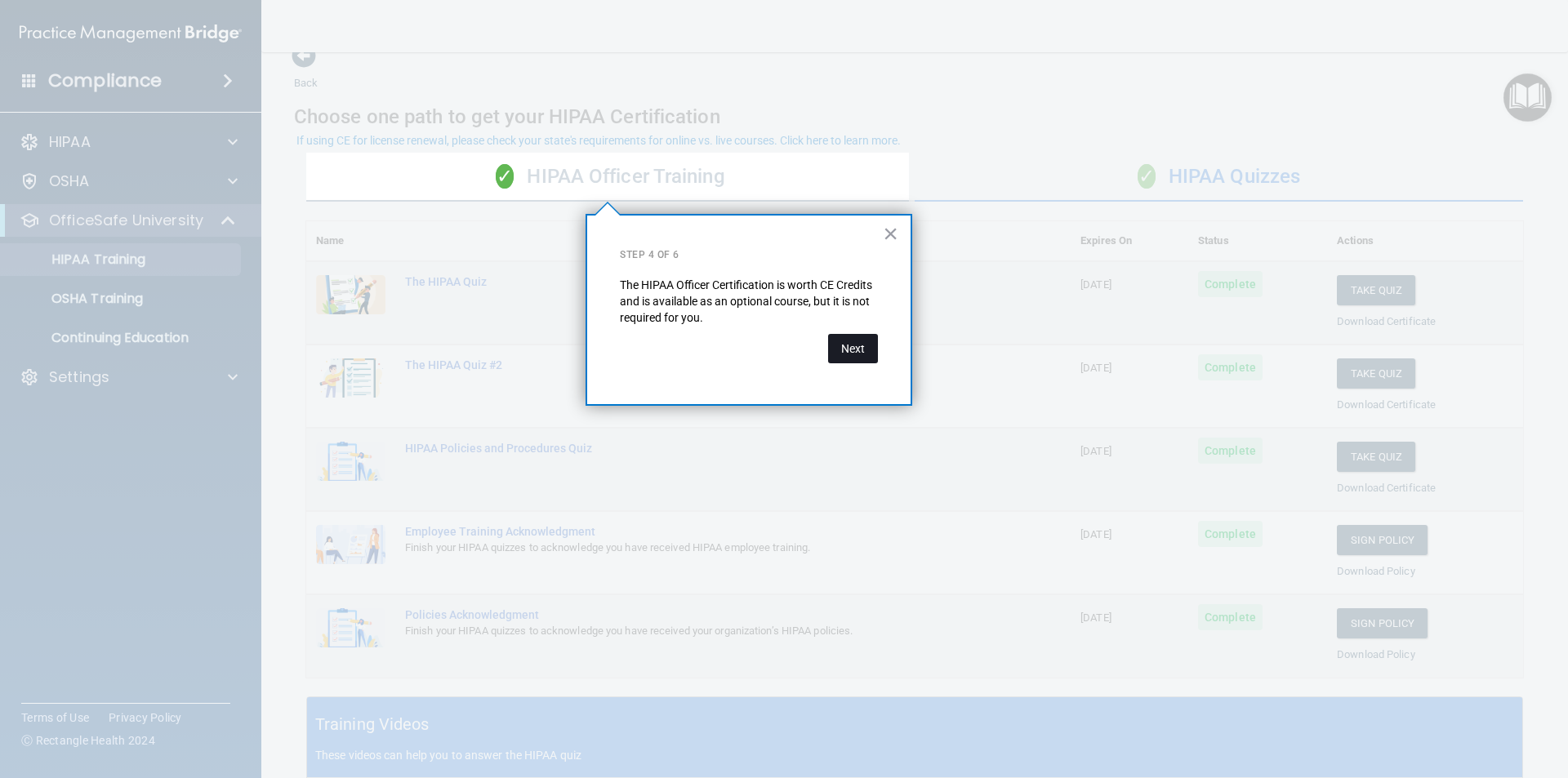
click at [850, 354] on button "Next" at bounding box center [853, 348] width 50 height 29
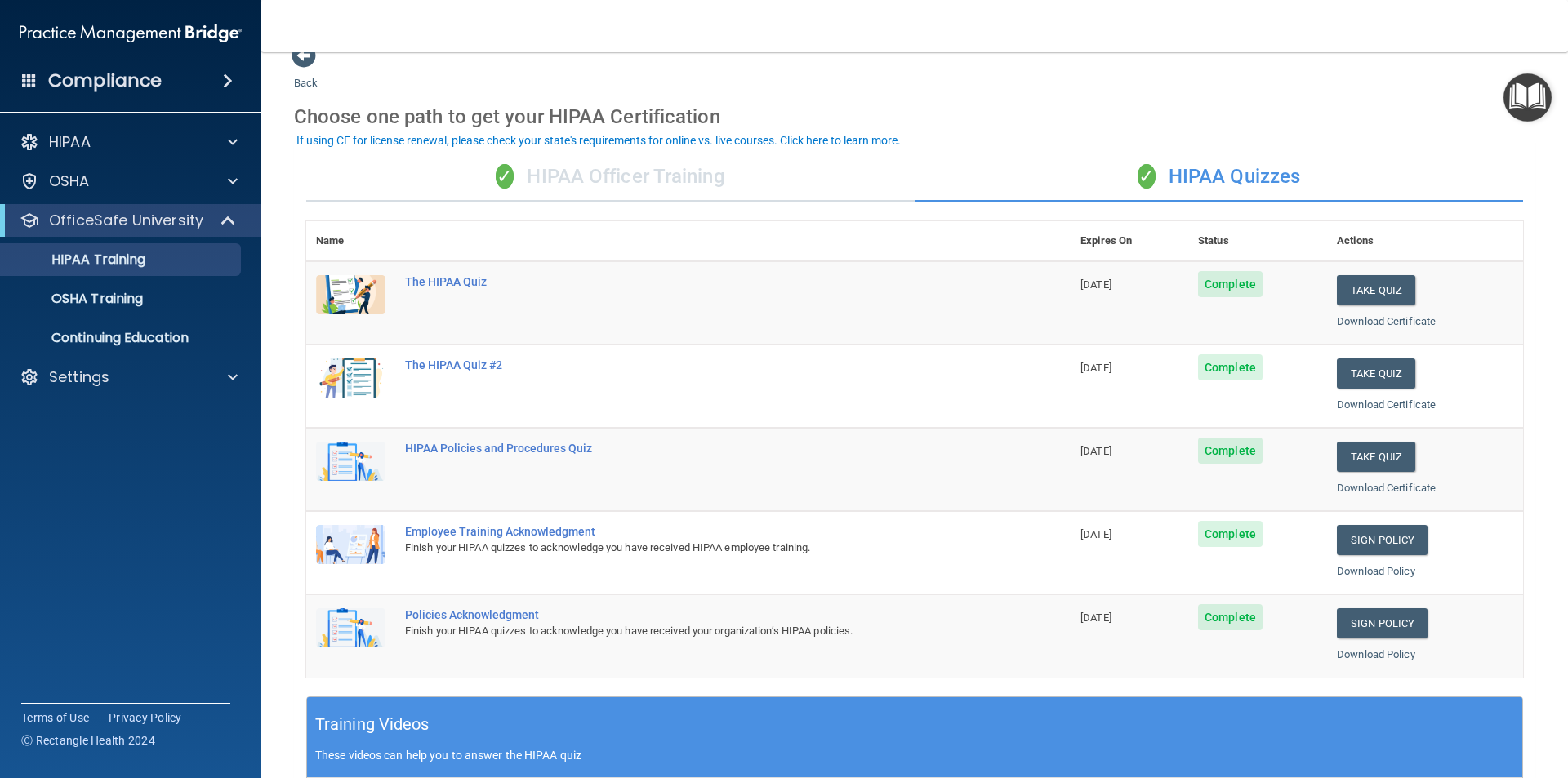
click at [1518, 110] on img "Open Resource Center" at bounding box center [1527, 98] width 48 height 48
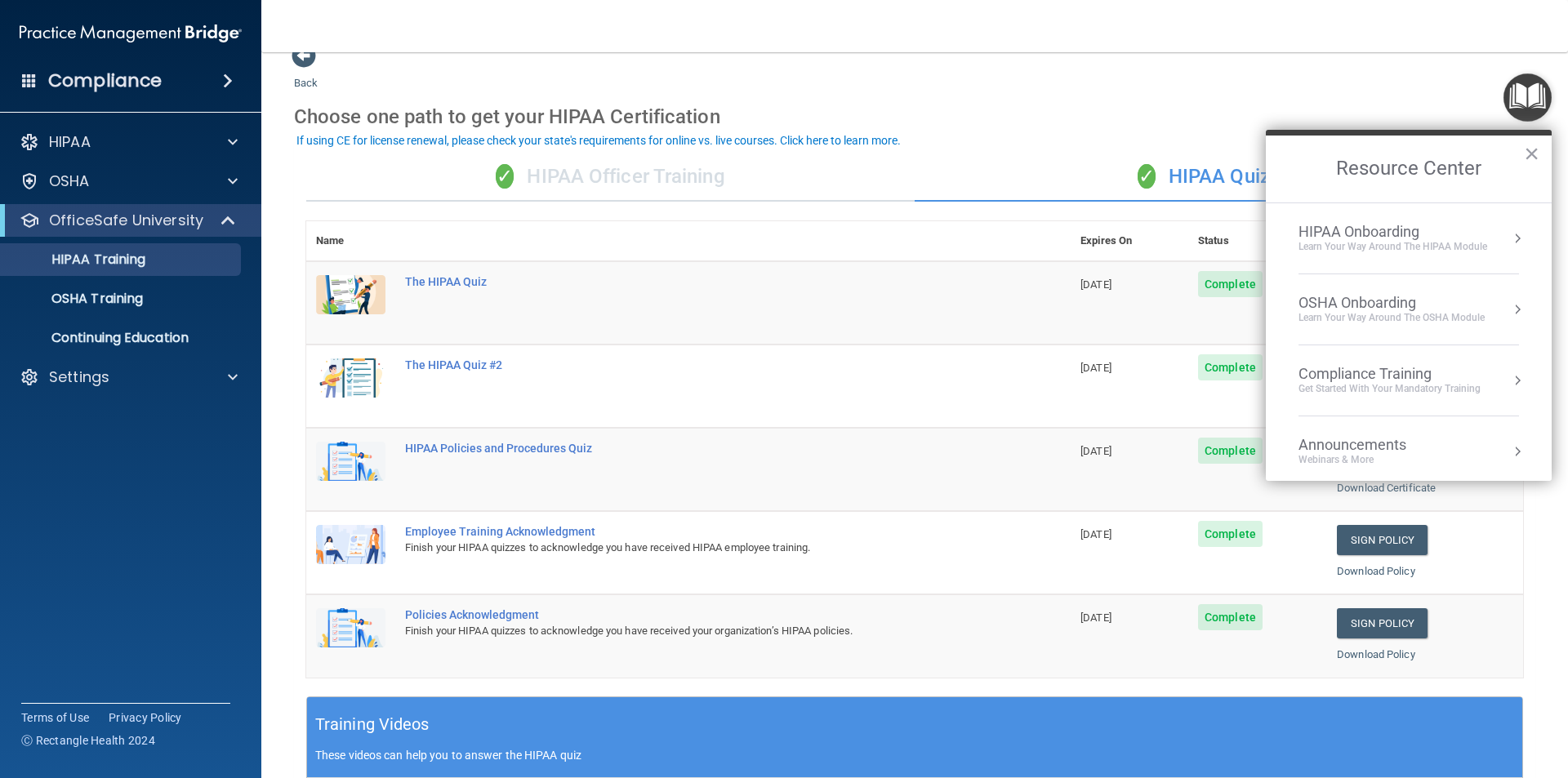
click at [1386, 304] on div "OSHA Onboarding" at bounding box center [1391, 303] width 186 height 18
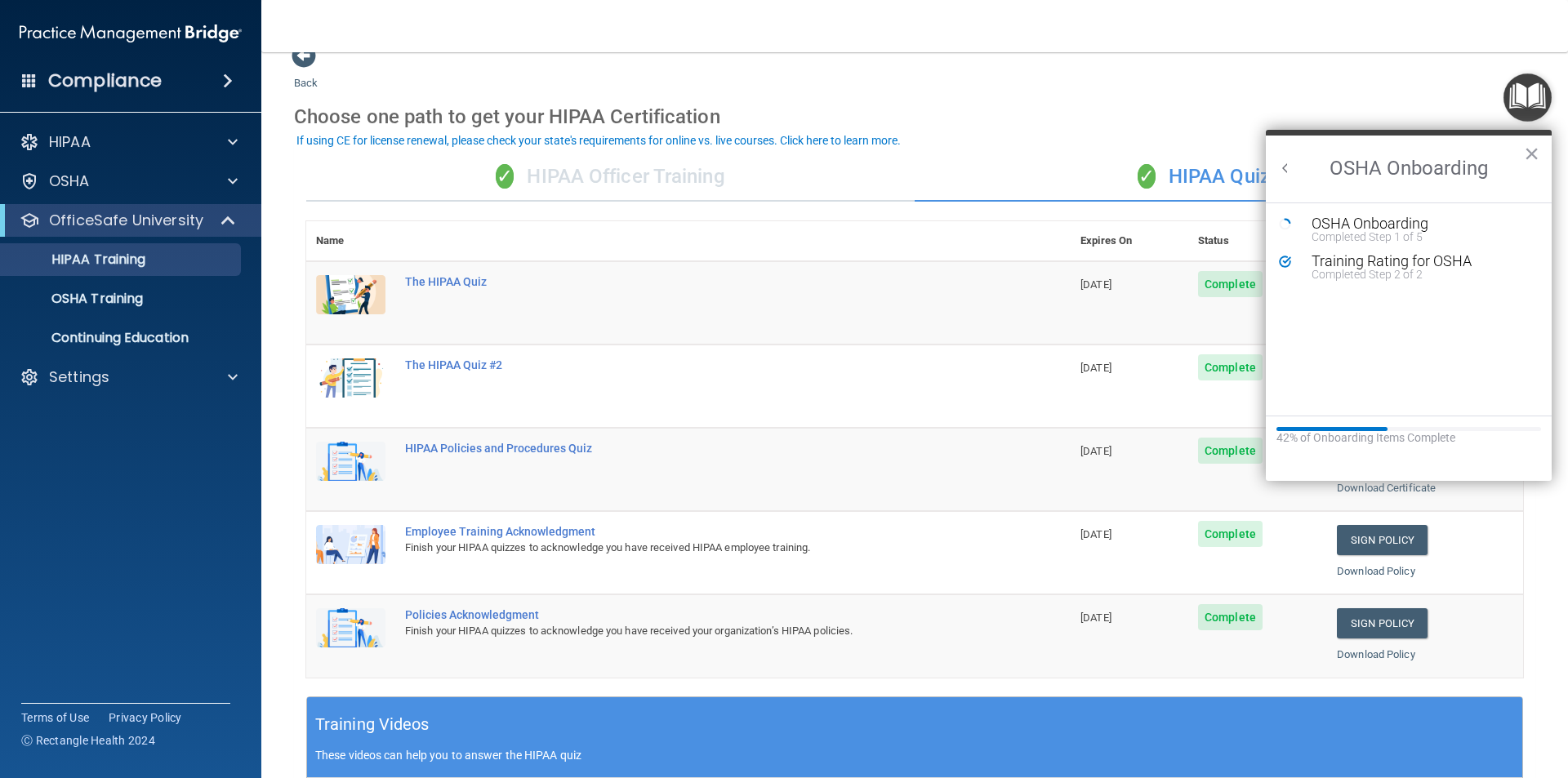
scroll to position [0, 0]
click at [1383, 226] on div "OSHA Onboarding" at bounding box center [1420, 223] width 219 height 15
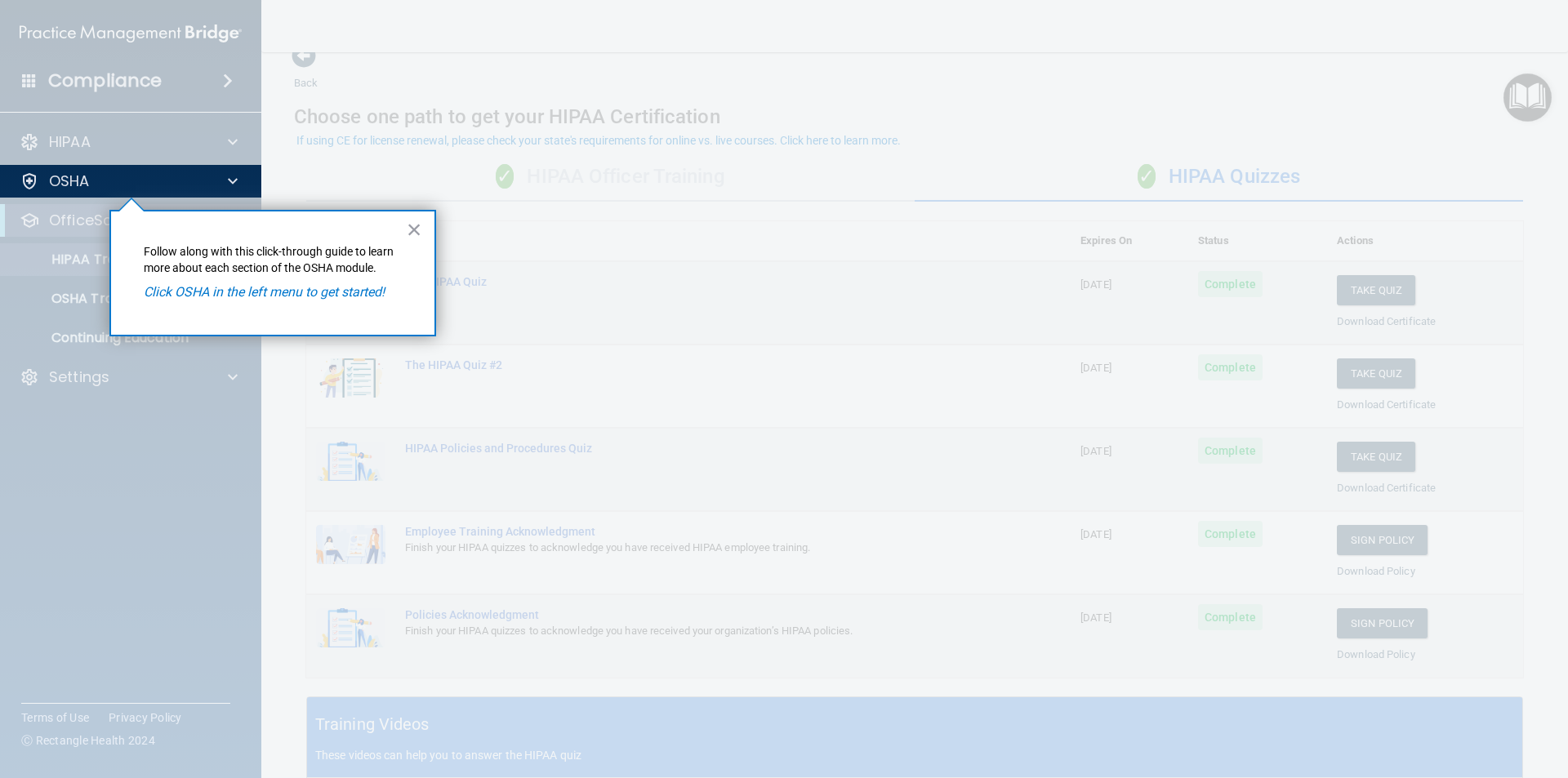
click at [76, 212] on div at bounding box center [131, 487] width 262 height 580
click at [177, 290] on em "Click OSHA in the left menu to get started!" at bounding box center [264, 292] width 240 height 16
click at [167, 184] on div "OSHA" at bounding box center [108, 181] width 202 height 20
click at [119, 221] on div "× Follow along with this click-through guide to learn more about each section o…" at bounding box center [272, 273] width 327 height 126
click at [418, 226] on button "×" at bounding box center [414, 229] width 16 height 26
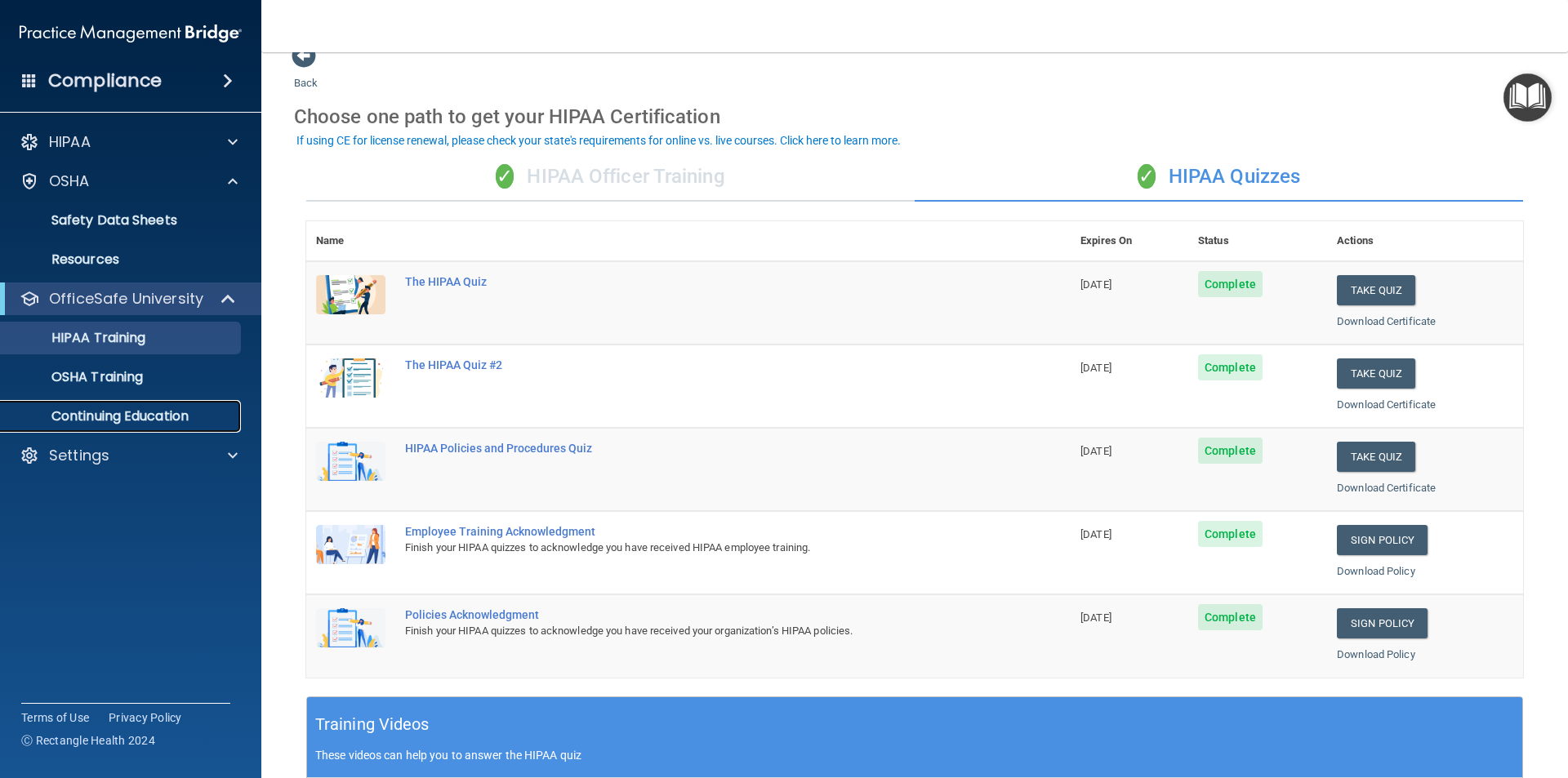
click at [111, 426] on link "Continuing Education" at bounding box center [112, 417] width 257 height 33
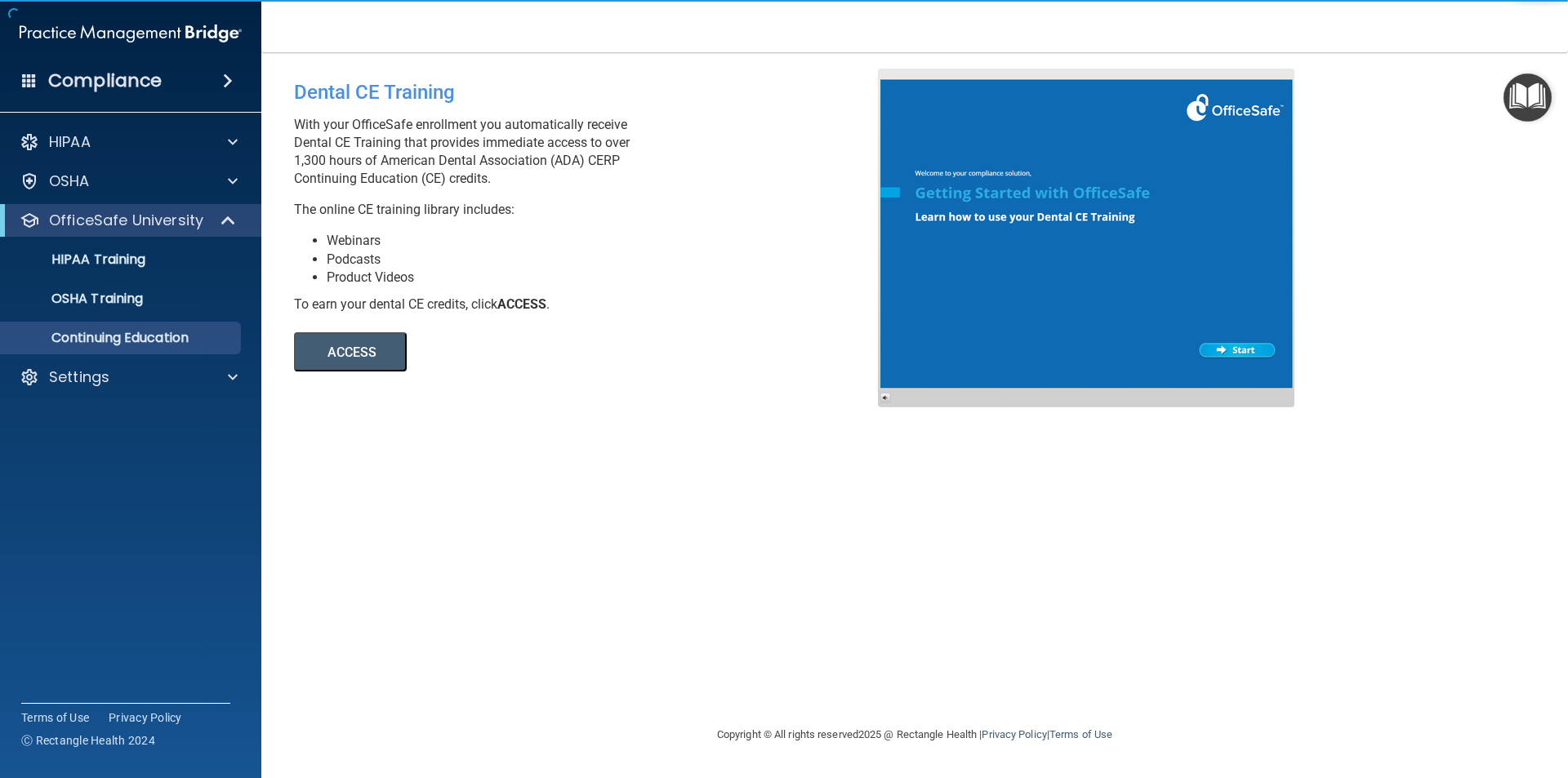
click at [1523, 115] on img "Open Resource Center" at bounding box center [1527, 98] width 48 height 48
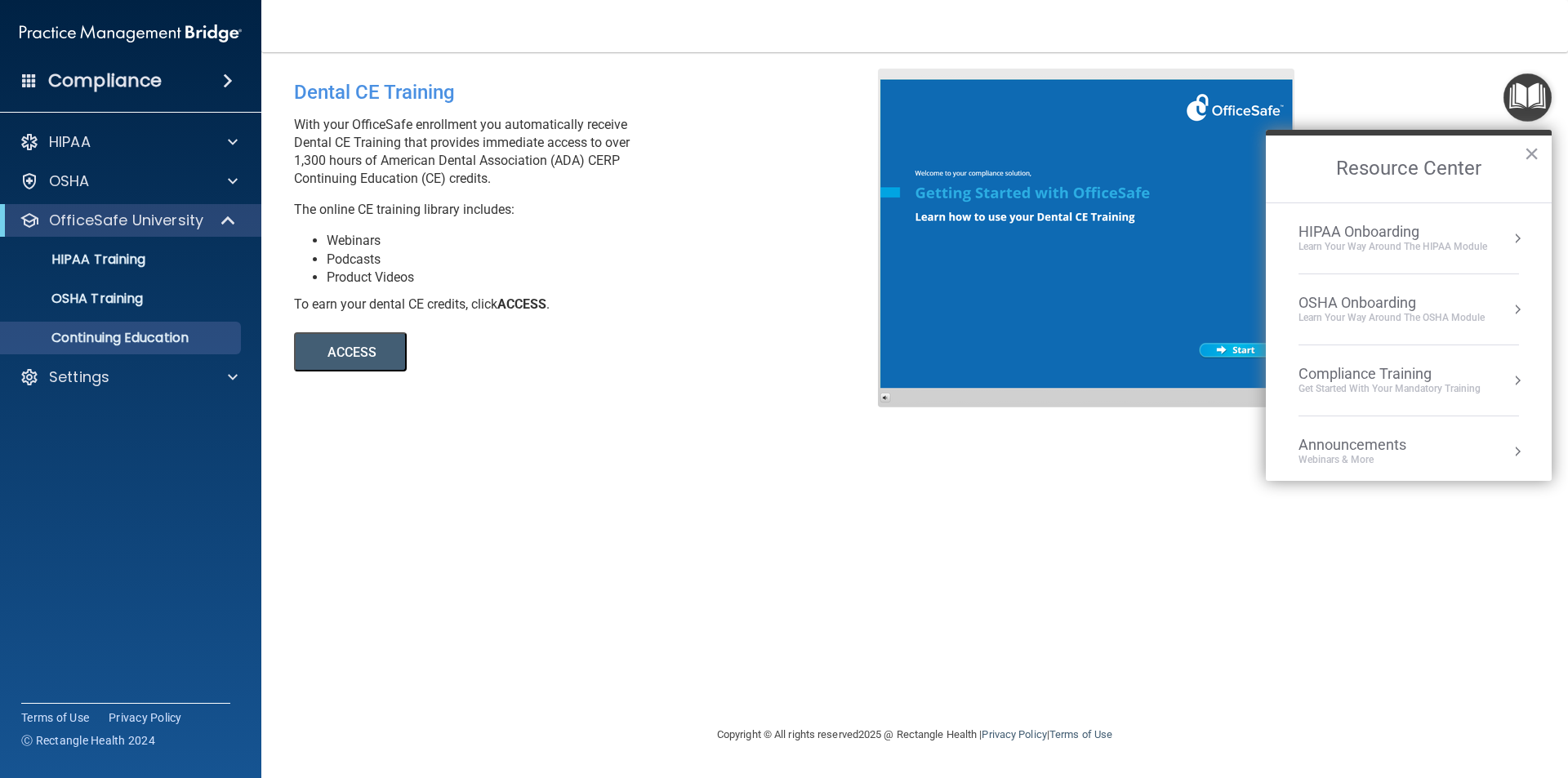
scroll to position [92, 0]
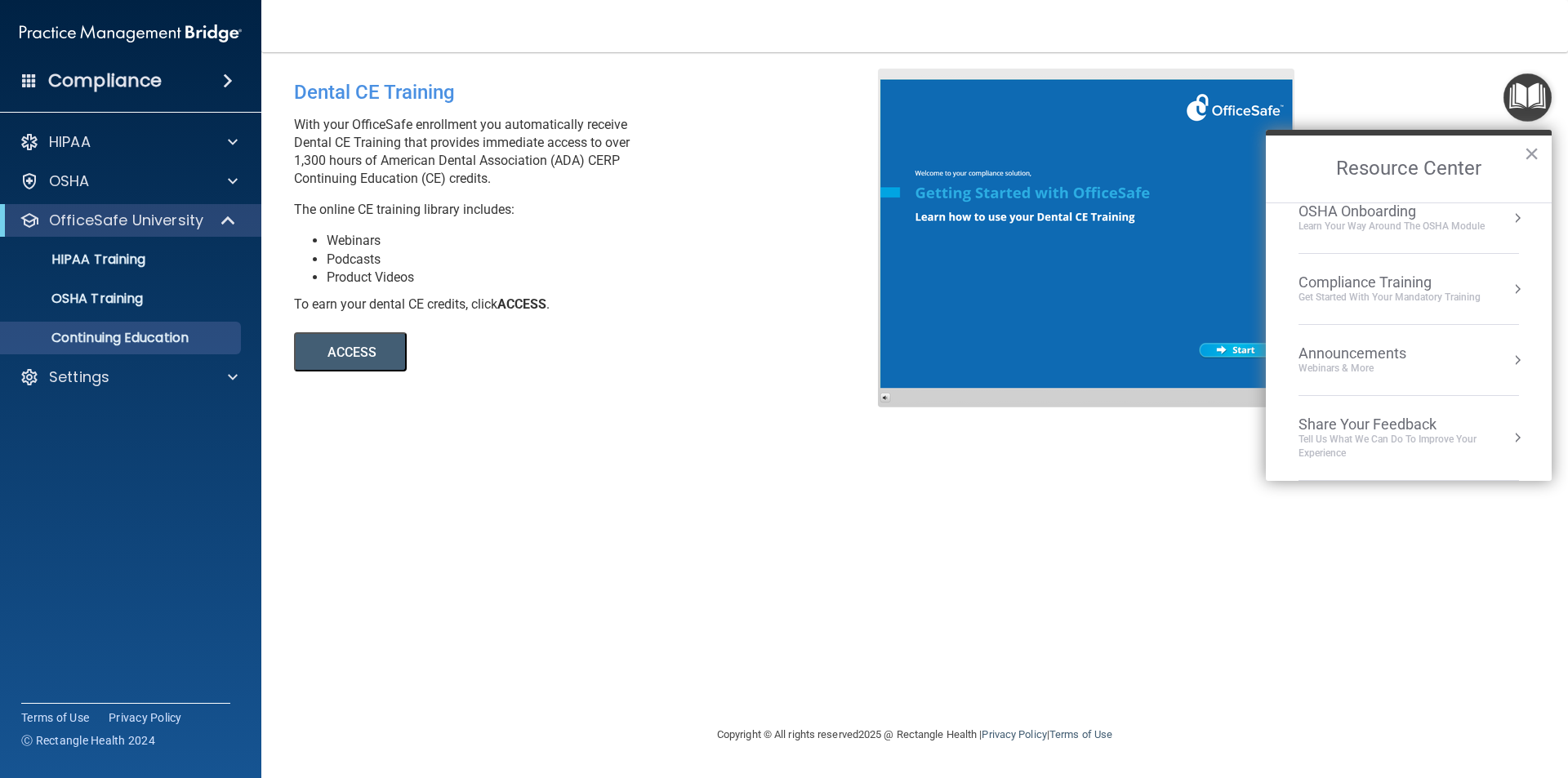
click at [1377, 271] on li "Compliance Training Get Started with your mandatory training" at bounding box center [1408, 290] width 221 height 71
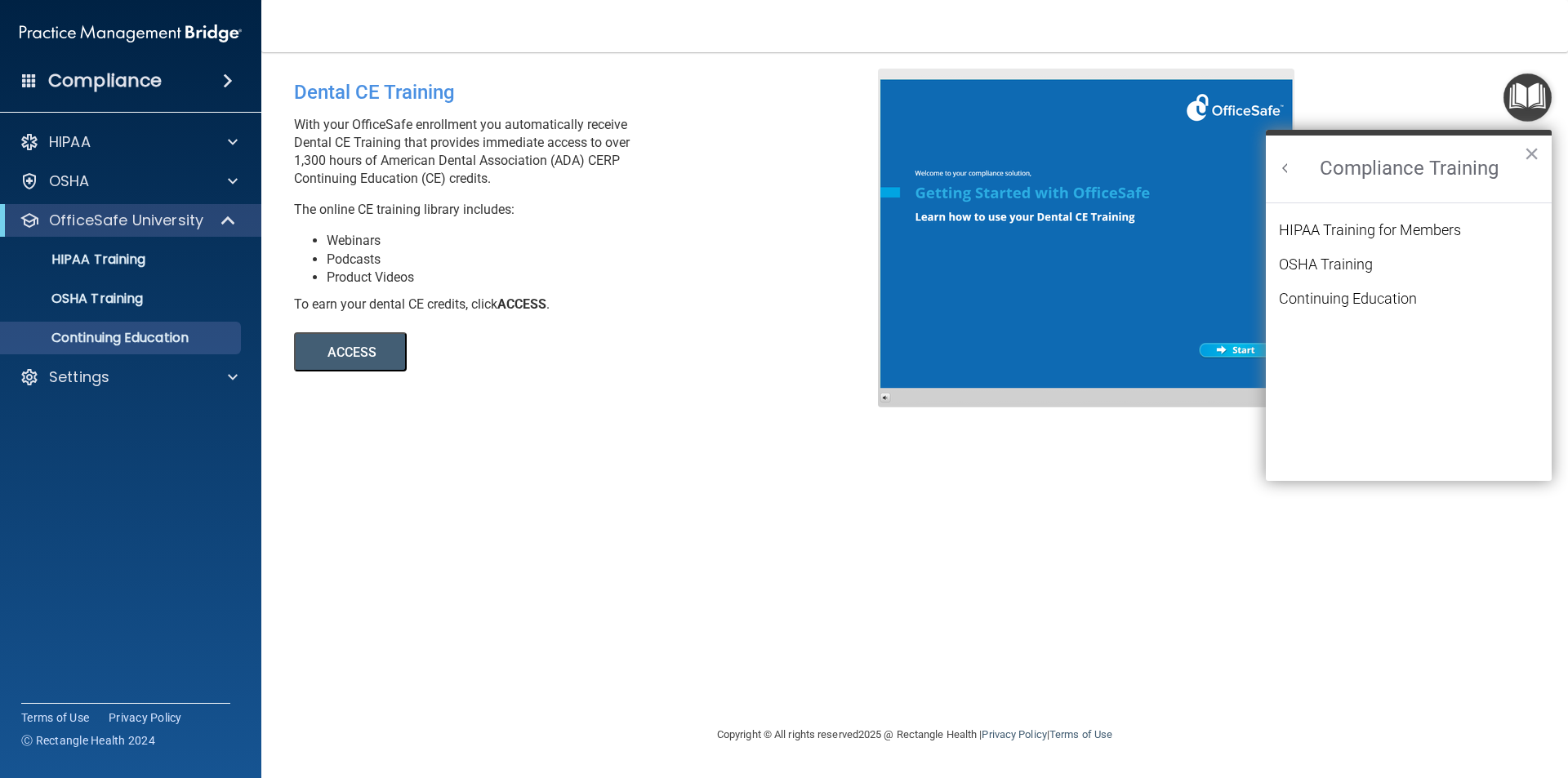
scroll to position [0, 0]
click at [1379, 299] on div "Continuing Education" at bounding box center [1347, 298] width 138 height 15
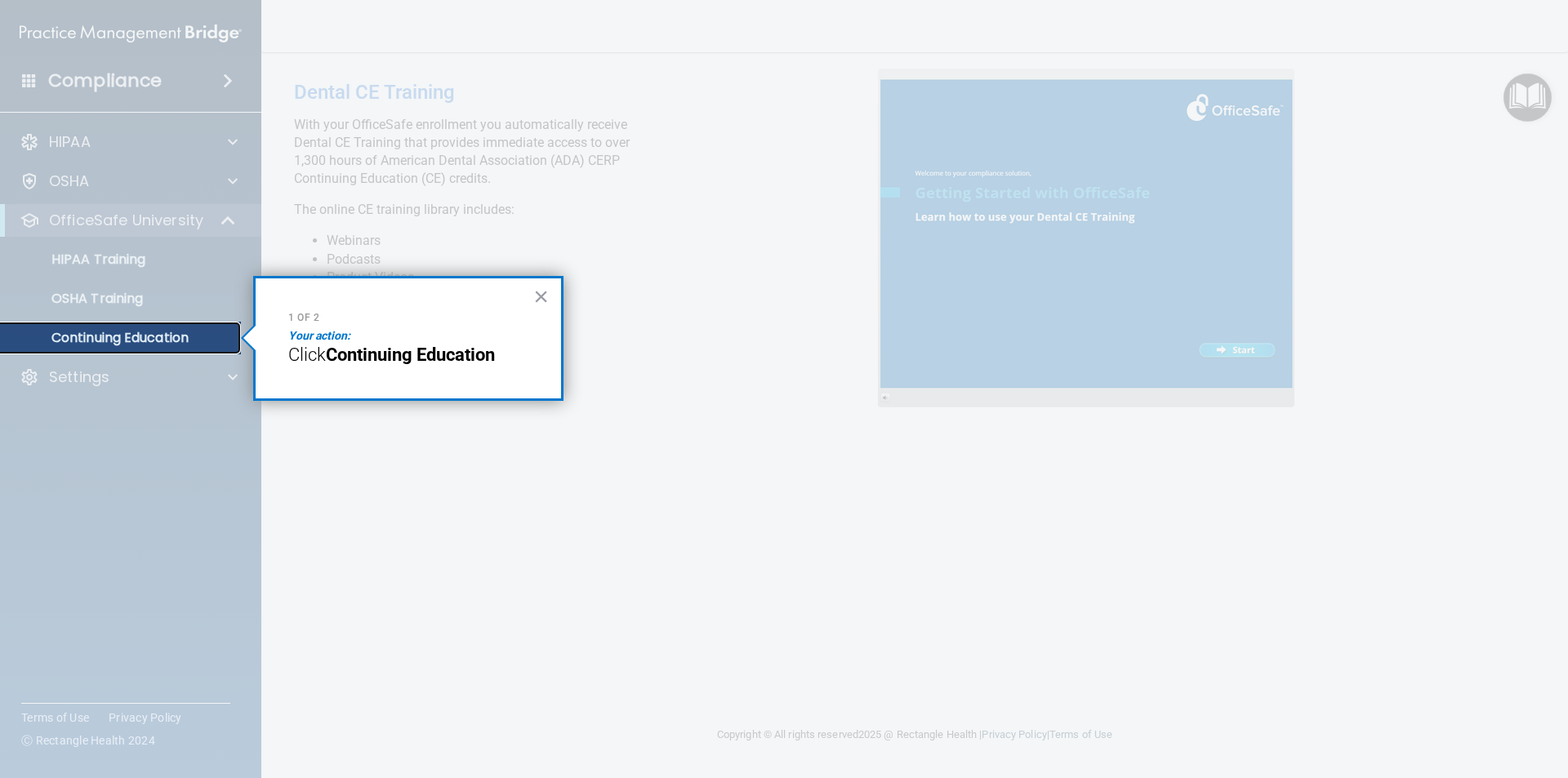
click at [151, 330] on p "Continuing Education" at bounding box center [122, 337] width 223 height 16
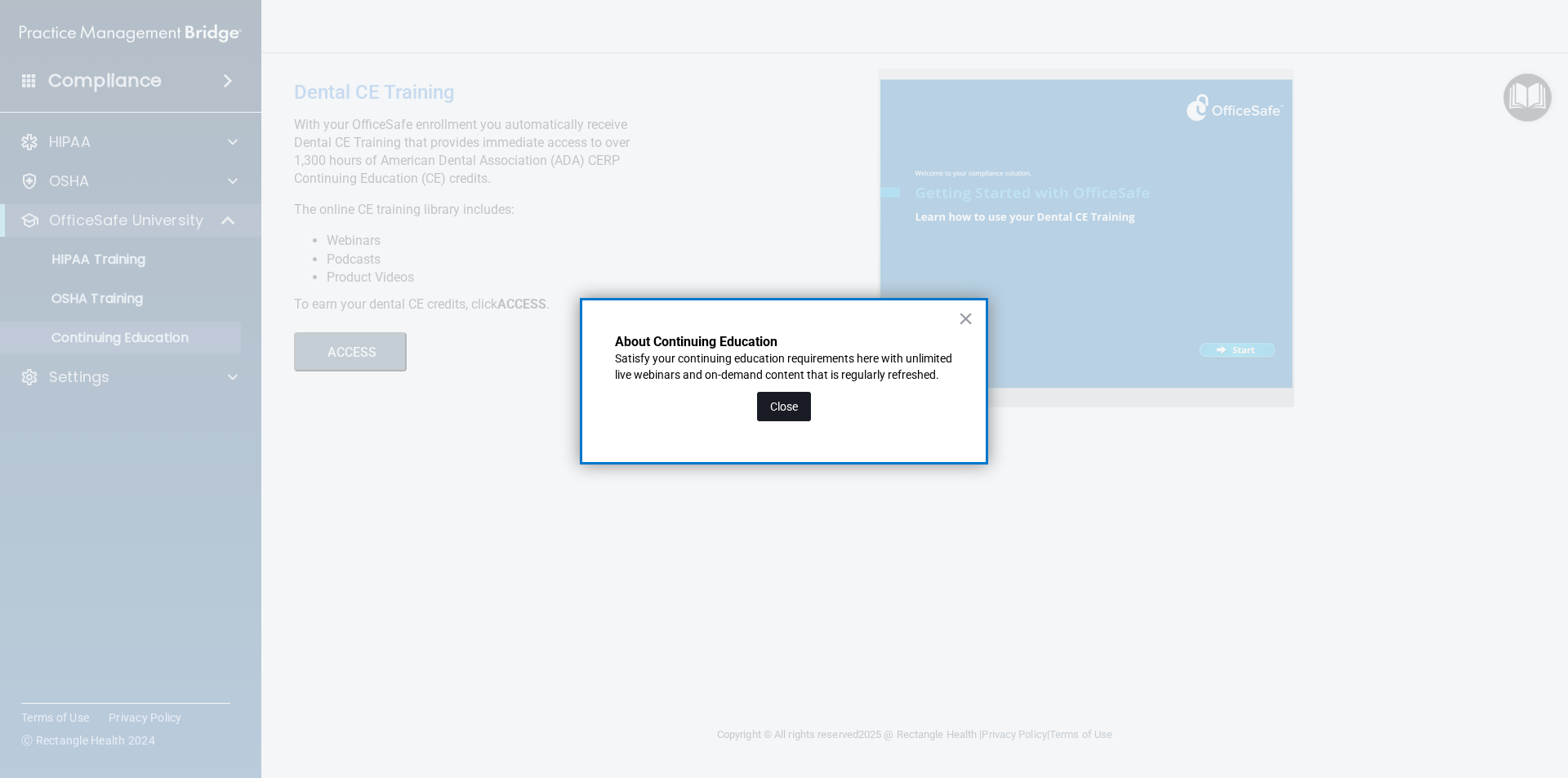
click at [771, 421] on button "Close" at bounding box center [784, 406] width 54 height 29
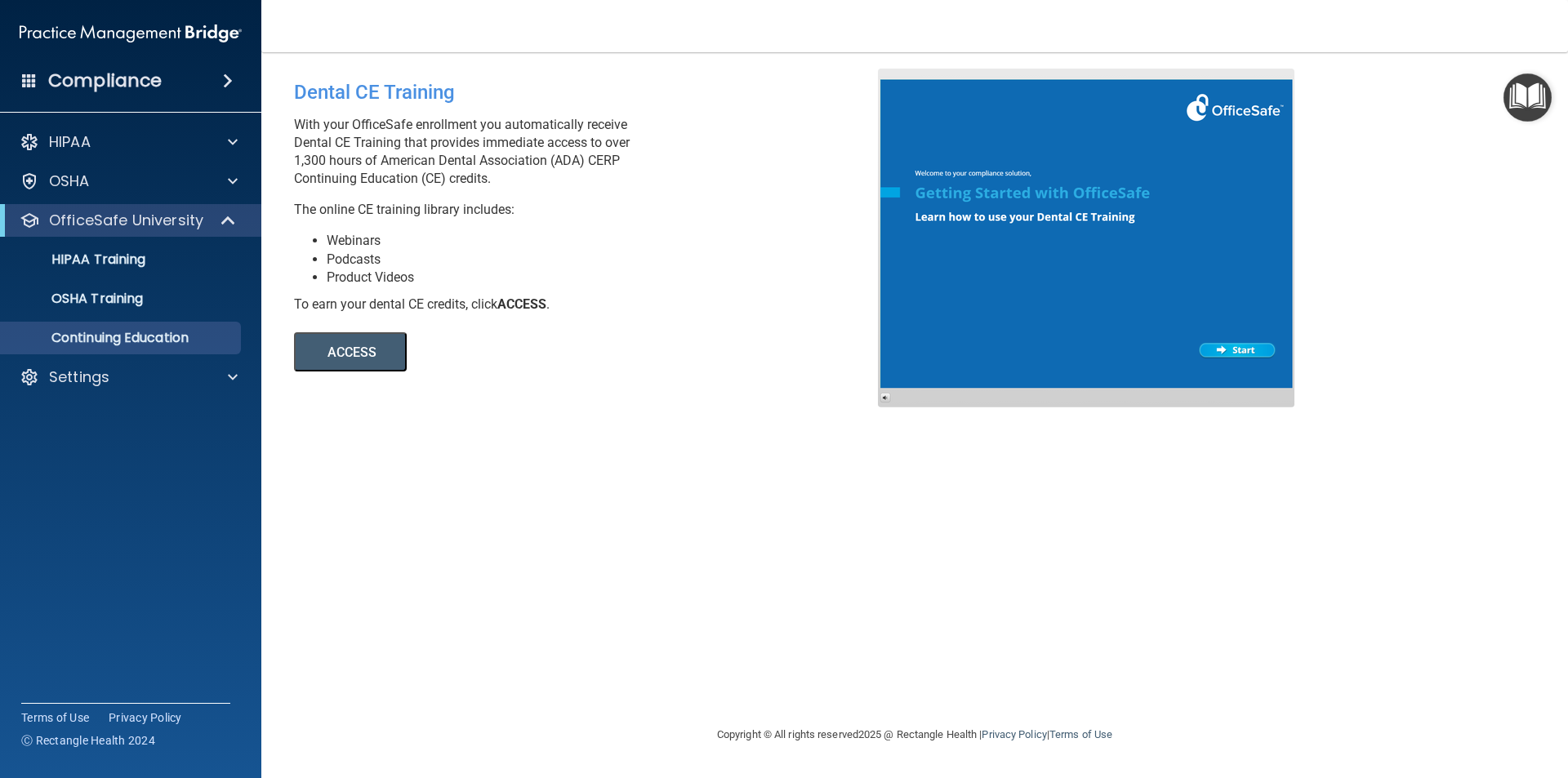
click at [1546, 94] on img "Open Resource Center" at bounding box center [1527, 98] width 48 height 48
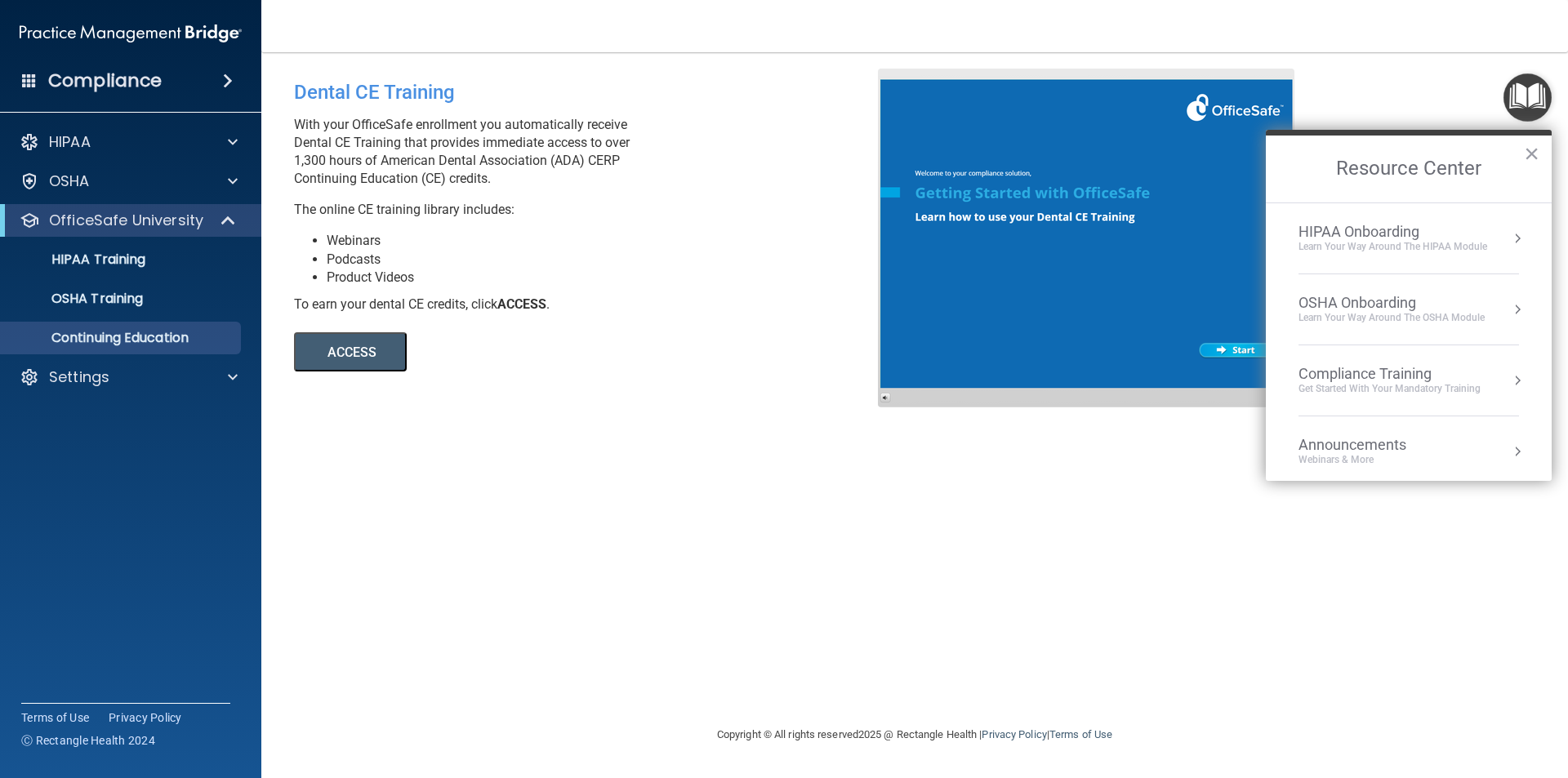
click at [1379, 367] on div "Compliance Training" at bounding box center [1389, 373] width 182 height 18
click at [1339, 226] on div "HIPAA Training for Members" at bounding box center [1369, 230] width 182 height 15
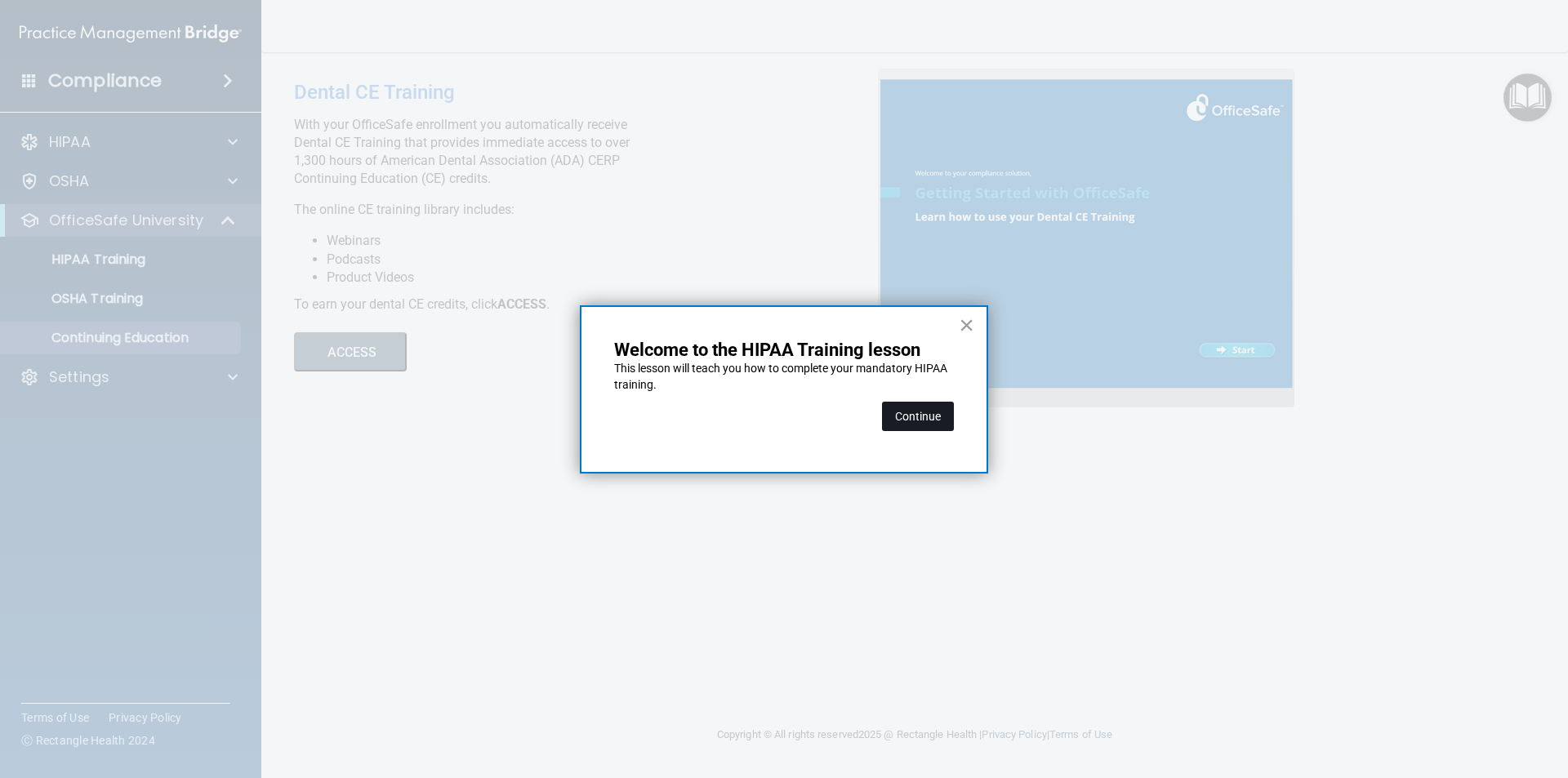
click at [899, 415] on button "Continue" at bounding box center [918, 416] width 72 height 29
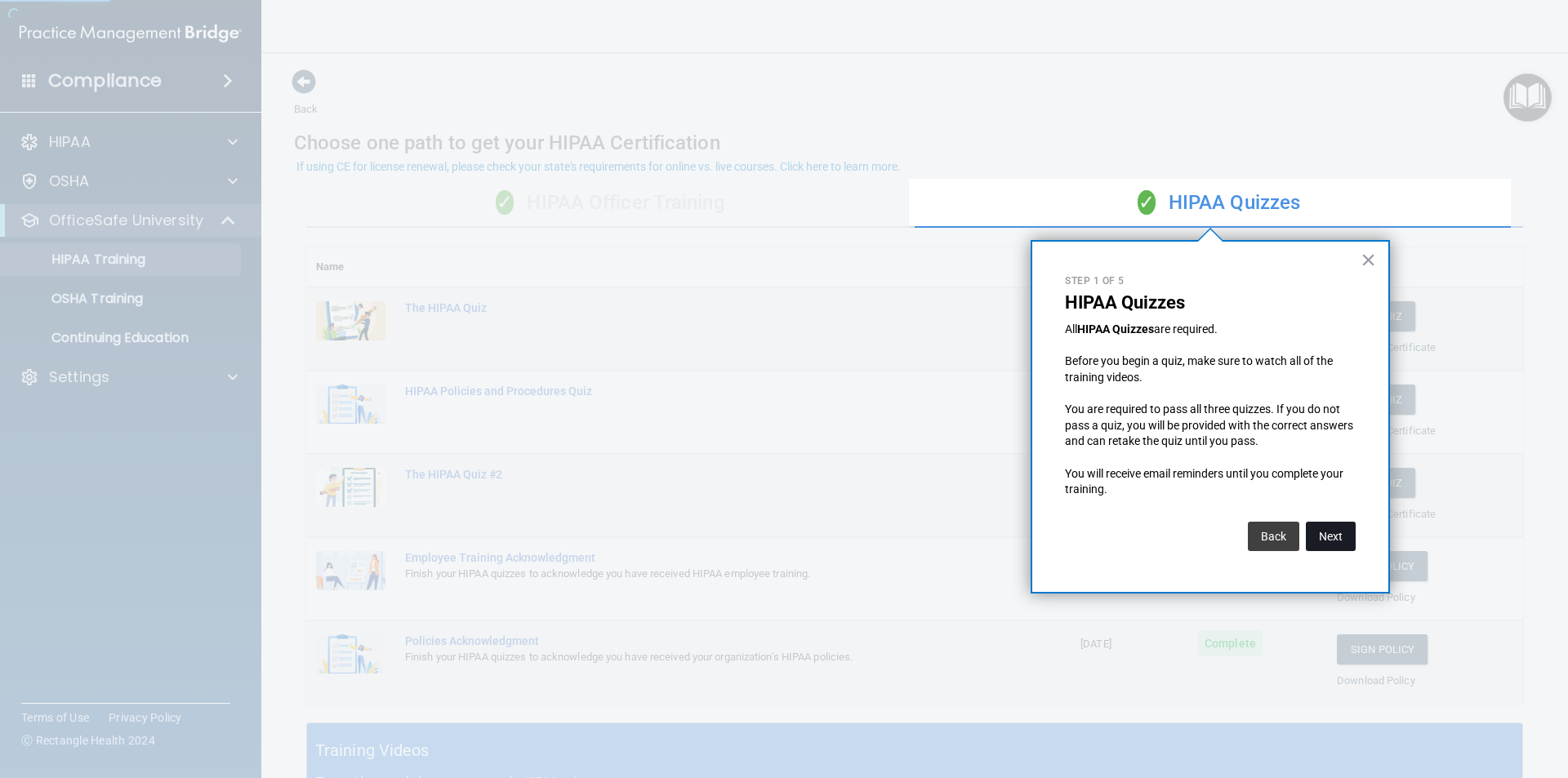
click at [1334, 536] on button "Next" at bounding box center [1331, 536] width 50 height 29
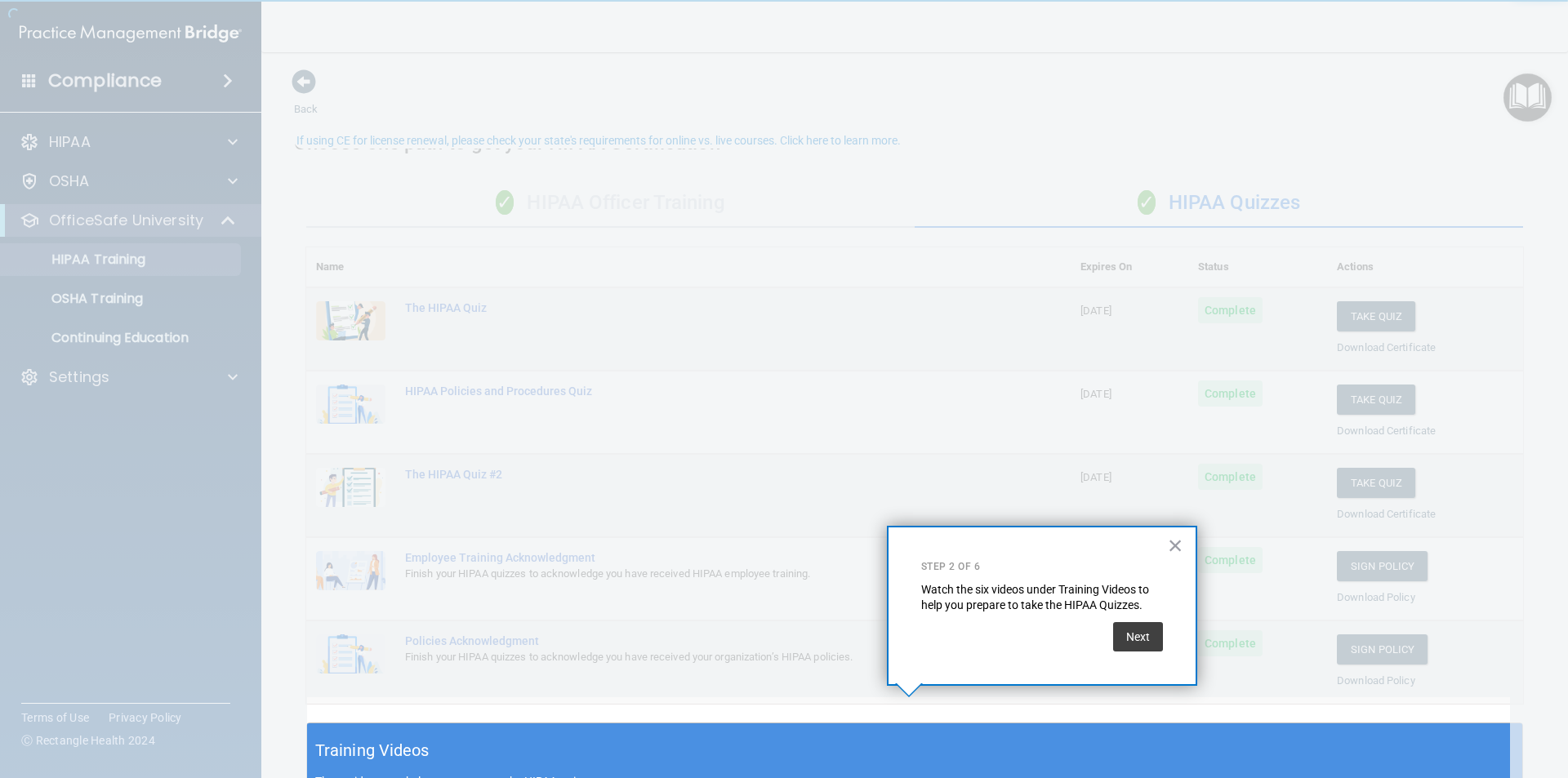
scroll to position [26, 0]
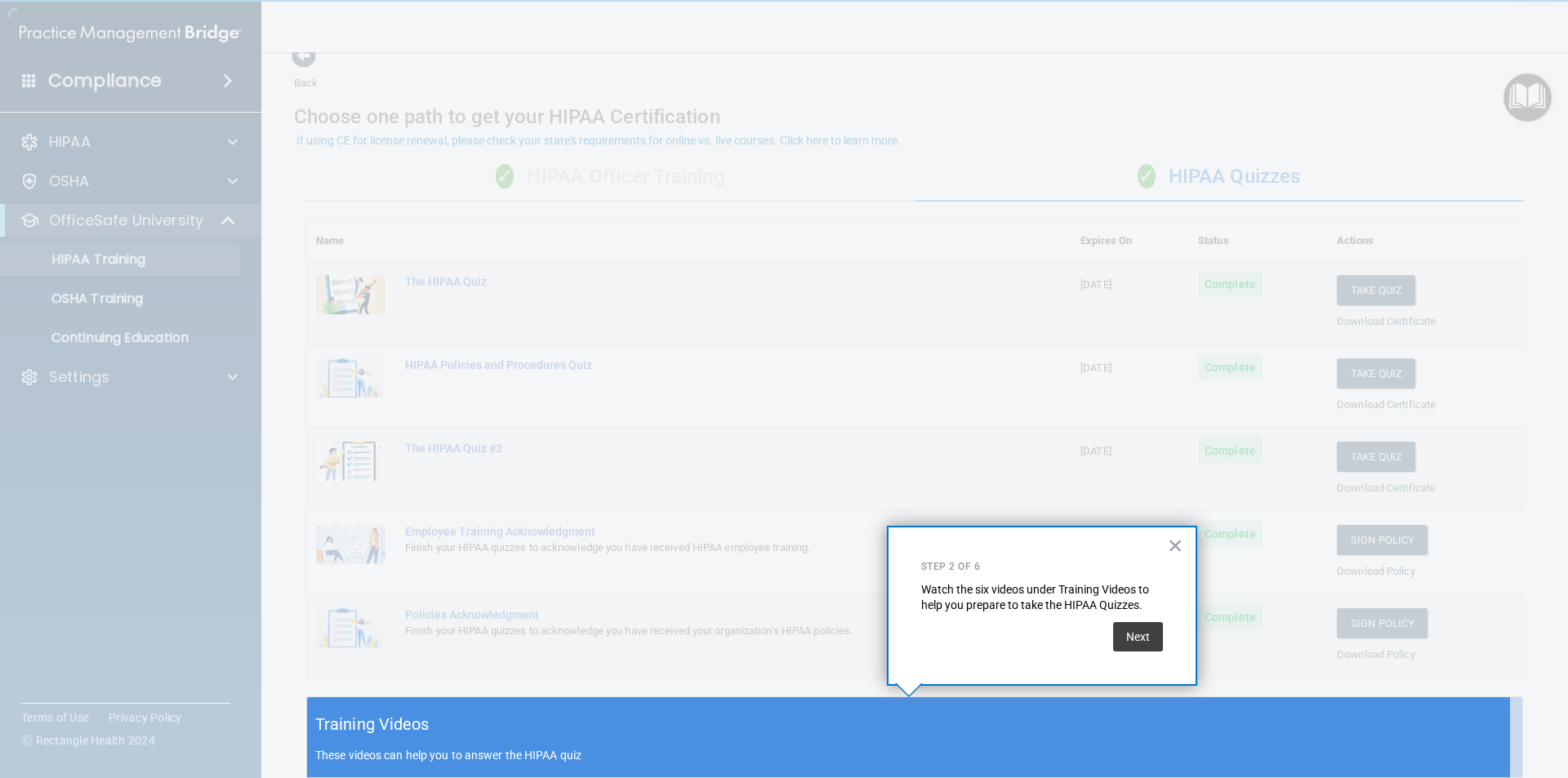
click at [1351, 530] on div at bounding box center [908, 348] width 1203 height 697
click at [1179, 541] on button "×" at bounding box center [1175, 545] width 16 height 26
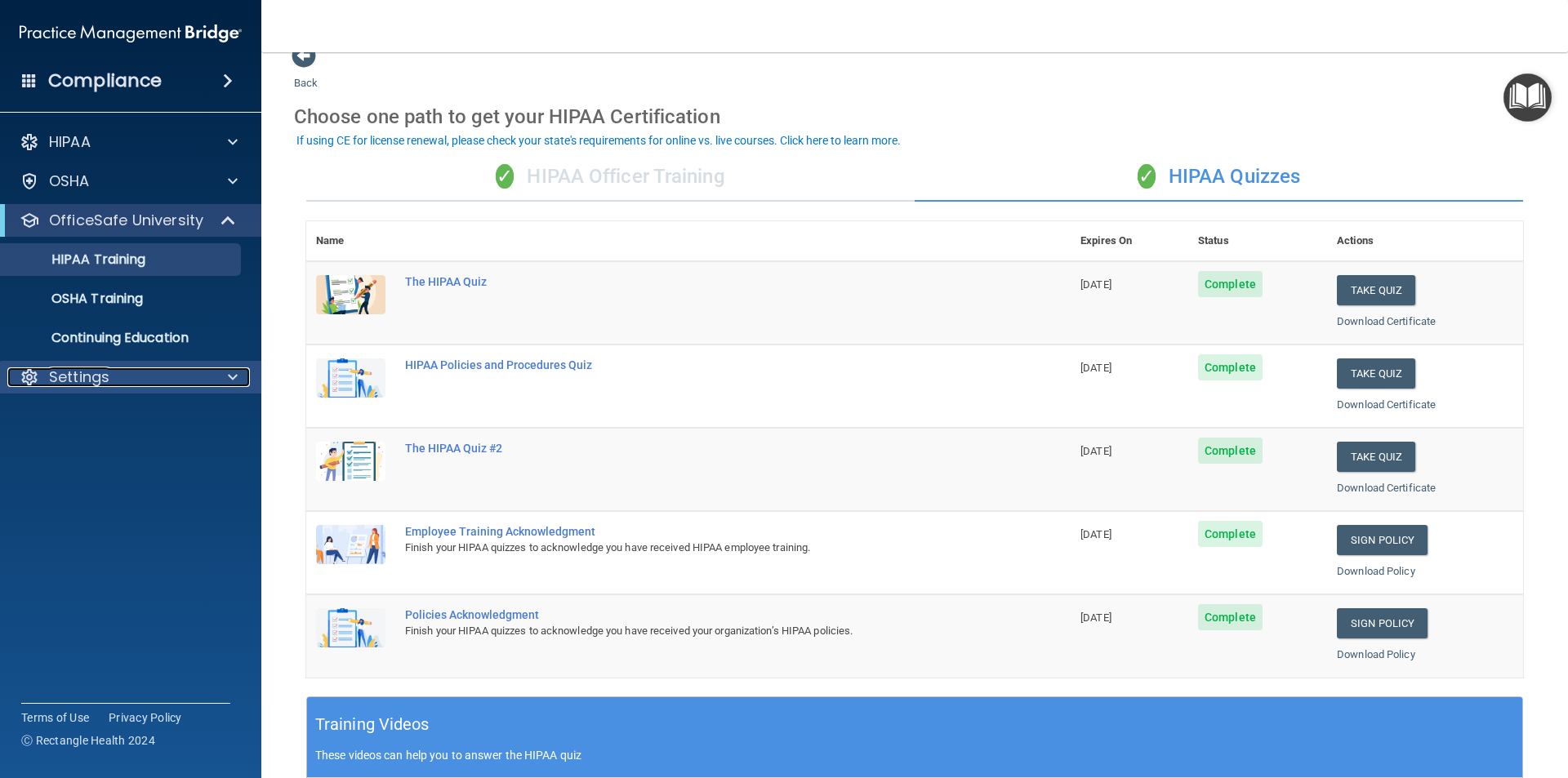
click at [94, 386] on p "Settings" at bounding box center [80, 377] width 61 height 20
click at [120, 415] on p "My Account" at bounding box center [122, 416] width 223 height 16
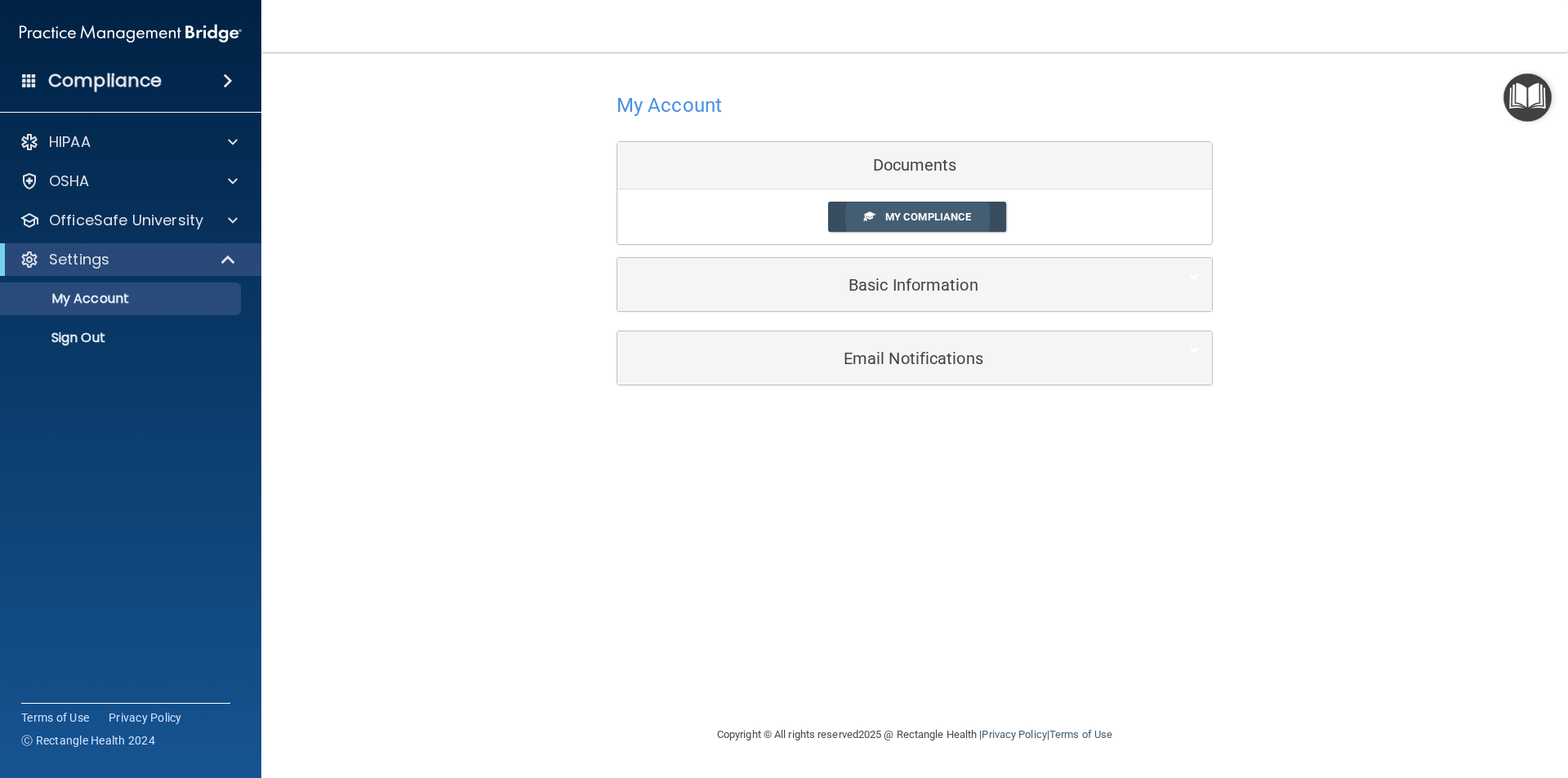
click at [941, 221] on span "My Compliance" at bounding box center [927, 217] width 86 height 12
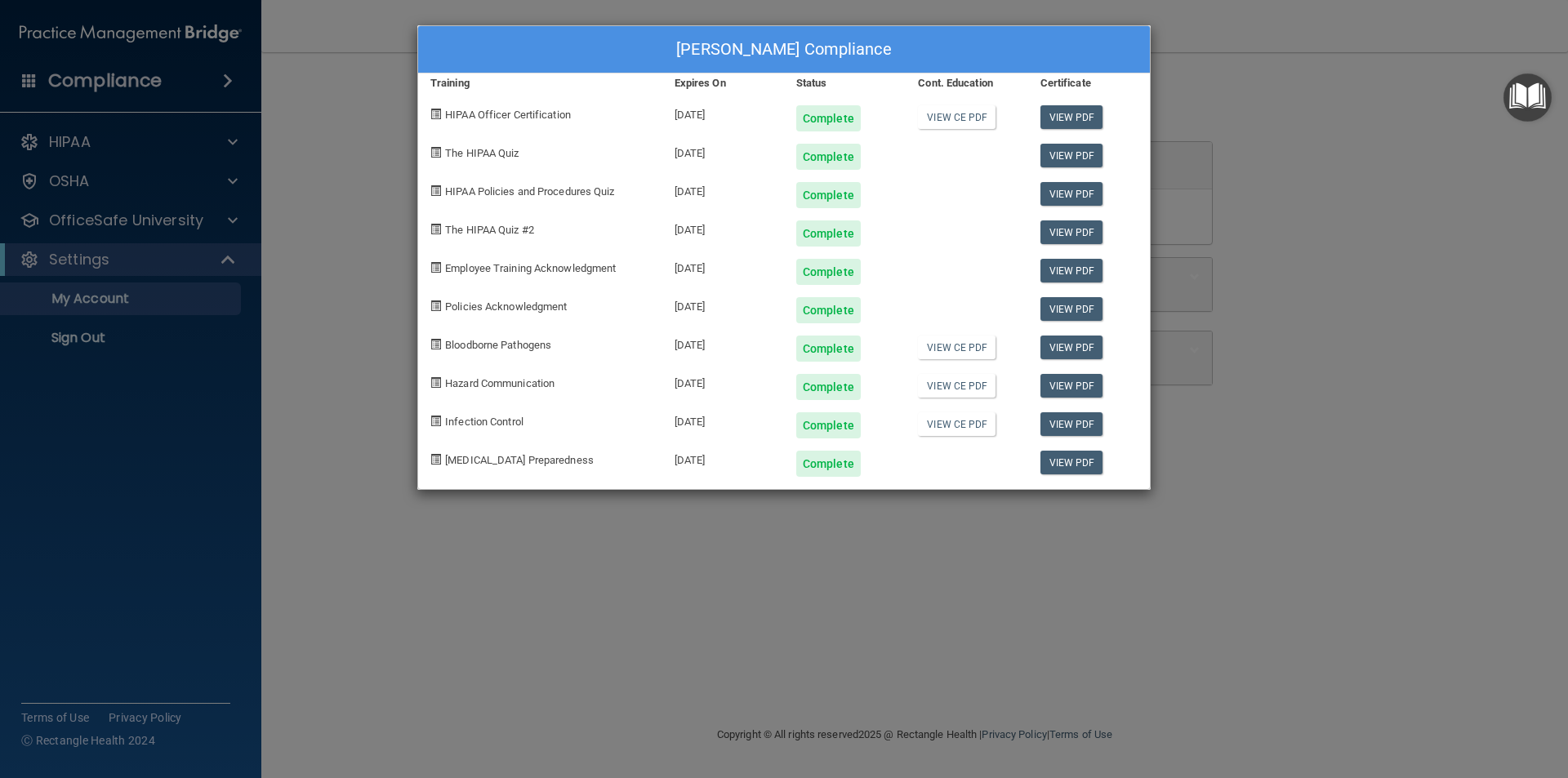
click at [950, 269] on div at bounding box center [966, 265] width 122 height 38
click at [1339, 389] on div "Jennifer Calvo's Compliance Training Expires On Status Cont. Education Certific…" at bounding box center [784, 389] width 1568 height 778
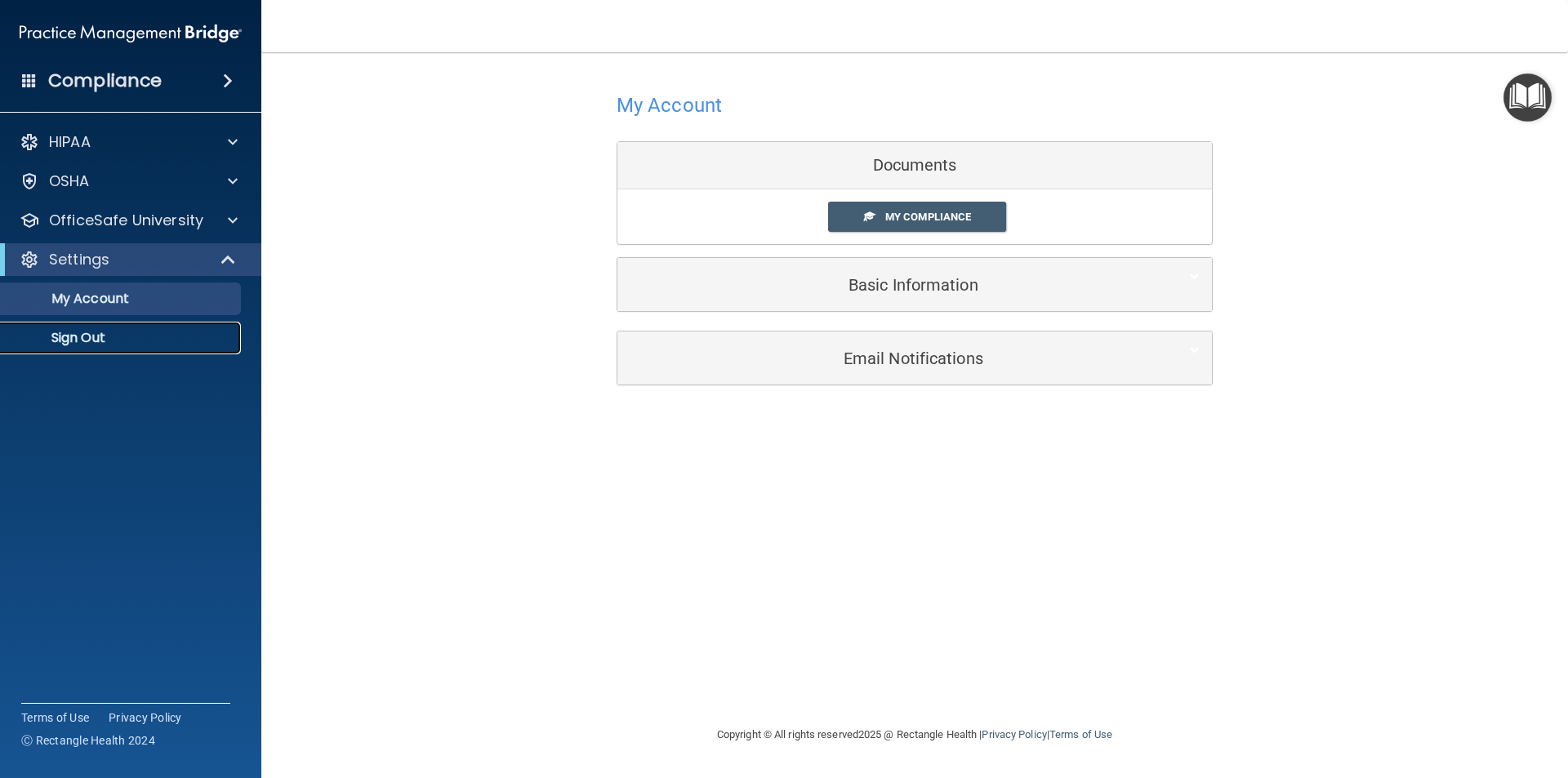
click at [86, 348] on link "Sign Out" at bounding box center [112, 338] width 257 height 33
